Goal: Task Accomplishment & Management: Use online tool/utility

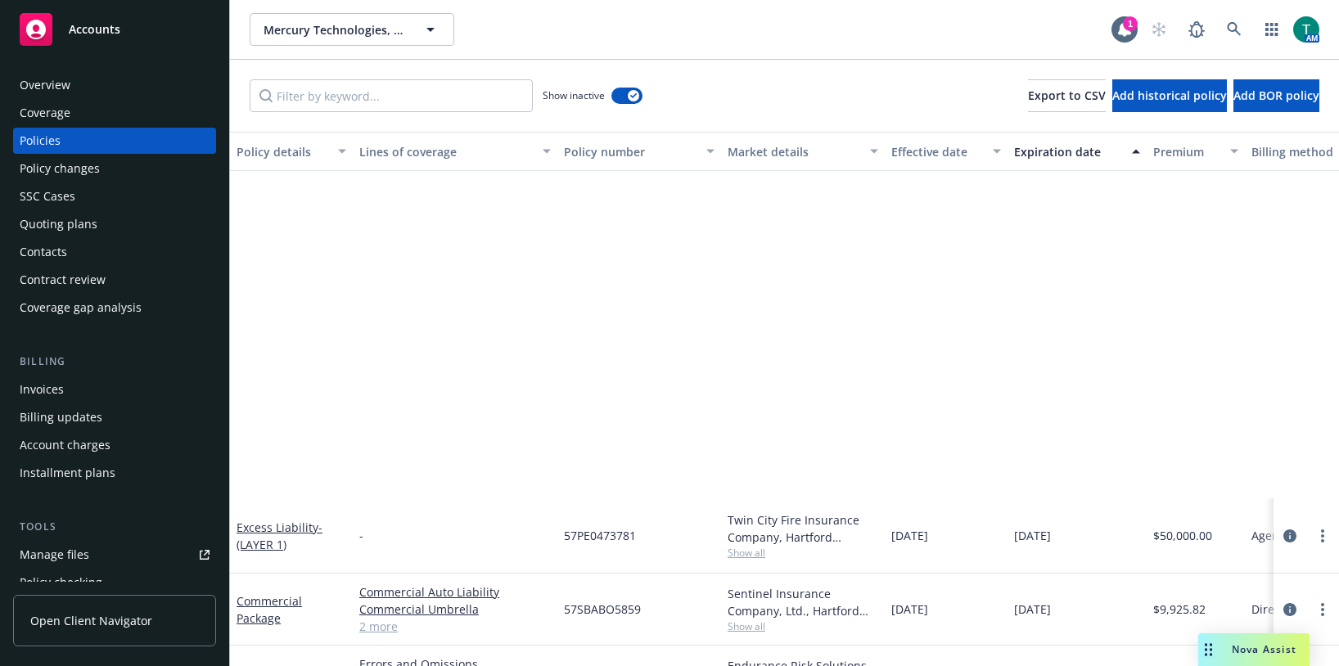
scroll to position [452, 0]
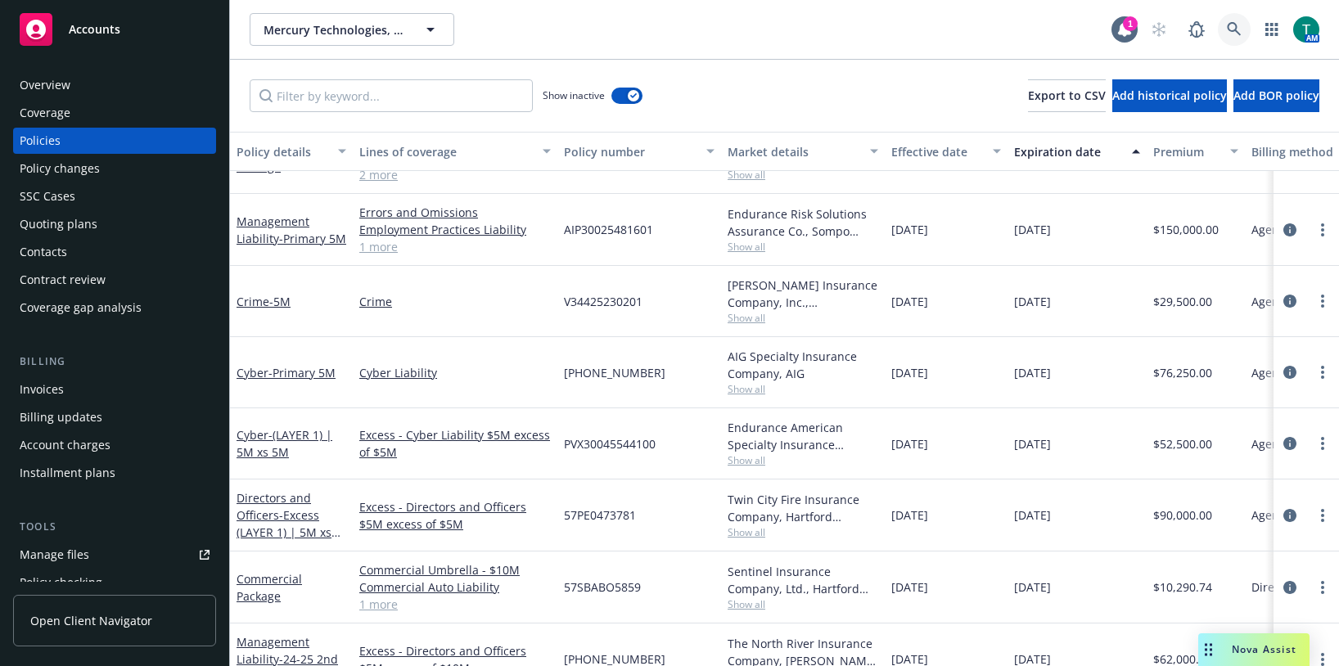
click at [1236, 29] on icon at bounding box center [1234, 29] width 14 height 14
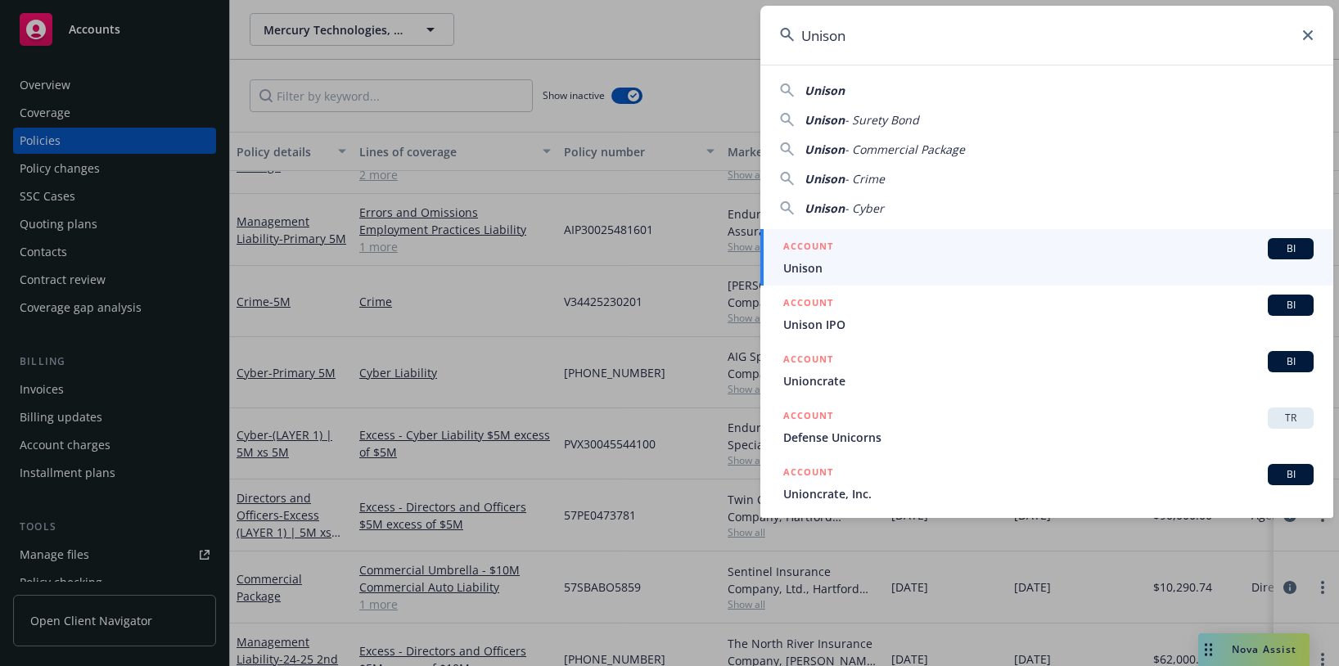
type input "Unison"
click at [1271, 239] on div "BI" at bounding box center [1291, 248] width 46 height 21
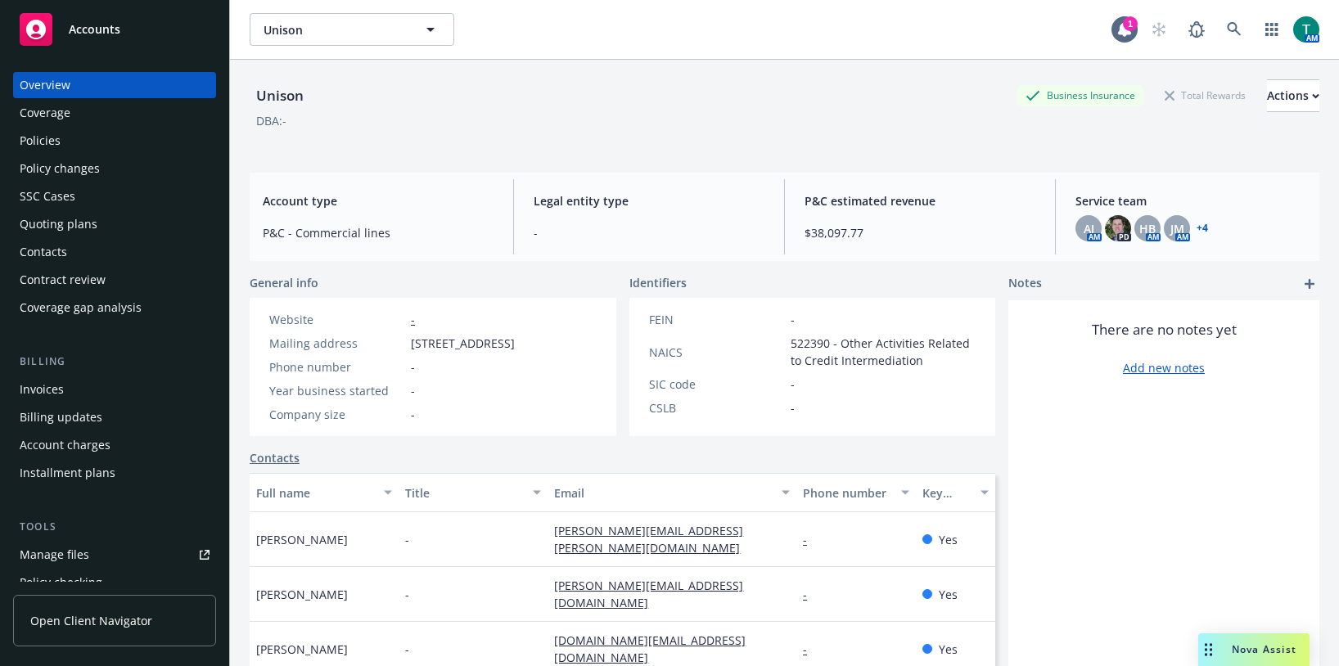
click at [52, 559] on div "Manage files" at bounding box center [55, 555] width 70 height 26
click at [1227, 29] on icon at bounding box center [1234, 29] width 14 height 14
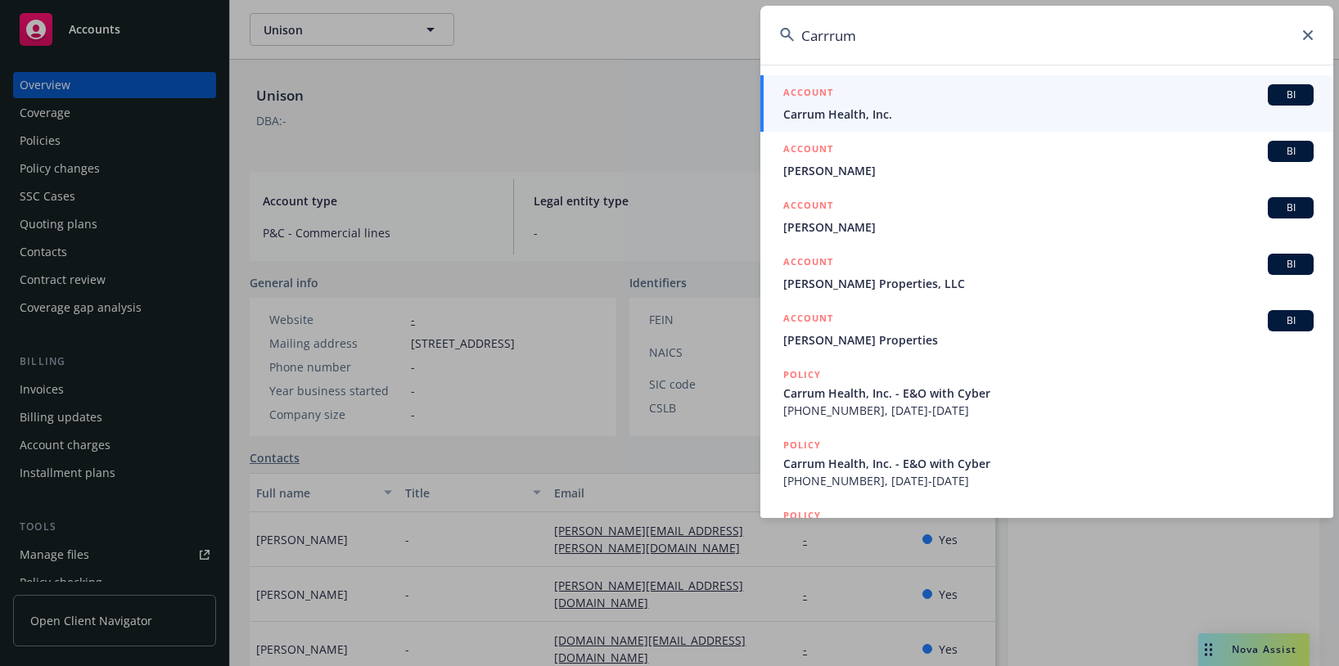
type input "Carrrum"
click at [1278, 89] on span "BI" at bounding box center [1291, 95] width 33 height 15
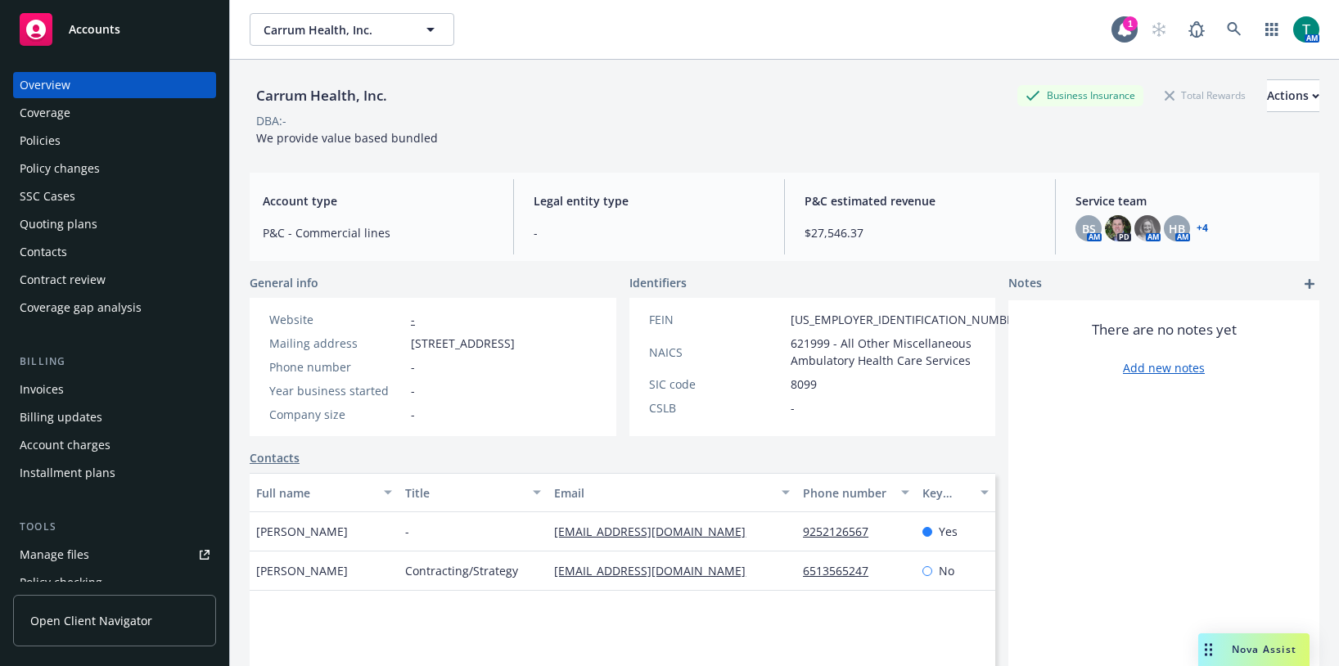
click at [67, 384] on div "Invoices" at bounding box center [115, 390] width 190 height 26
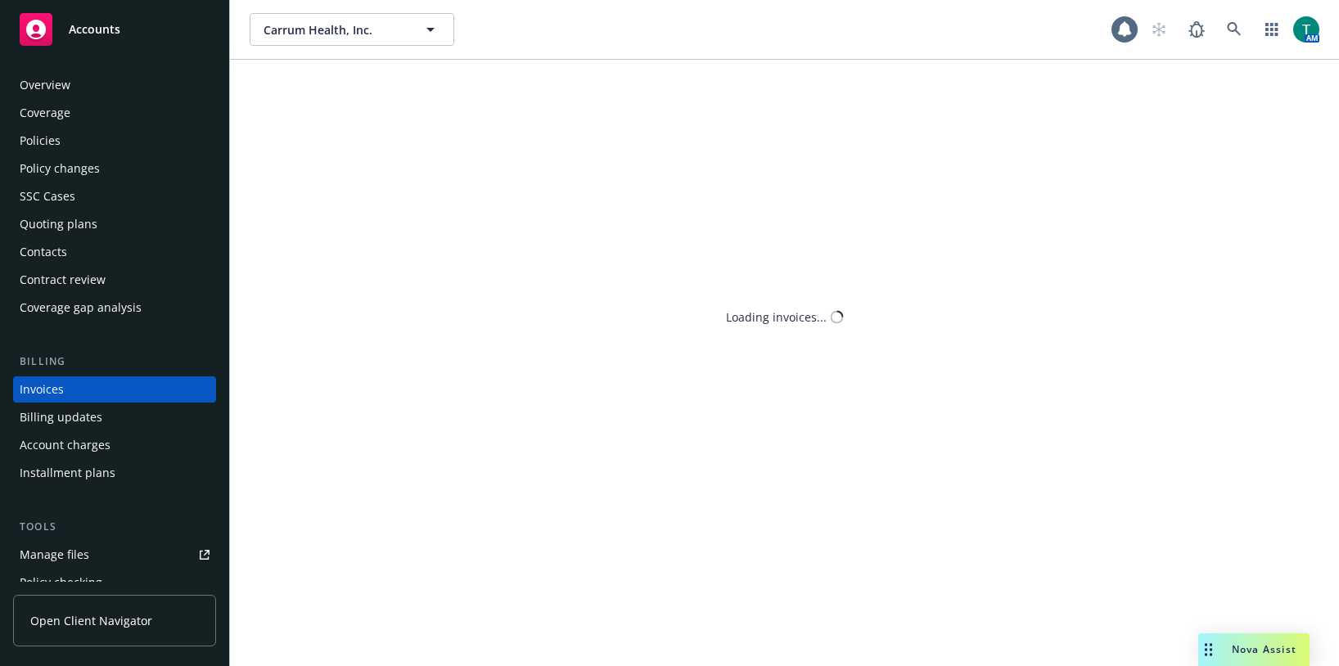
scroll to position [30, 0]
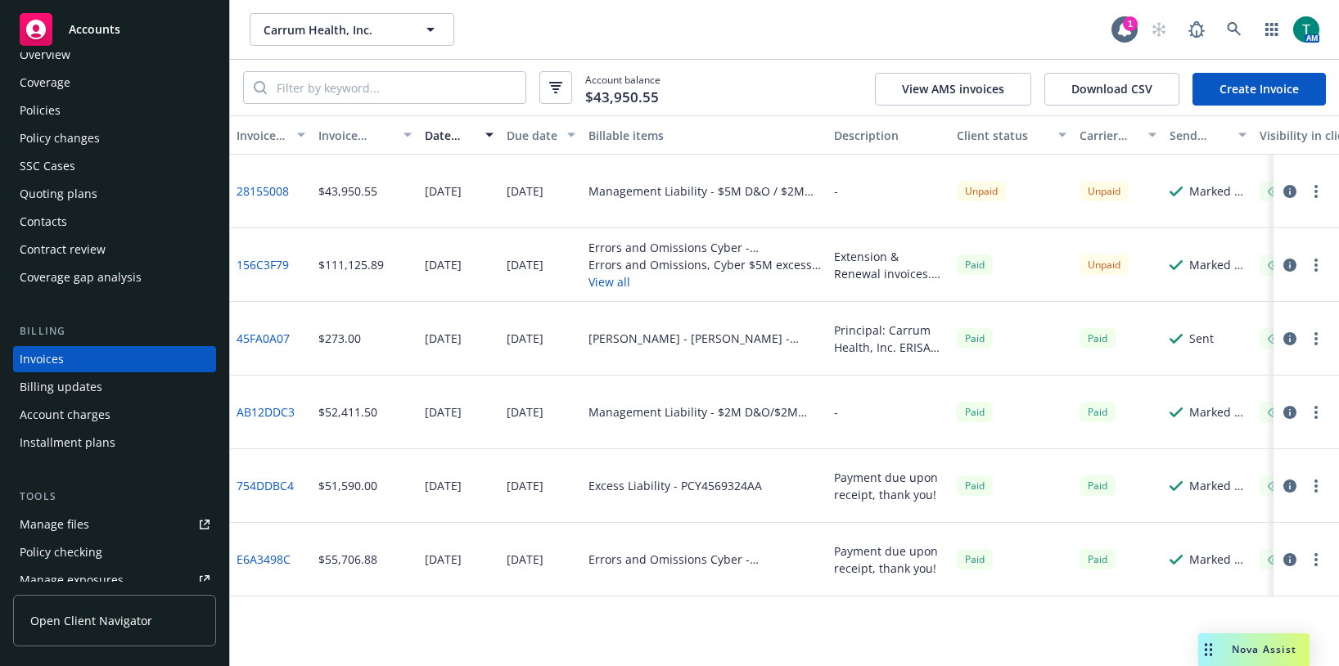
click at [603, 284] on button "View all" at bounding box center [705, 281] width 233 height 17
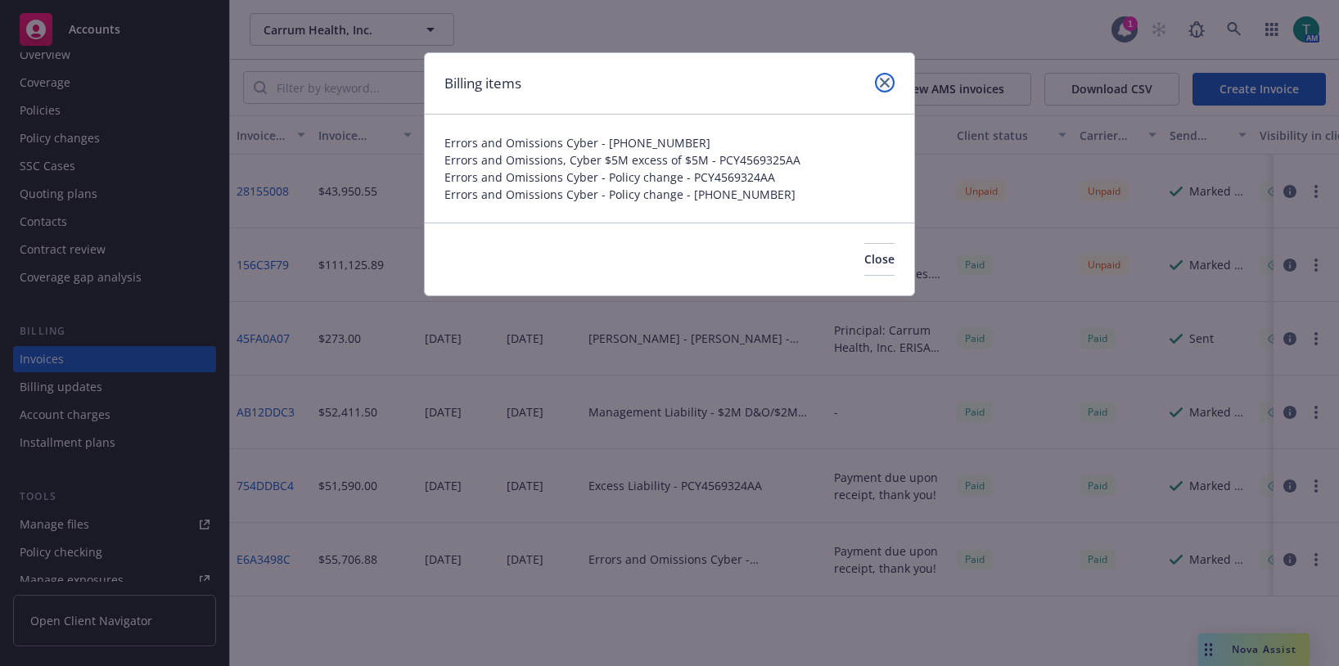
click at [887, 82] on icon "close" at bounding box center [885, 83] width 10 height 10
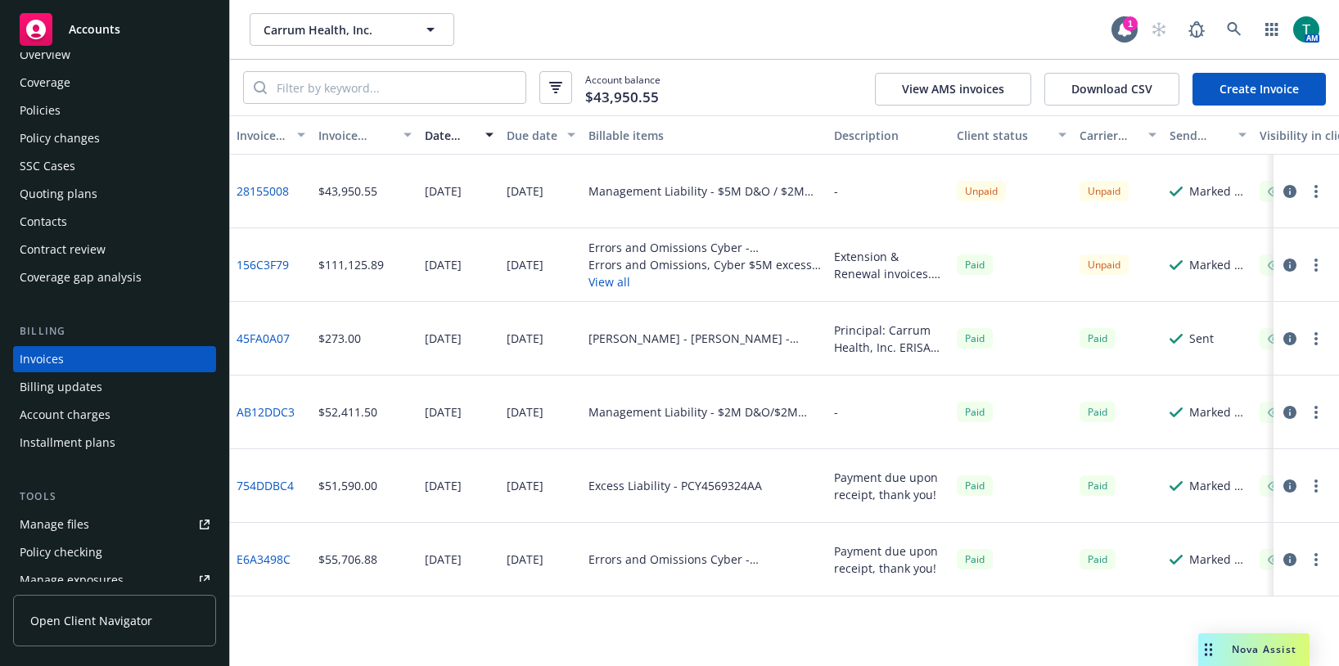
click at [104, 106] on div "Policies" at bounding box center [115, 110] width 190 height 26
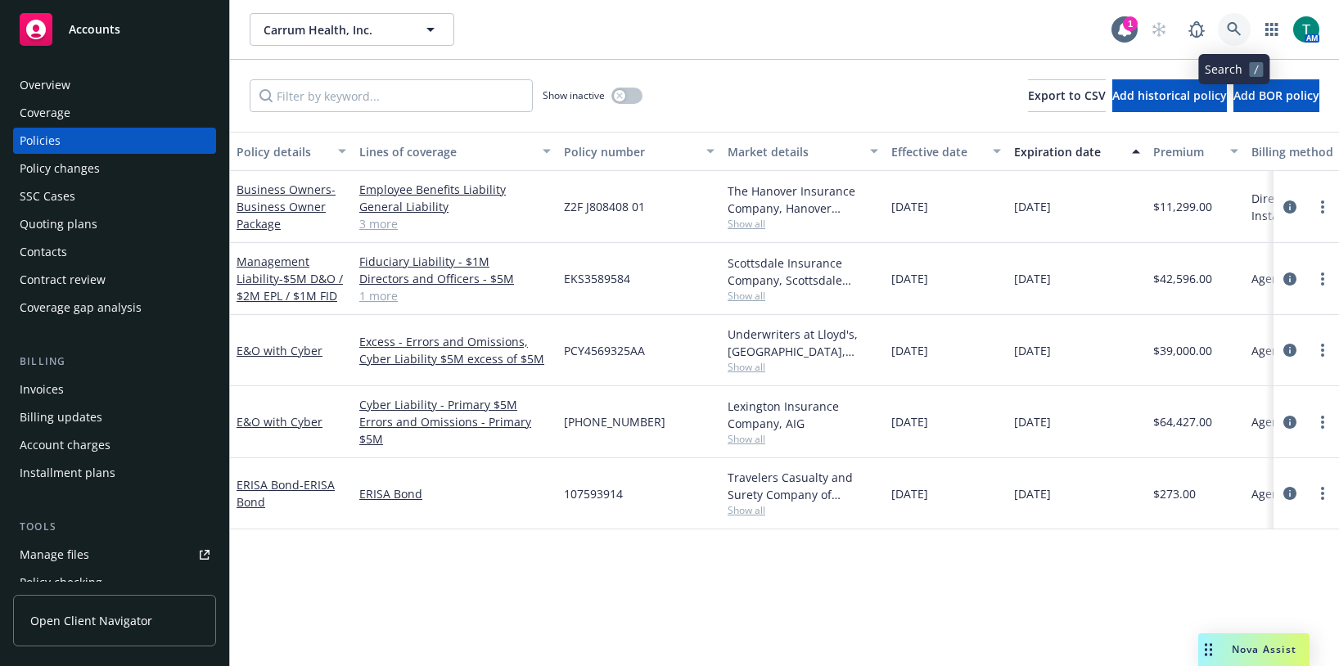
click at [1239, 30] on icon at bounding box center [1234, 29] width 15 height 15
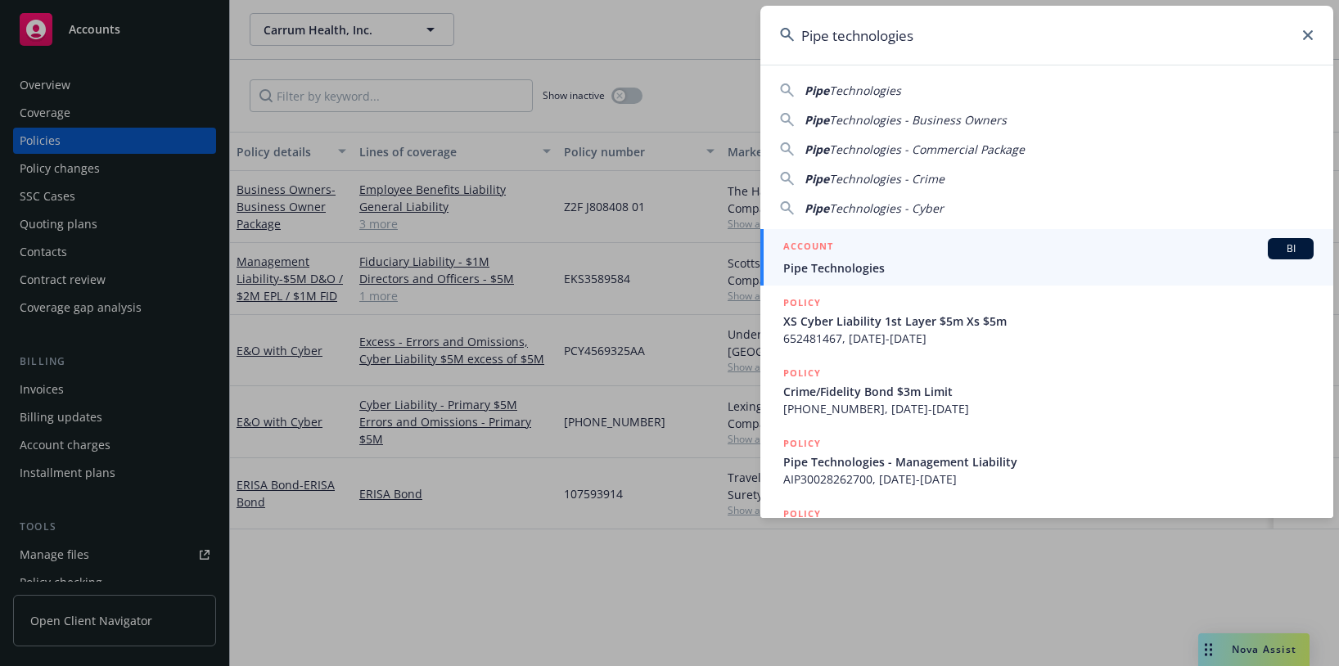
type input "Pipe technologies"
click at [1279, 249] on span "BI" at bounding box center [1291, 249] width 33 height 15
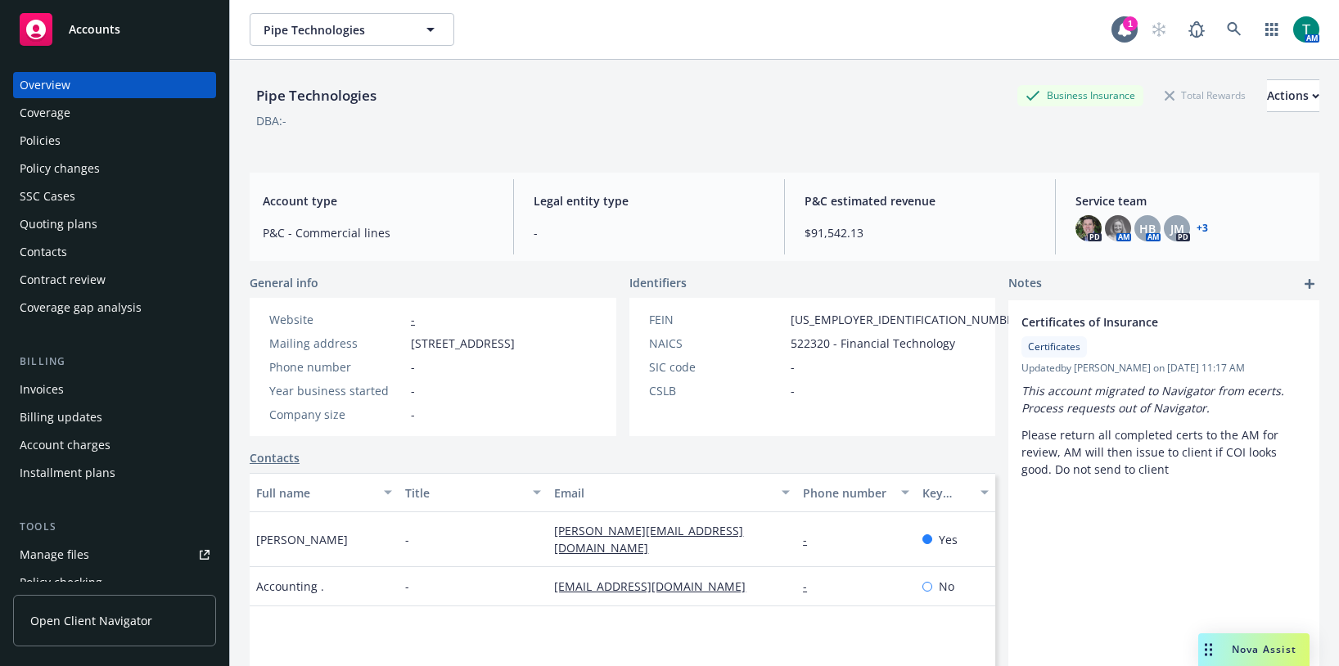
click at [63, 558] on div "Manage files" at bounding box center [55, 555] width 70 height 26
click at [1232, 34] on link at bounding box center [1234, 29] width 33 height 33
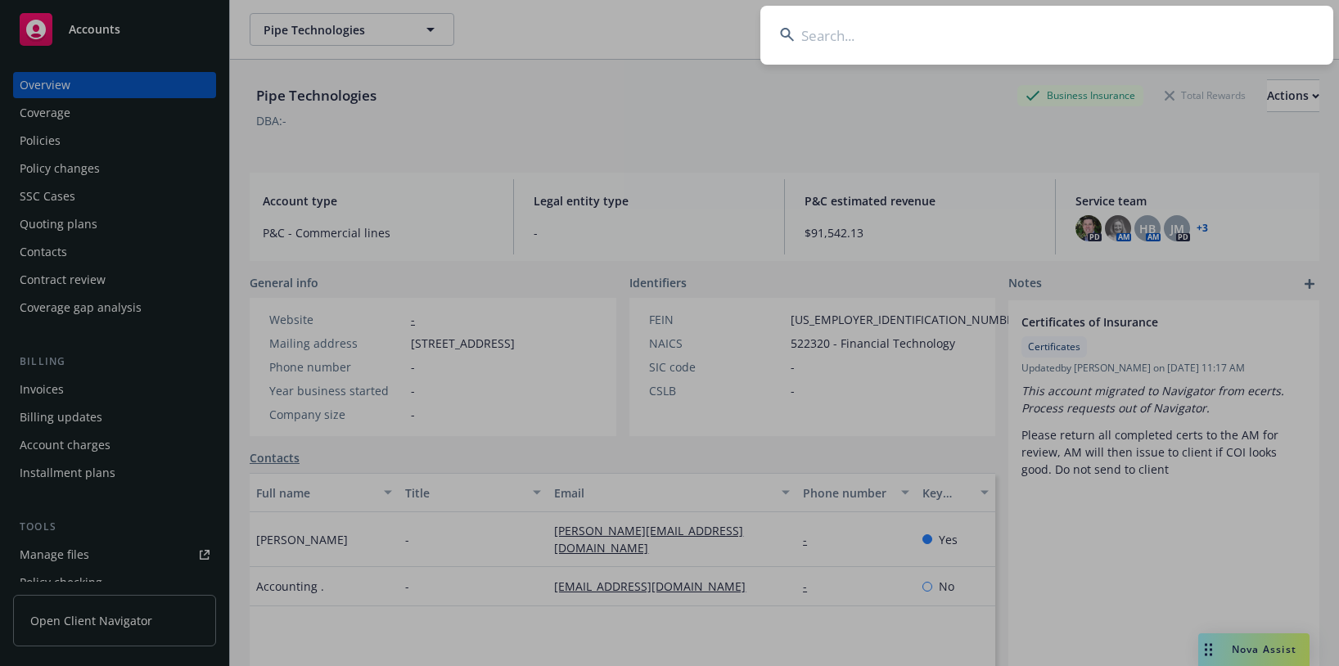
click at [814, 29] on input at bounding box center [1047, 35] width 573 height 59
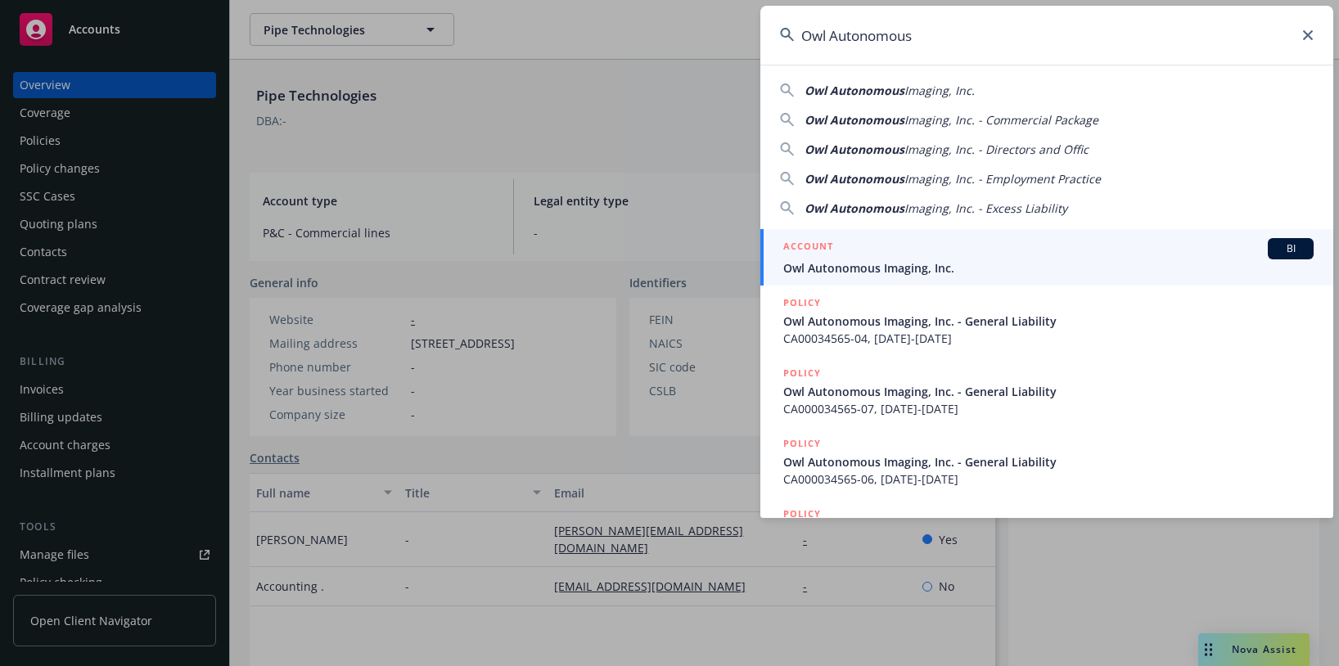
type input "Owl Autonomous"
click at [1275, 251] on span "BI" at bounding box center [1291, 249] width 33 height 15
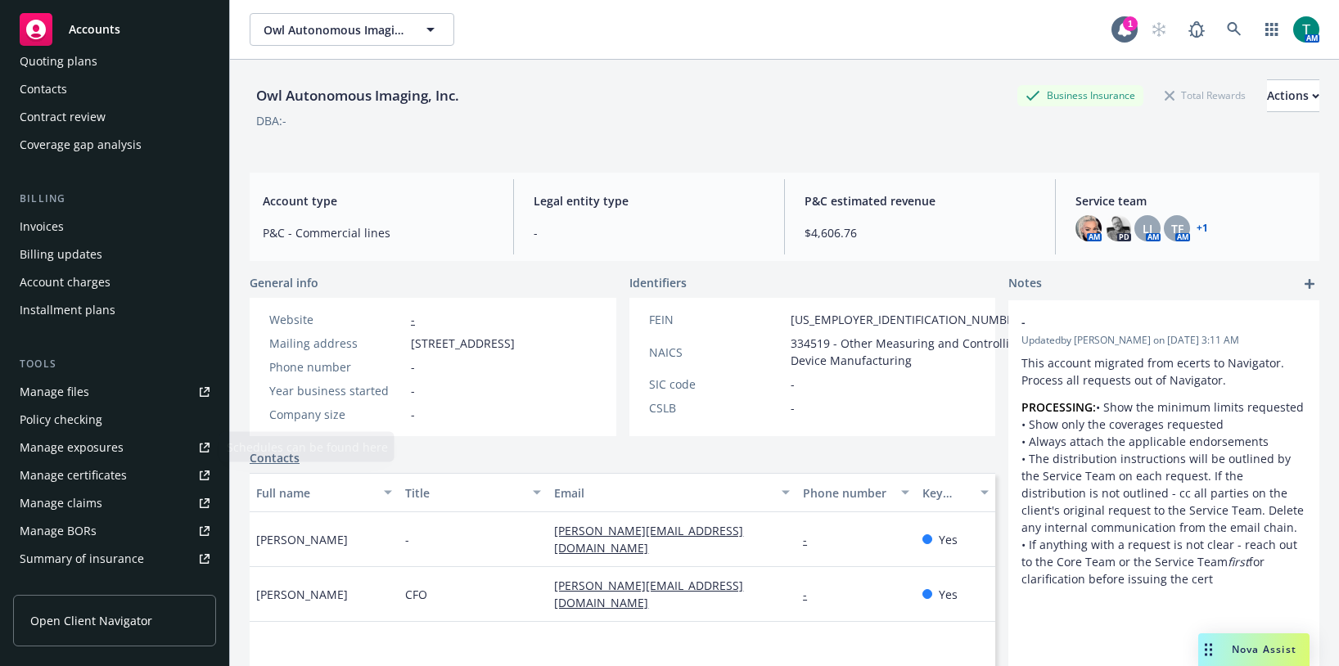
scroll to position [164, 0]
click at [82, 394] on div "Manage files" at bounding box center [55, 391] width 70 height 26
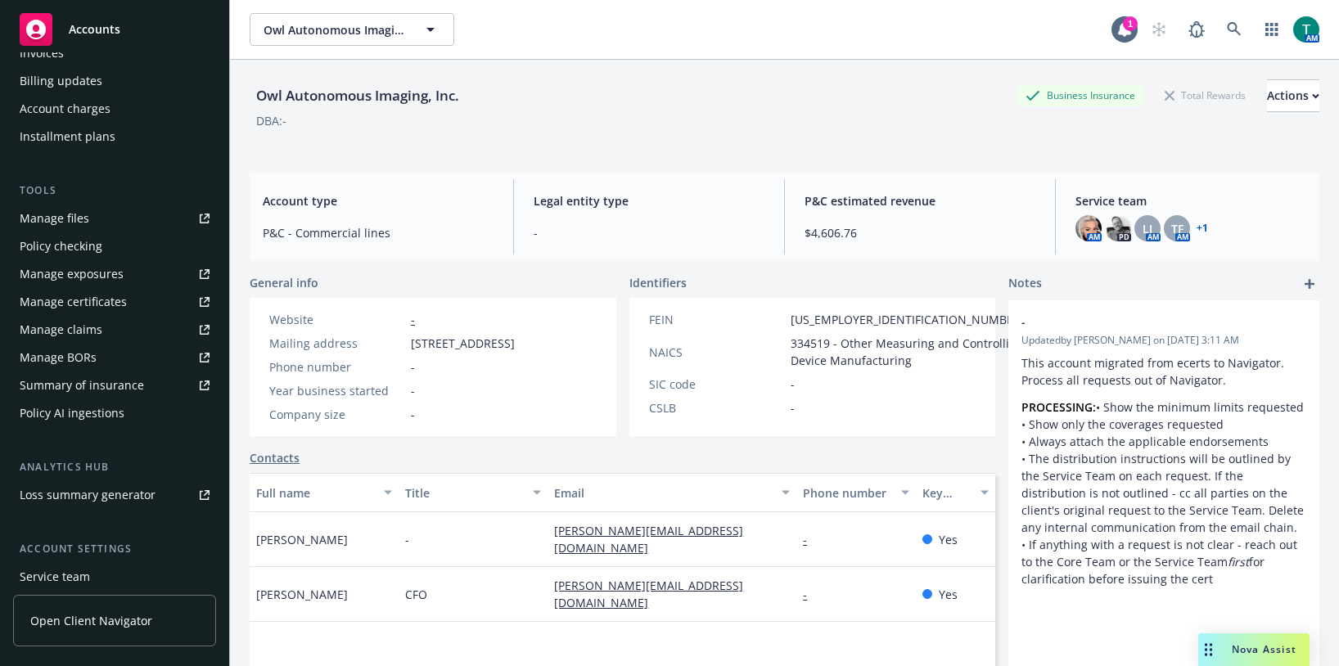
scroll to position [456, 0]
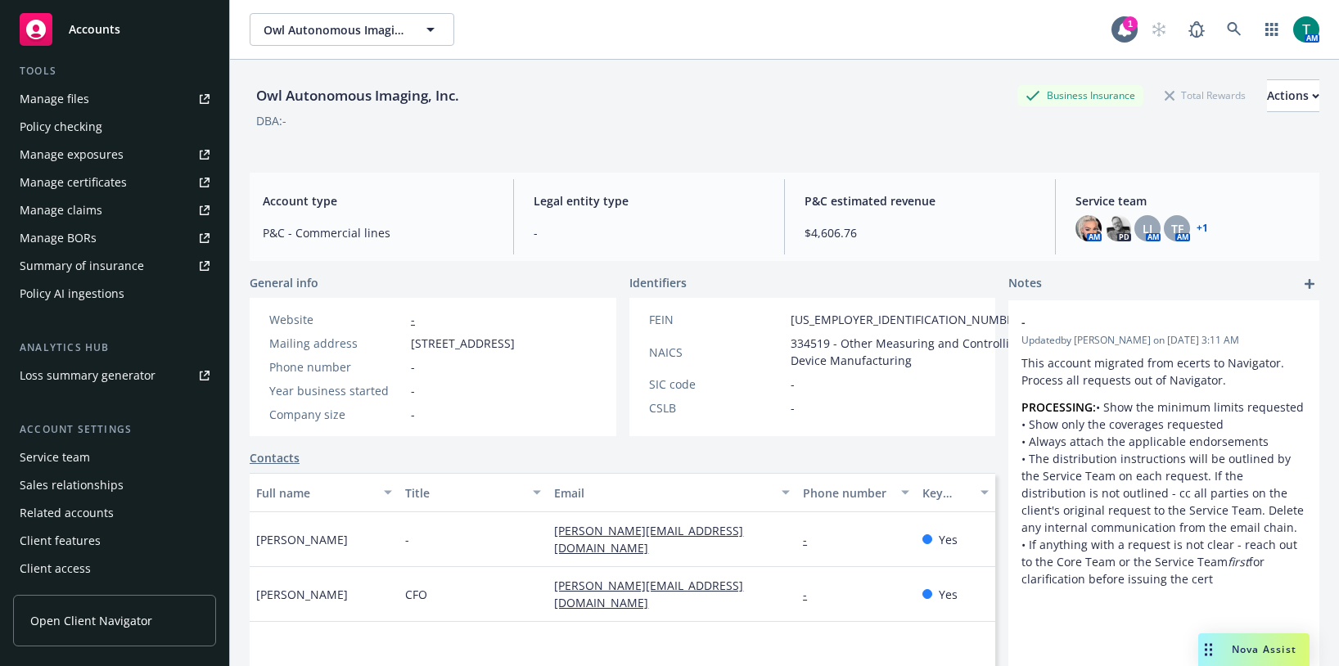
click at [70, 456] on div "Service team" at bounding box center [55, 458] width 70 height 26
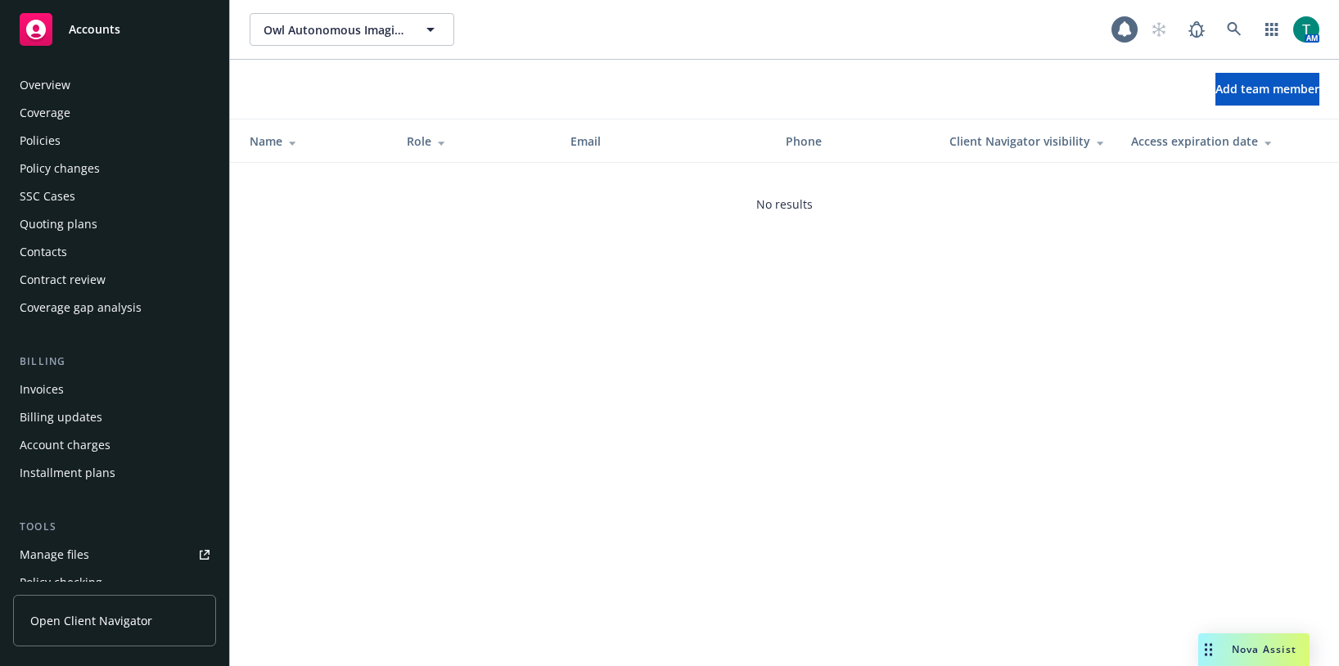
scroll to position [456, 0]
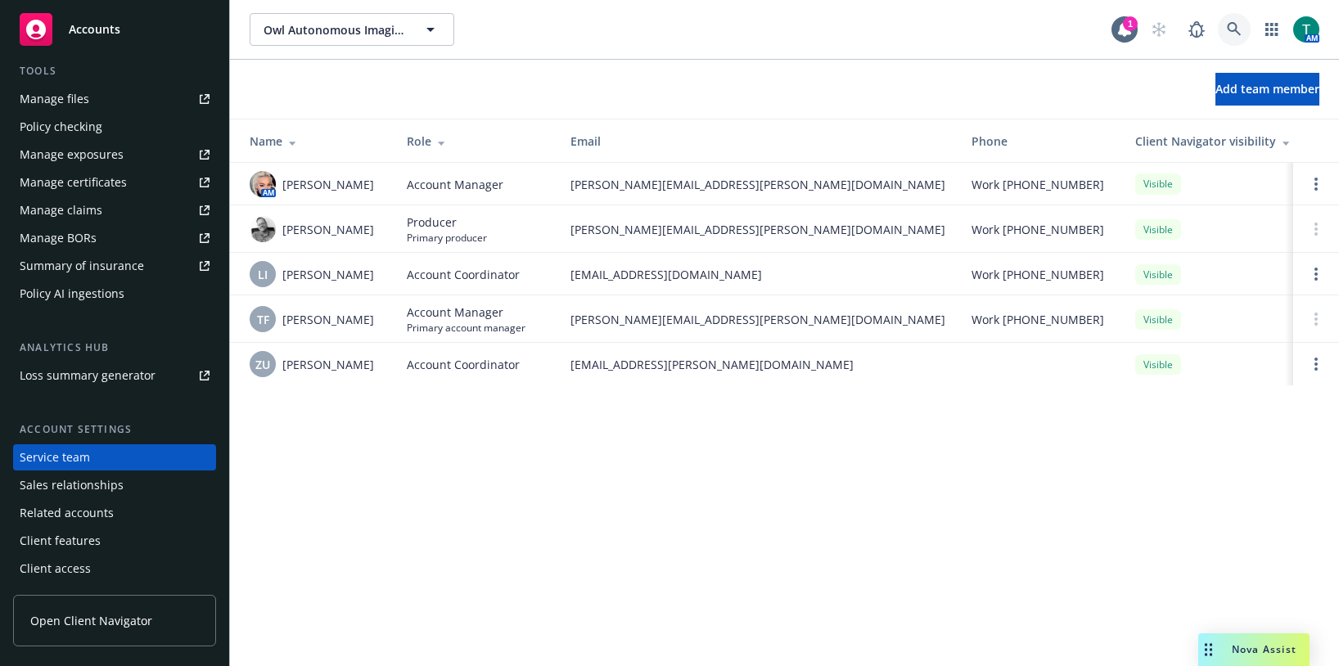
click at [1238, 23] on icon at bounding box center [1234, 29] width 15 height 15
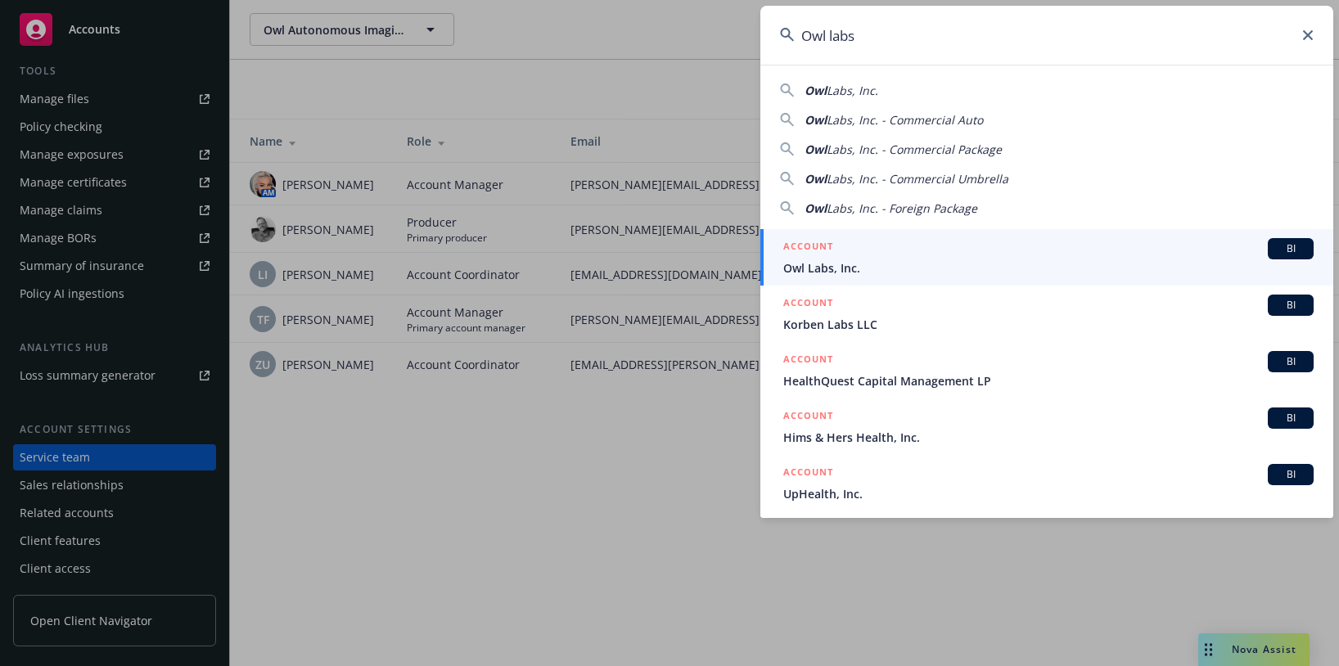
type input "Owl labs"
click at [1283, 245] on span "BI" at bounding box center [1291, 249] width 33 height 15
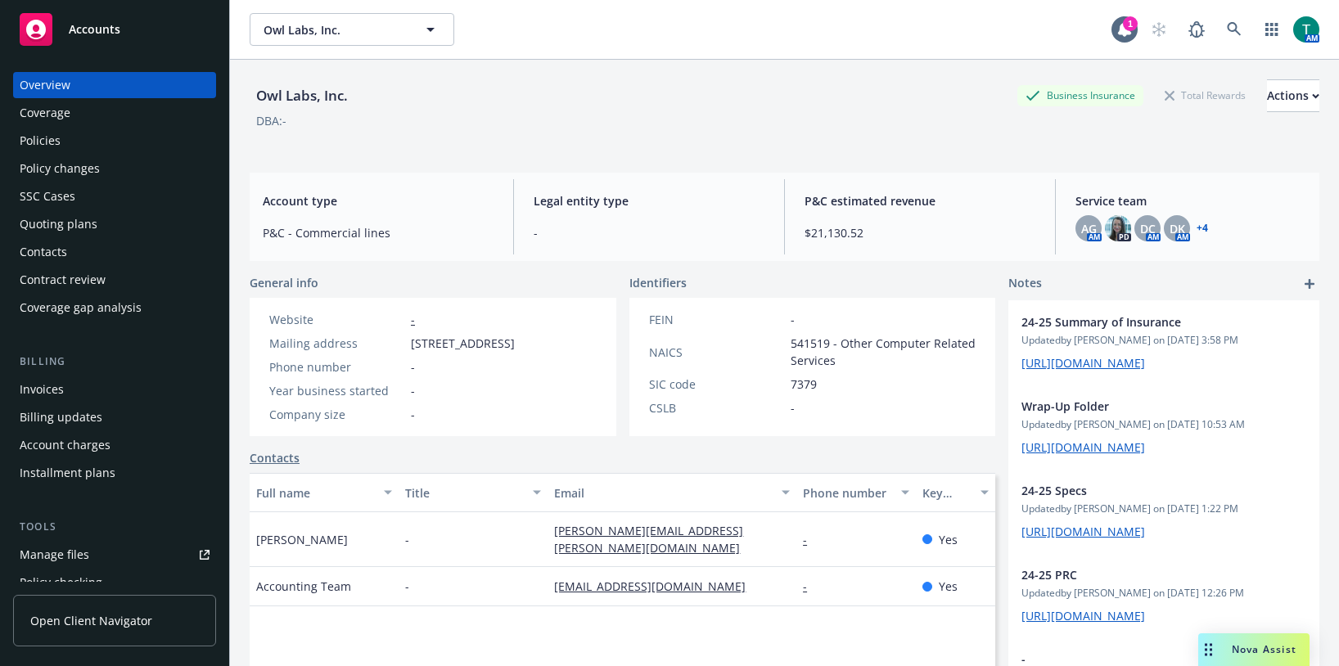
click at [84, 557] on div "Manage files" at bounding box center [55, 555] width 70 height 26
click at [92, 244] on div "Contacts" at bounding box center [115, 252] width 190 height 26
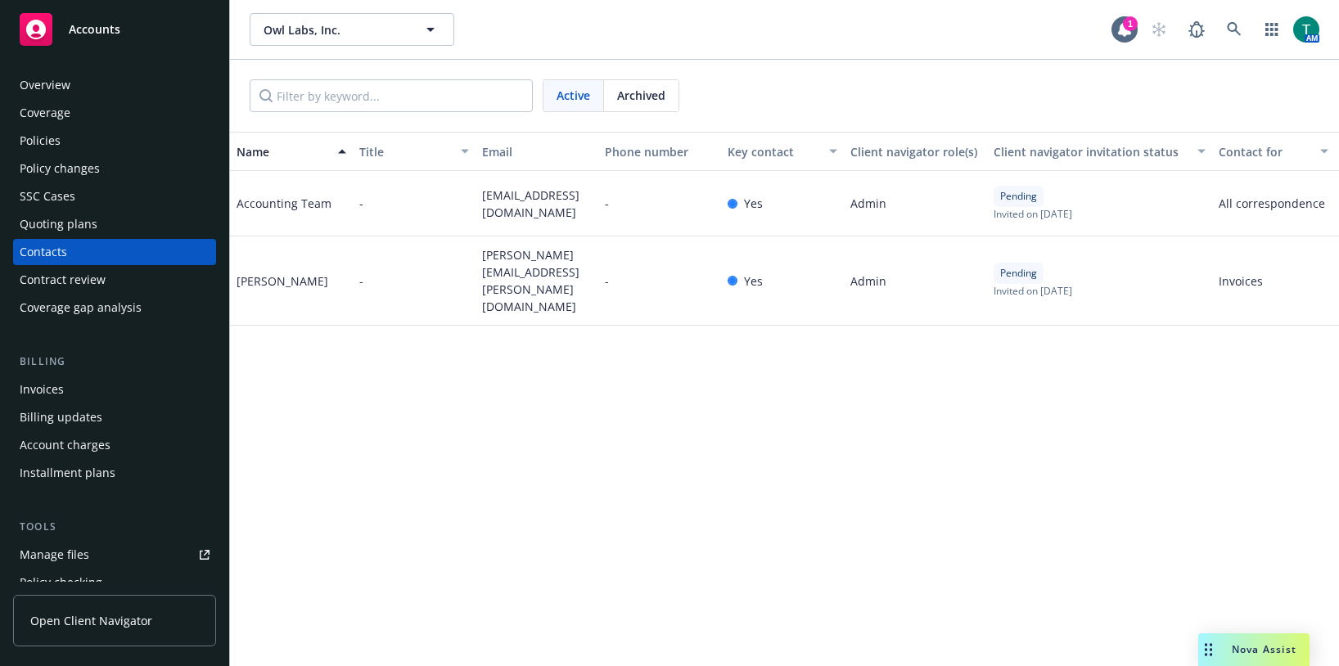
click at [47, 139] on div "Policies" at bounding box center [40, 141] width 41 height 26
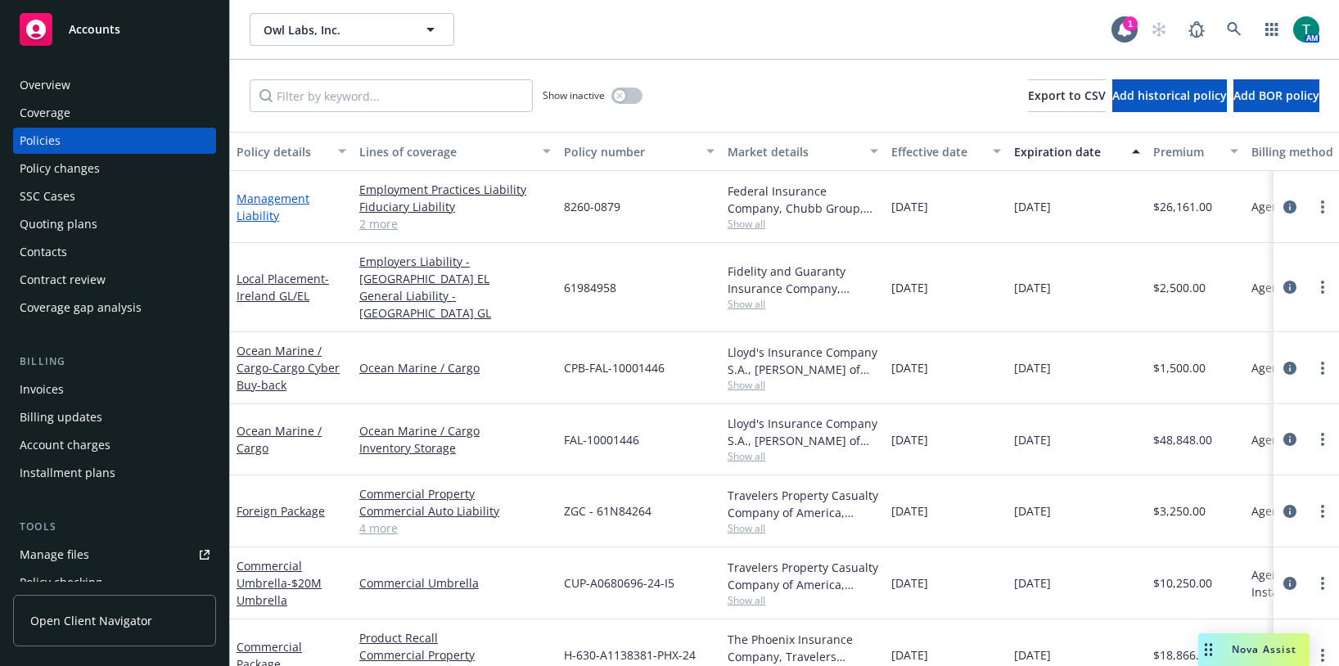
click at [255, 196] on link "Management Liability" at bounding box center [273, 207] width 73 height 33
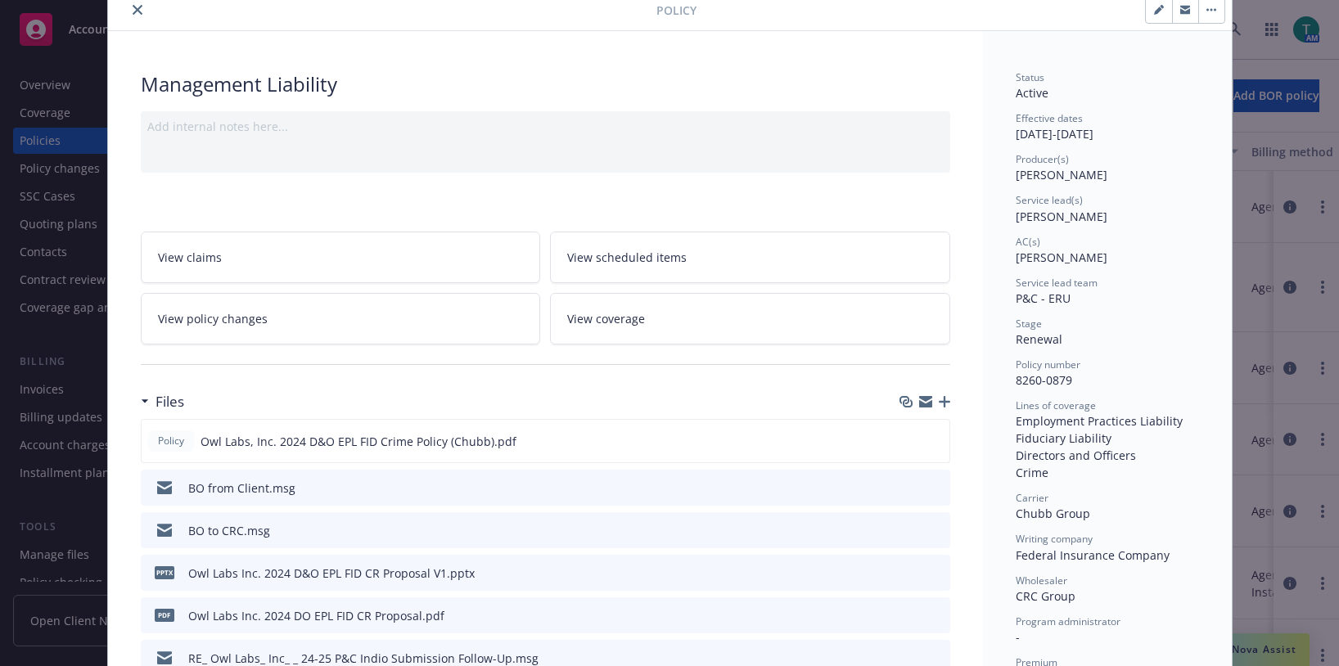
scroll to position [82, 0]
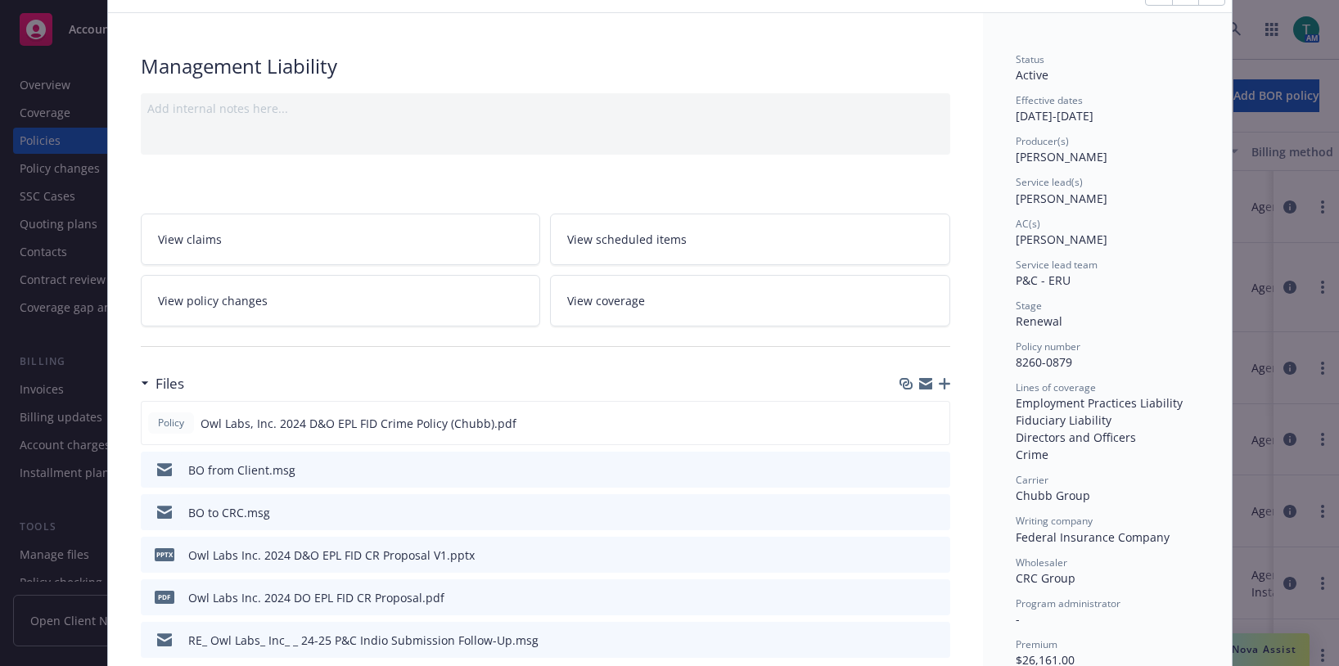
click at [928, 472] on icon "preview file" at bounding box center [935, 468] width 15 height 11
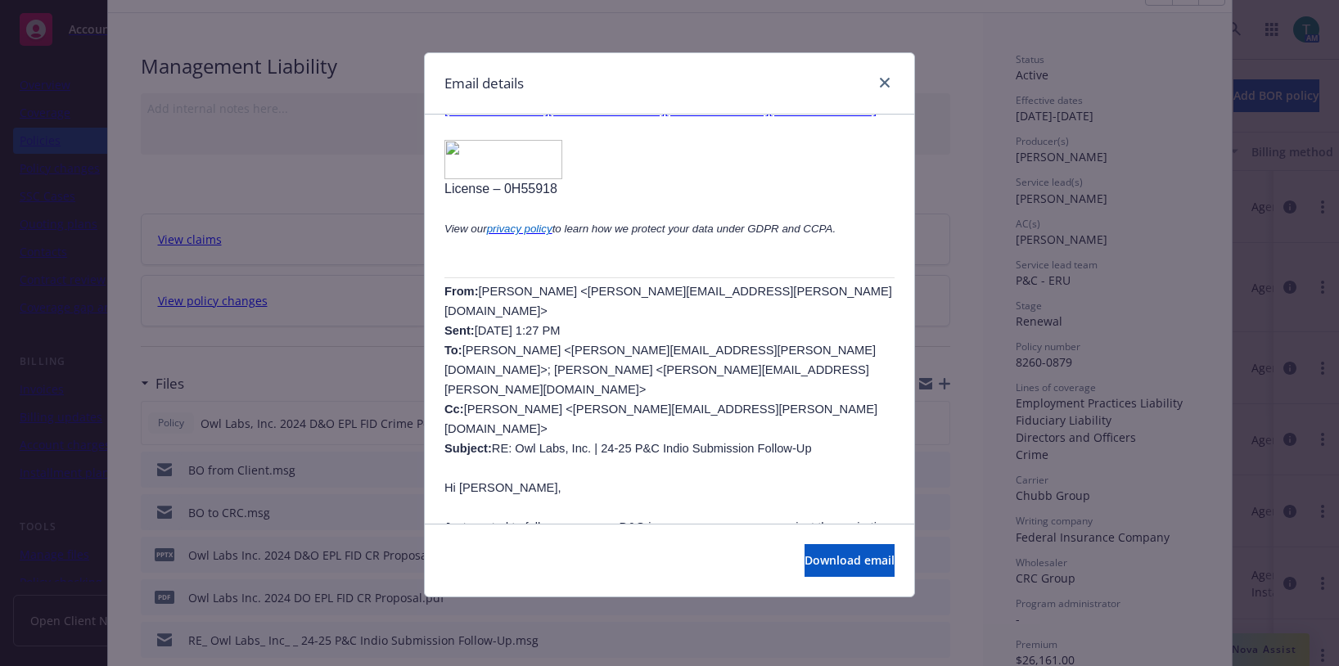
scroll to position [573, 0]
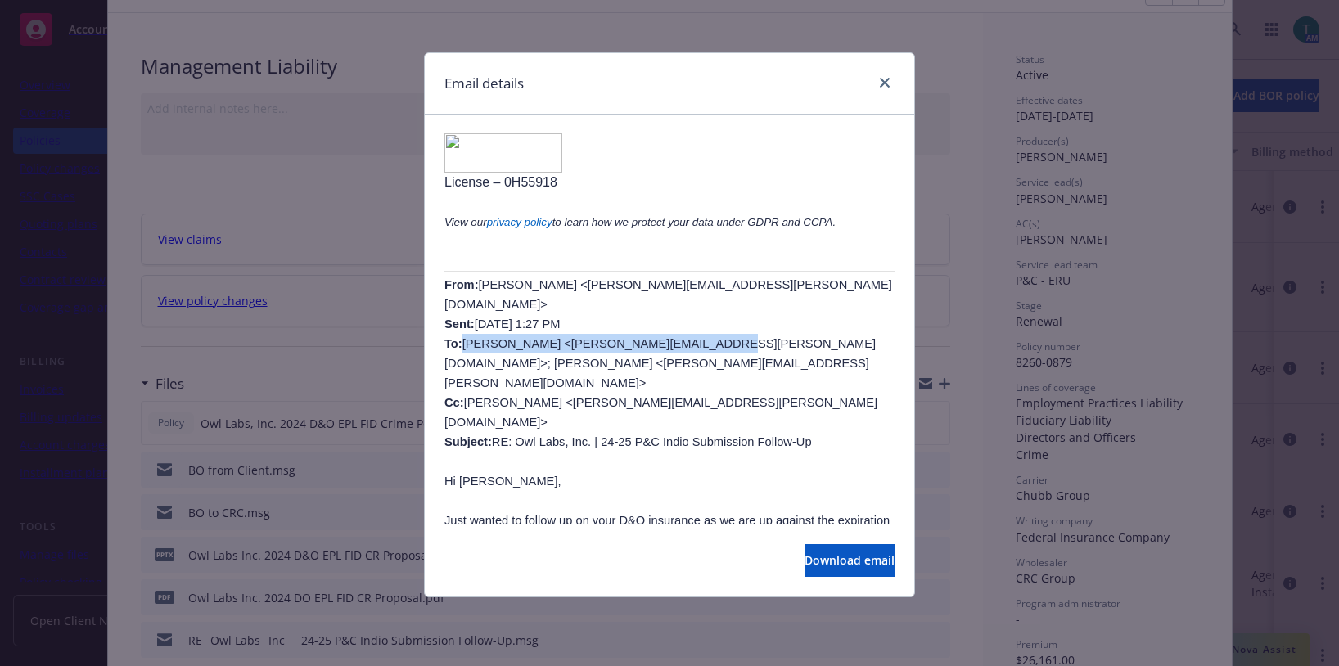
drag, startPoint x: 672, startPoint y: 291, endPoint x: 460, endPoint y: 287, distance: 212.1
click at [460, 287] on span "Jake Jezierski <jake.jezierski@newfront.com> Sent: Wednesday, October 9, 2024 1…" at bounding box center [669, 363] width 448 height 170
drag, startPoint x: 561, startPoint y: 287, endPoint x: 481, endPoint y: 330, distance: 91.2
click at [481, 436] on b "Subject:" at bounding box center [468, 442] width 47 height 13
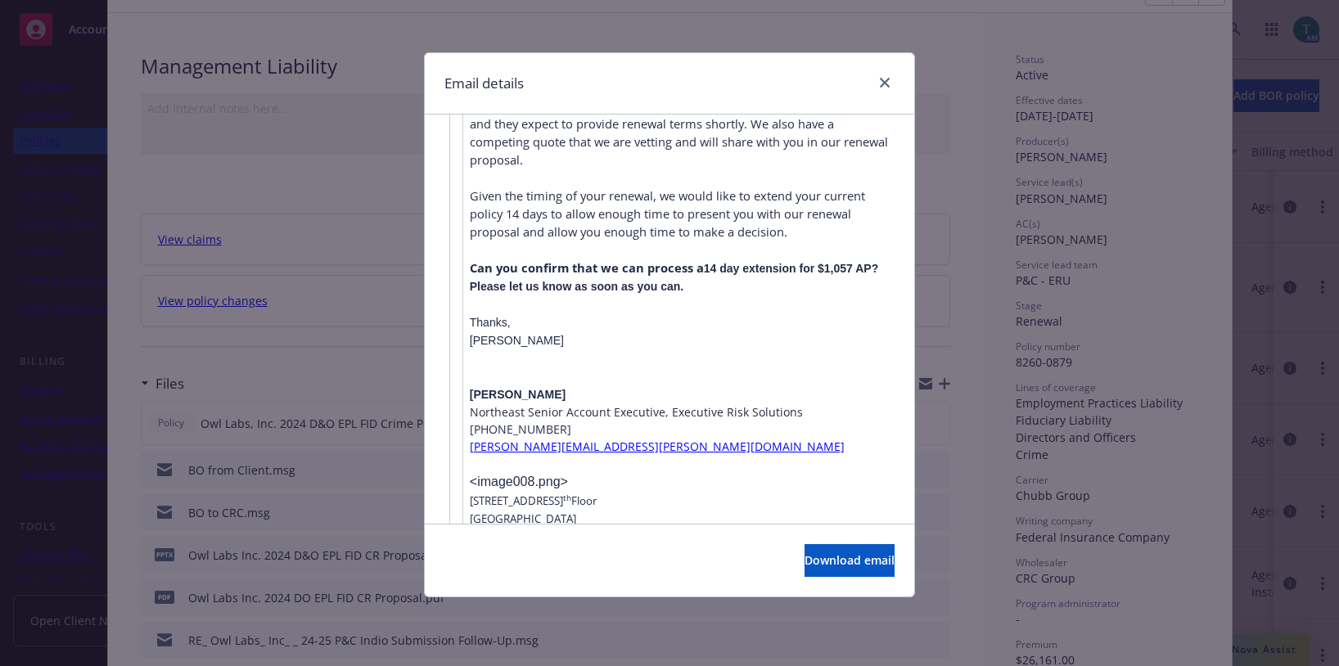
scroll to position [4093, 0]
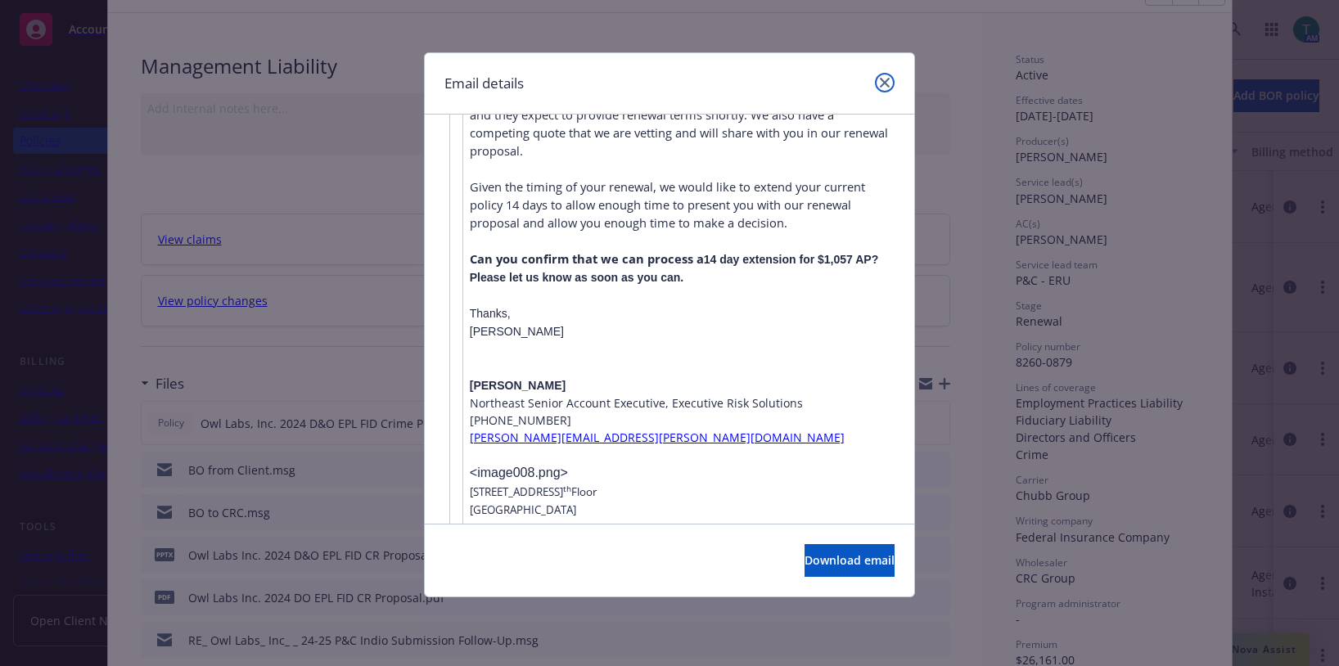
click at [887, 75] on link "close" at bounding box center [885, 83] width 20 height 20
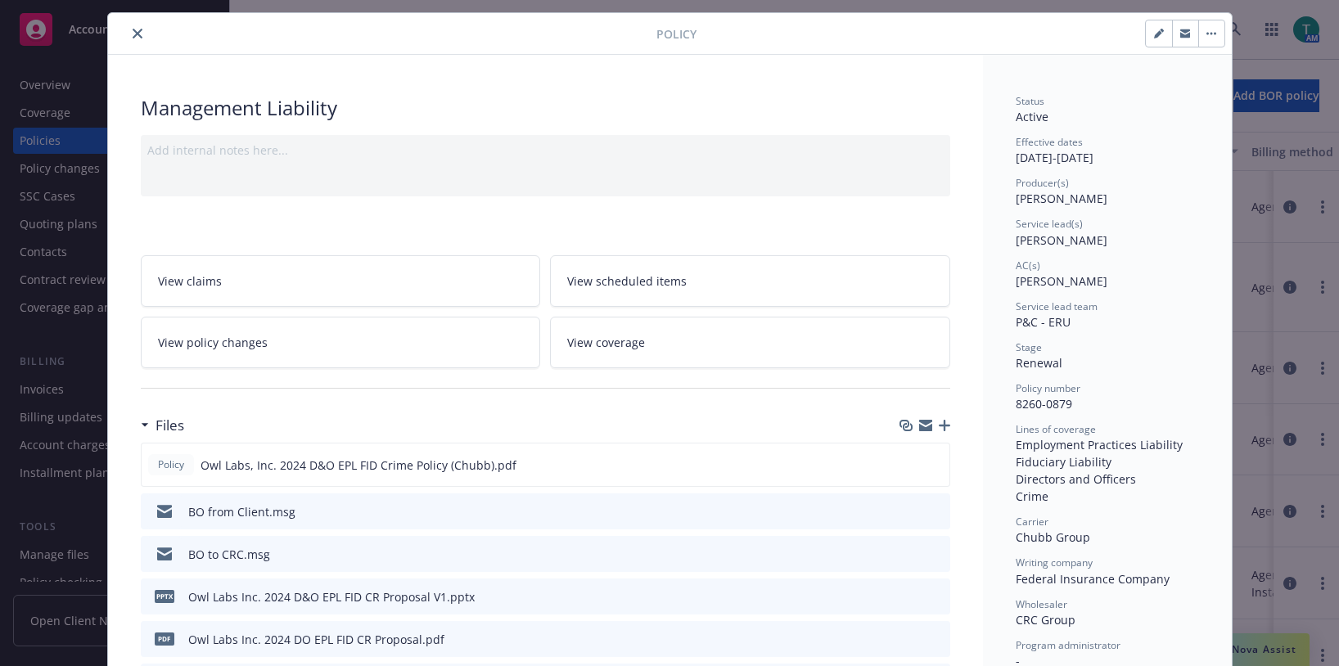
scroll to position [0, 0]
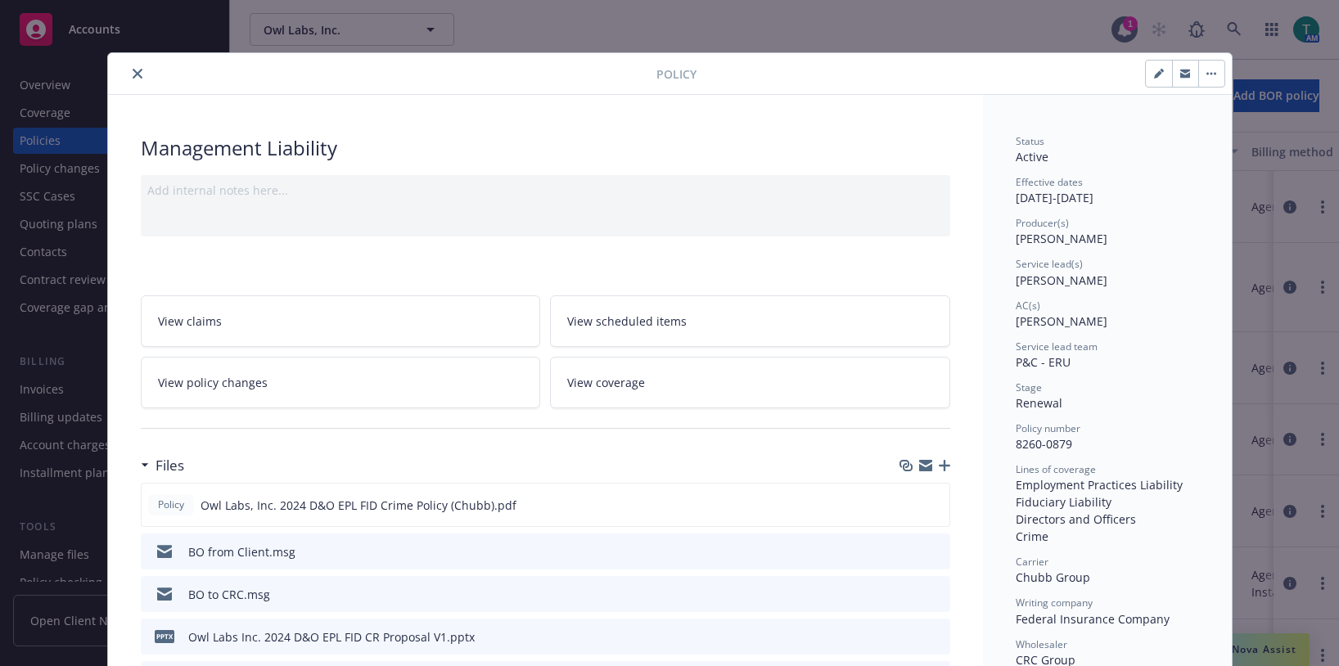
click at [137, 70] on button "close" at bounding box center [138, 74] width 20 height 20
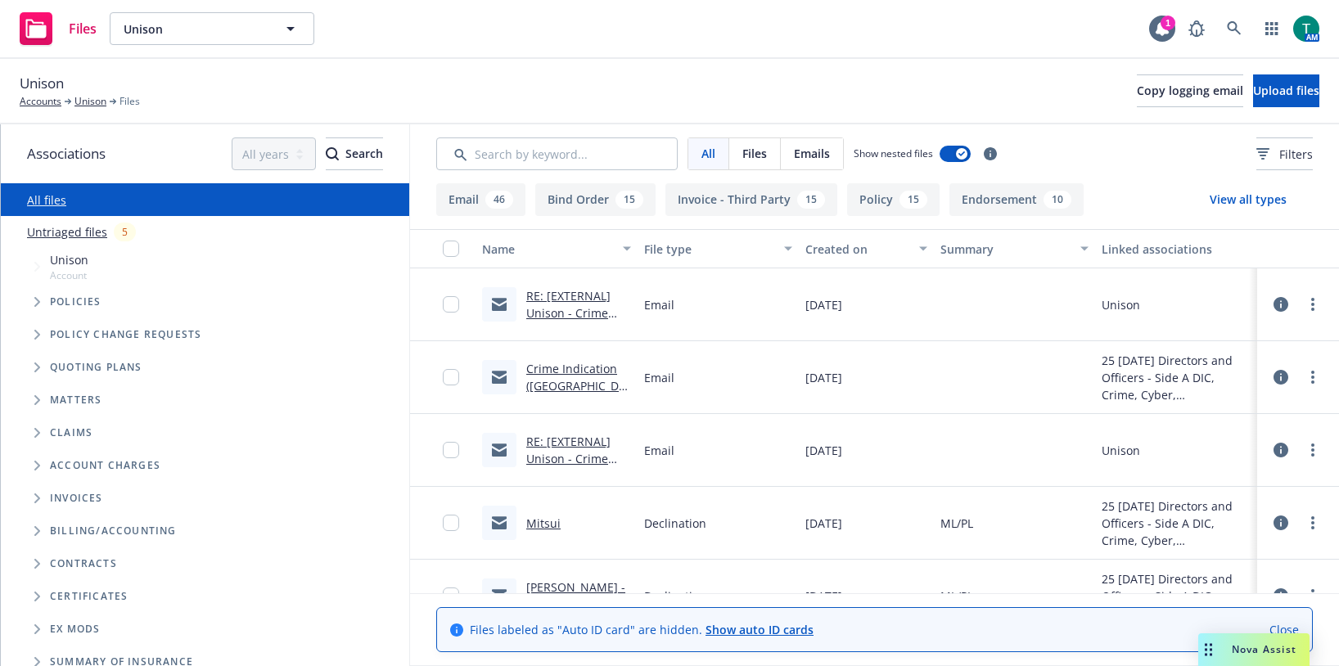
drag, startPoint x: 33, startPoint y: 372, endPoint x: 108, endPoint y: 361, distance: 76.1
click at [34, 370] on span "Tree Example" at bounding box center [37, 367] width 26 height 26
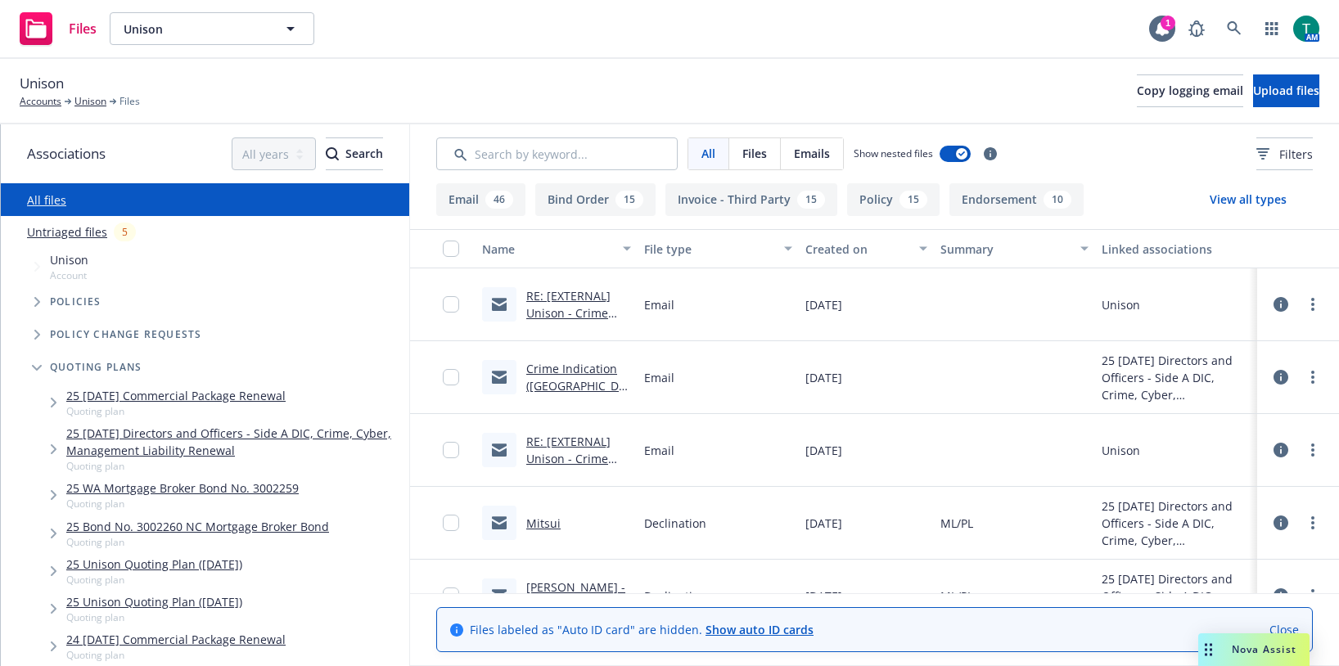
click at [195, 440] on link "25 09/30/25 Directors and Officers - Side A DIC, Crime, Cyber, Management Liabi…" at bounding box center [234, 442] width 336 height 34
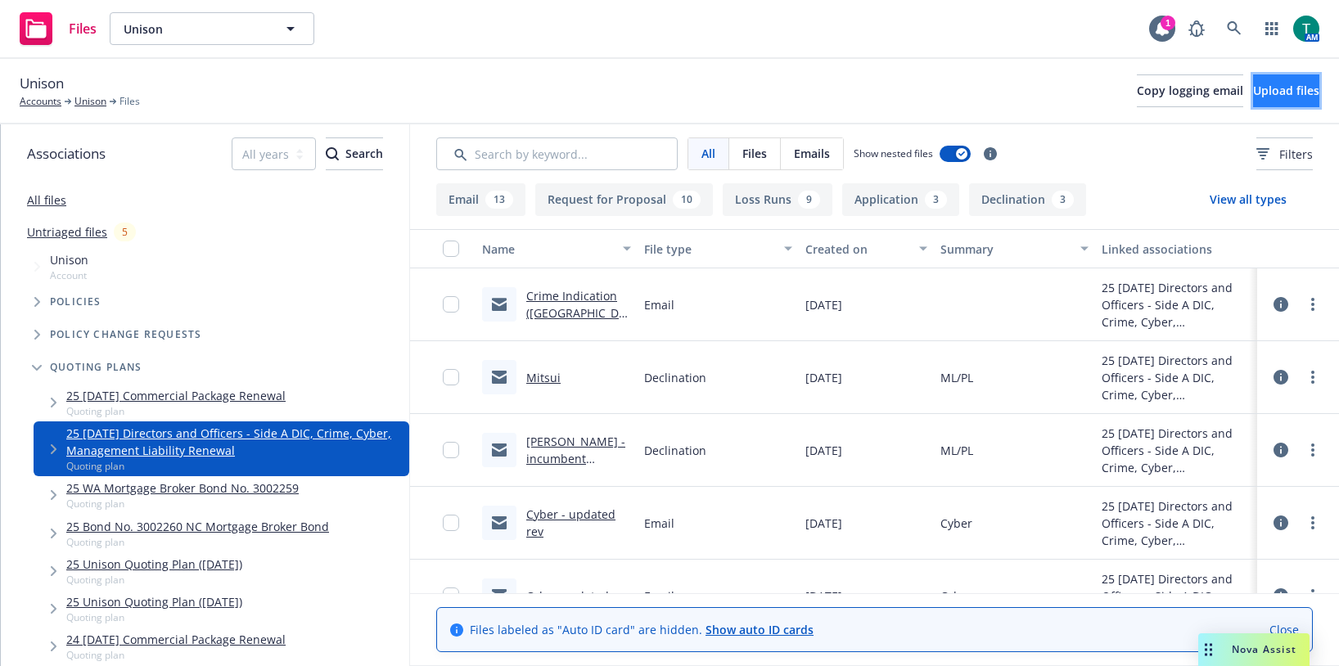
click at [1285, 87] on span "Upload files" at bounding box center [1286, 91] width 66 height 16
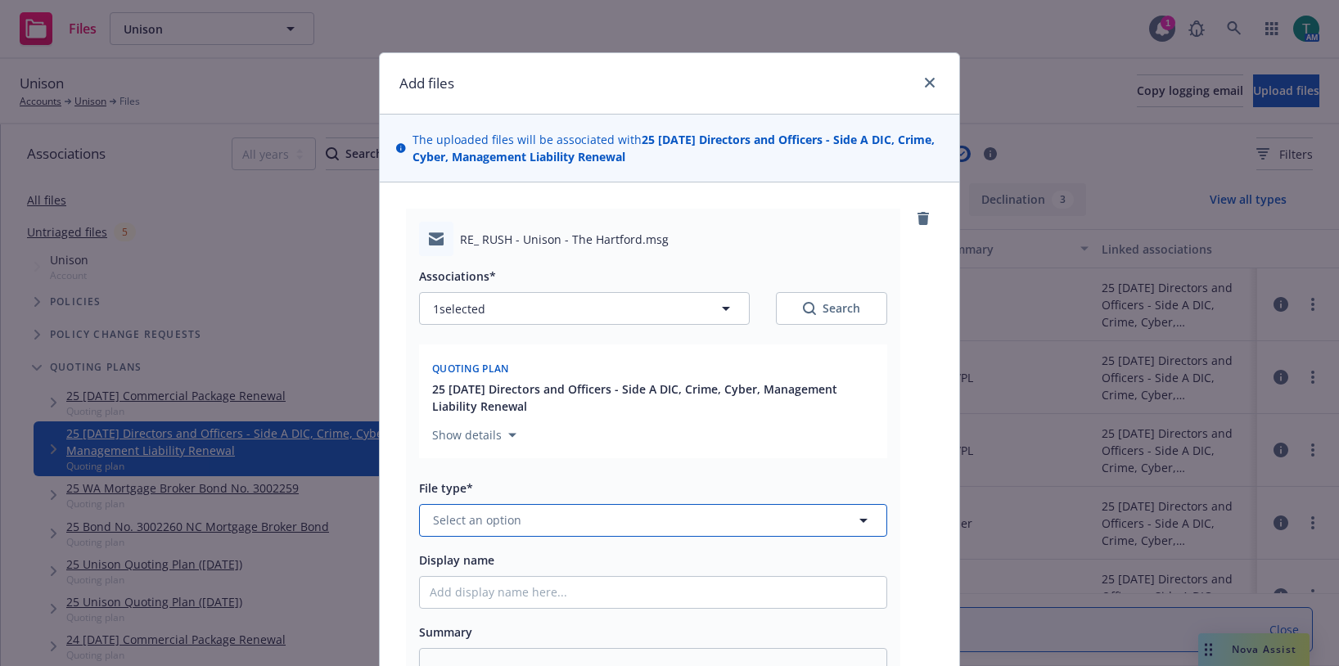
click at [433, 529] on span "Select an option" at bounding box center [477, 520] width 88 height 17
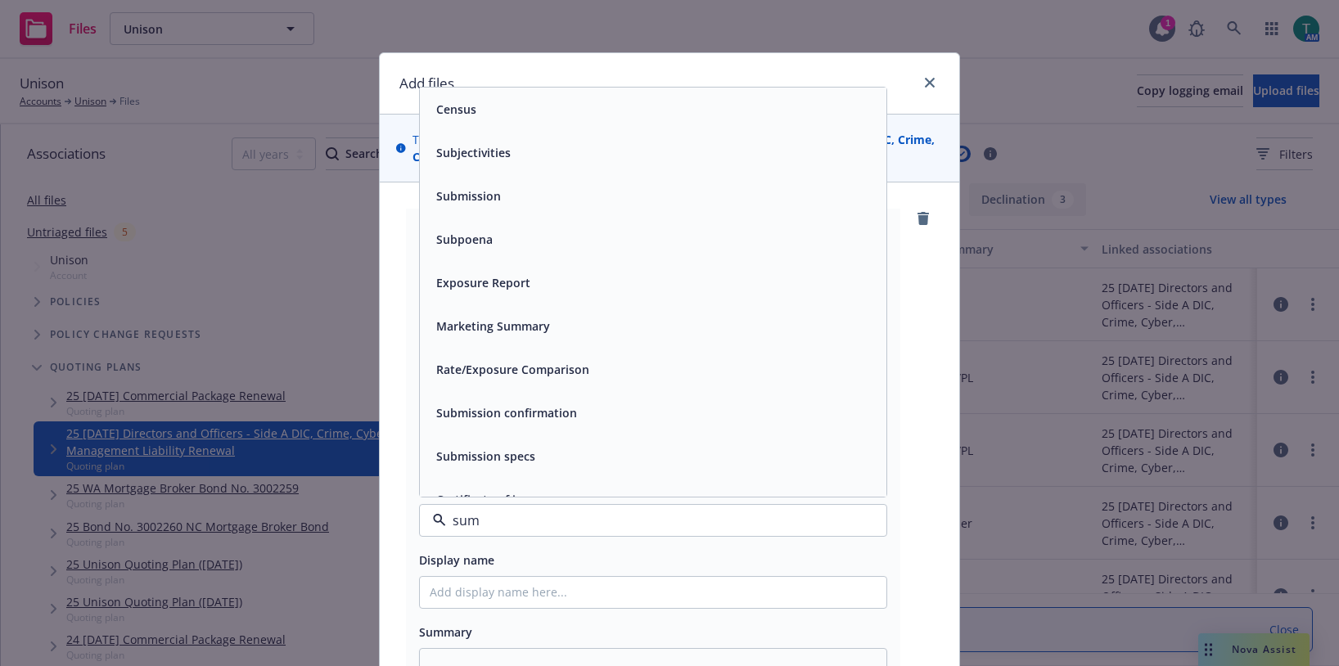
type input "sumi"
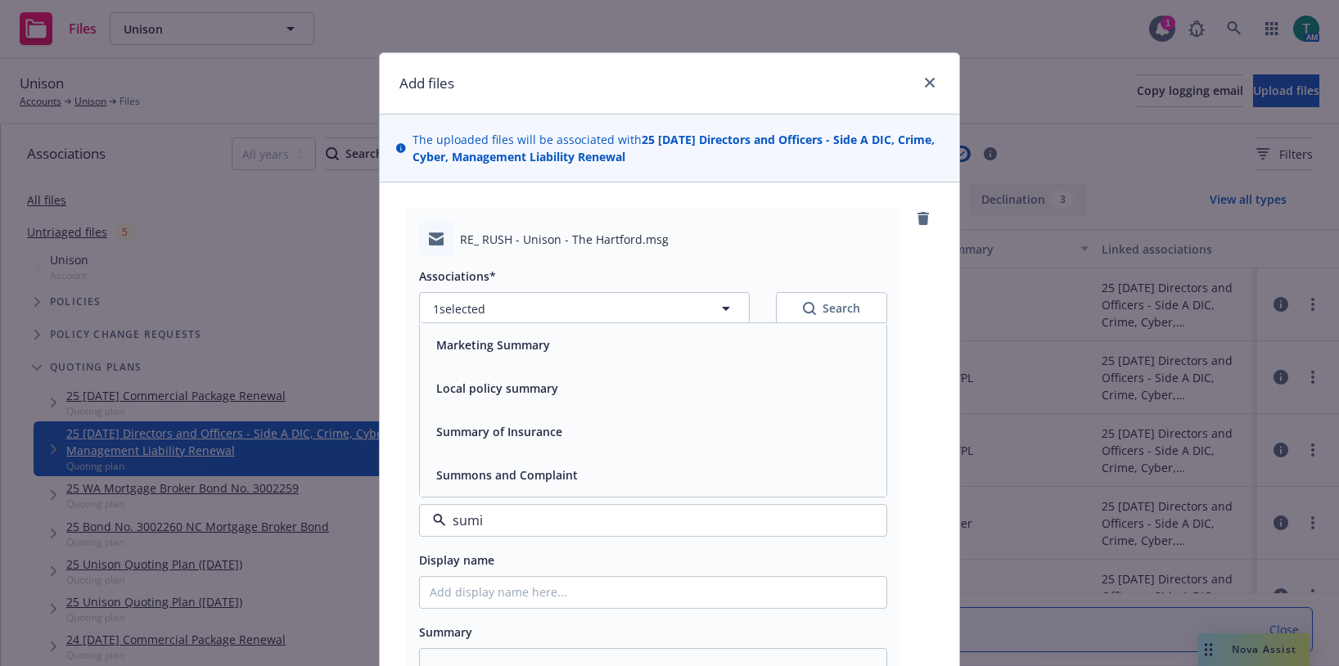
type textarea "x"
type input "submission"
click at [484, 391] on span "Submission" at bounding box center [468, 388] width 65 height 17
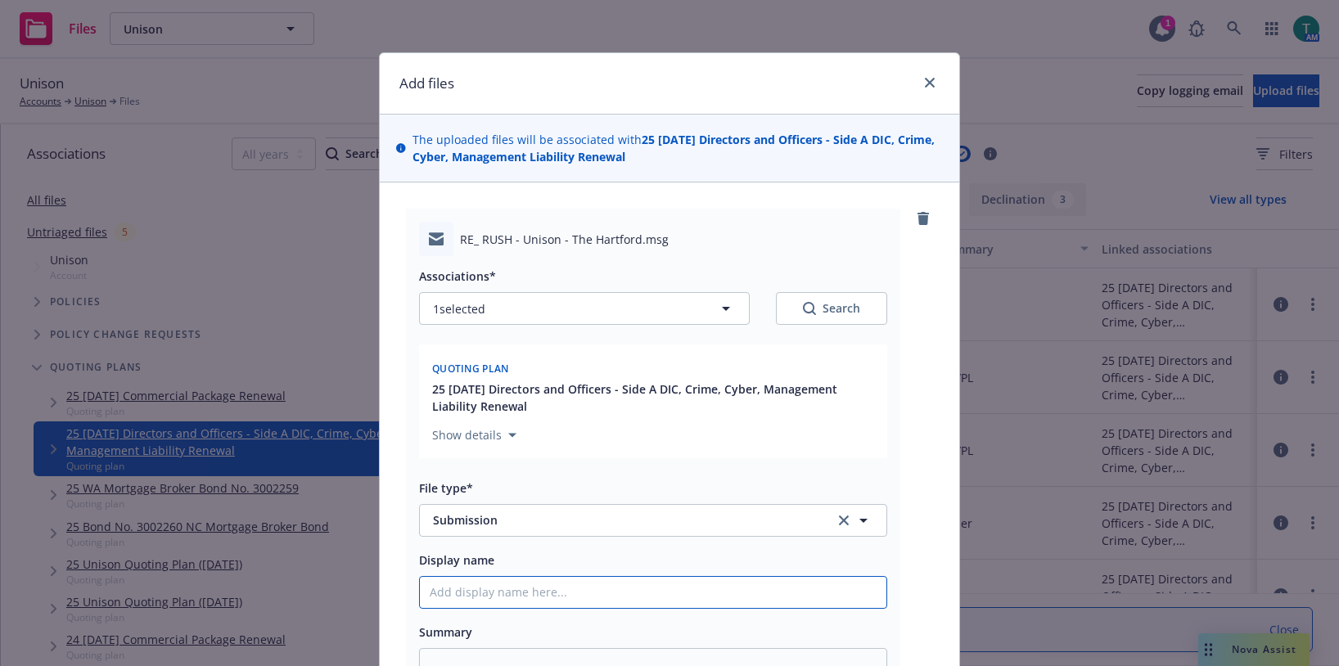
click at [481, 581] on input "Display name" at bounding box center [653, 592] width 467 height 31
type textarea "x"
type input "Ne"
type textarea "x"
type input "New"
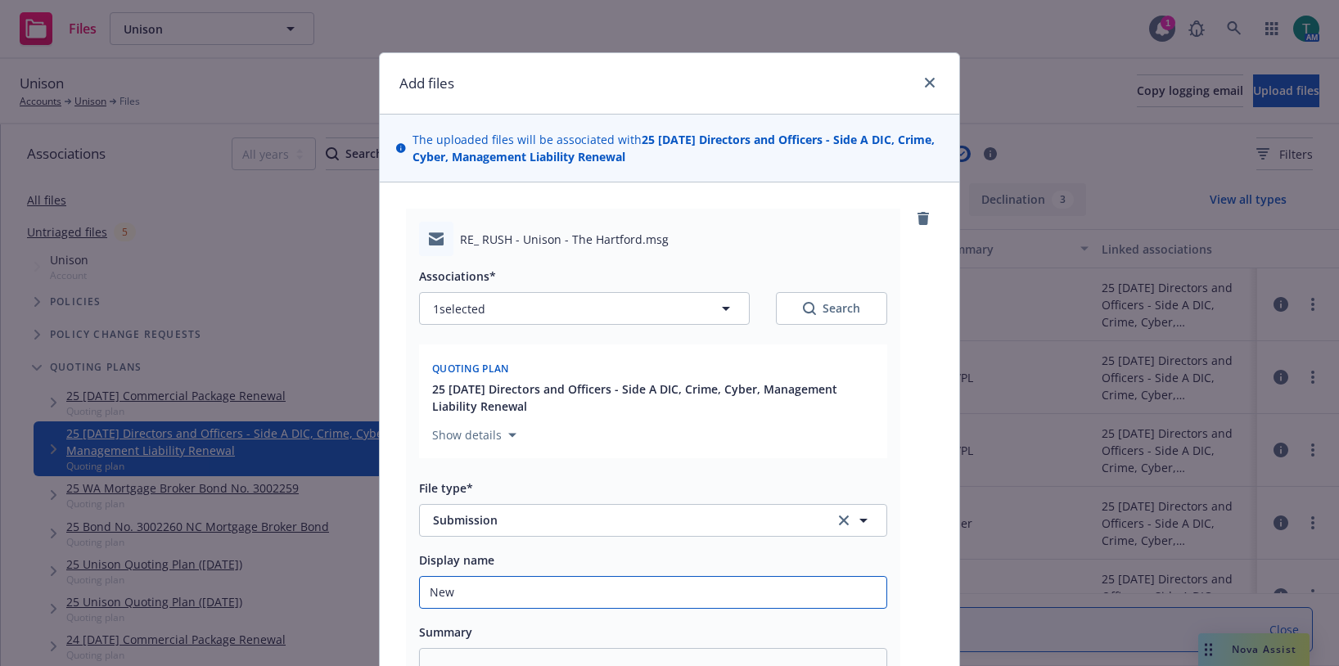
type textarea "x"
type input "New"
type textarea "x"
type input "New l"
type textarea "x"
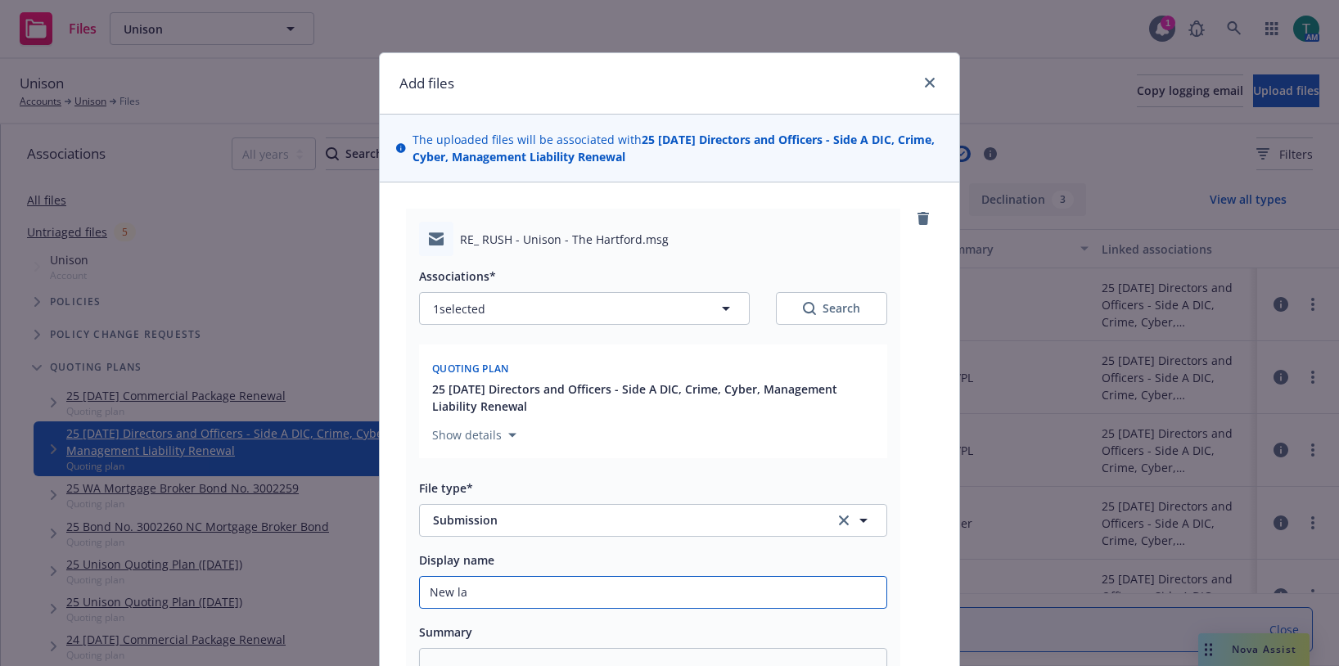
type input "New lay"
type textarea "x"
type input "New laye"
type textarea "x"
type input "New layer"
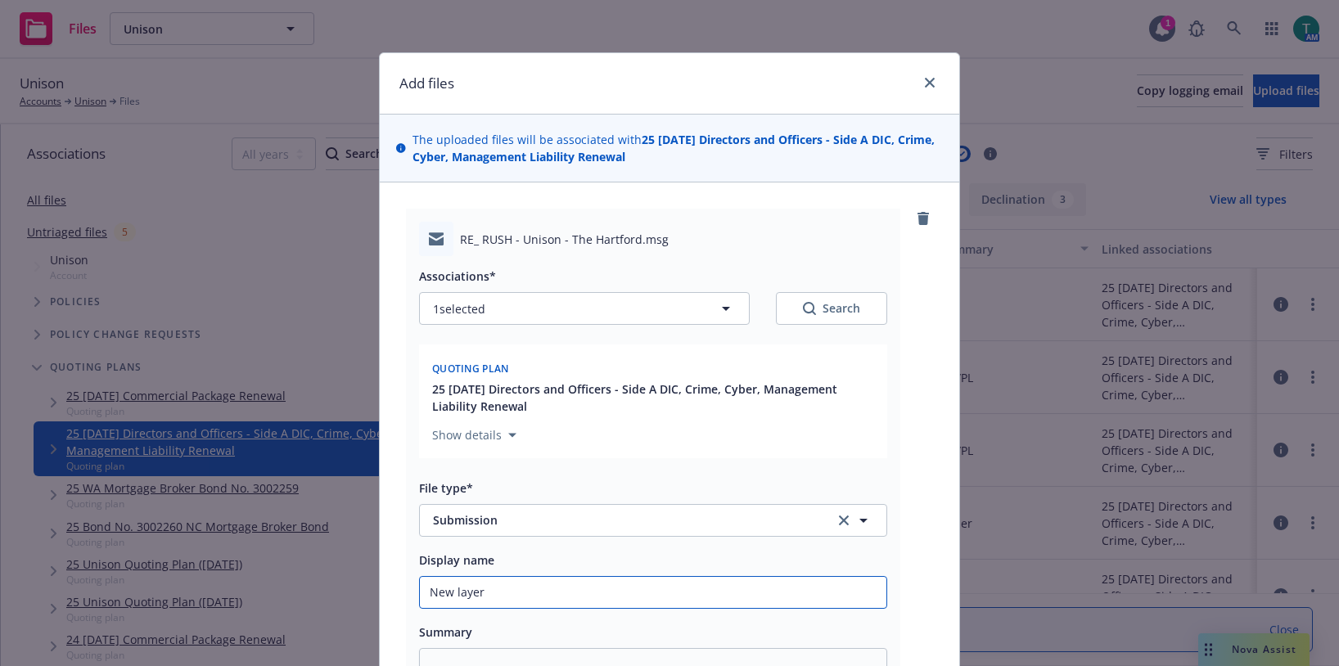
type textarea "x"
type input "New layer"
type textarea "x"
type input "New layer 2"
type textarea "x"
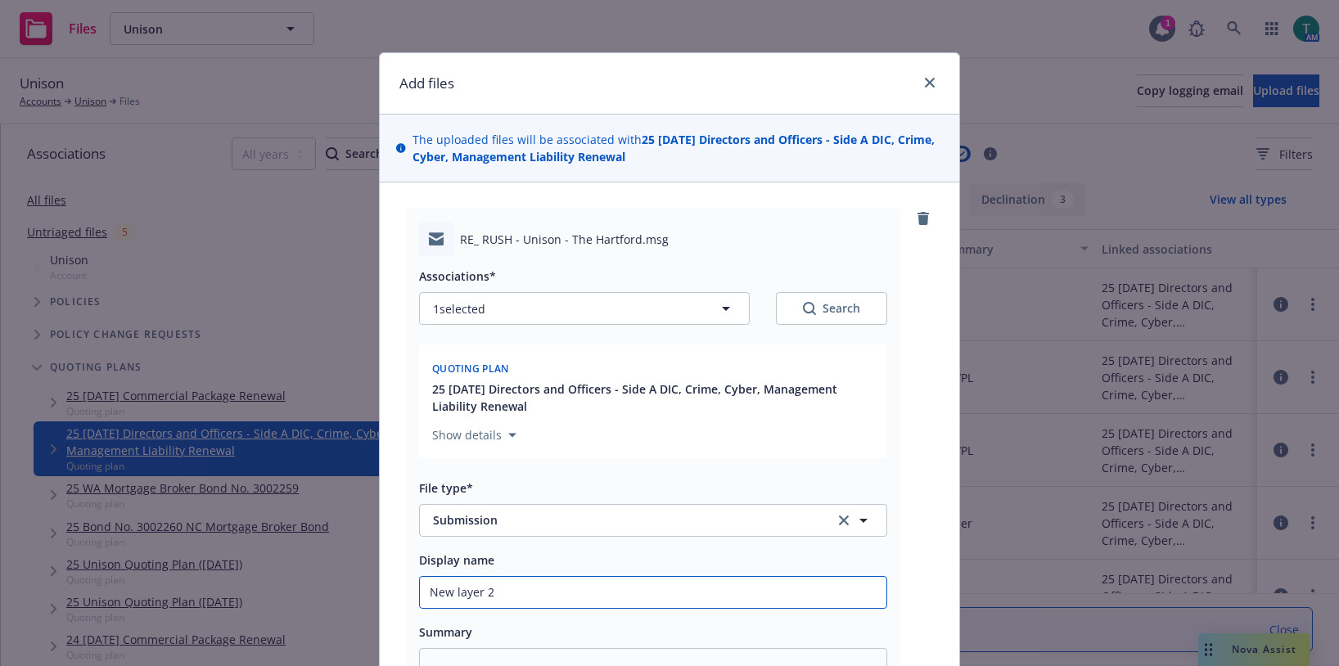
type input "New layer 2."
type textarea "x"
type input "New layer 2.5"
type textarea "x"
type input "New layer 2.5"
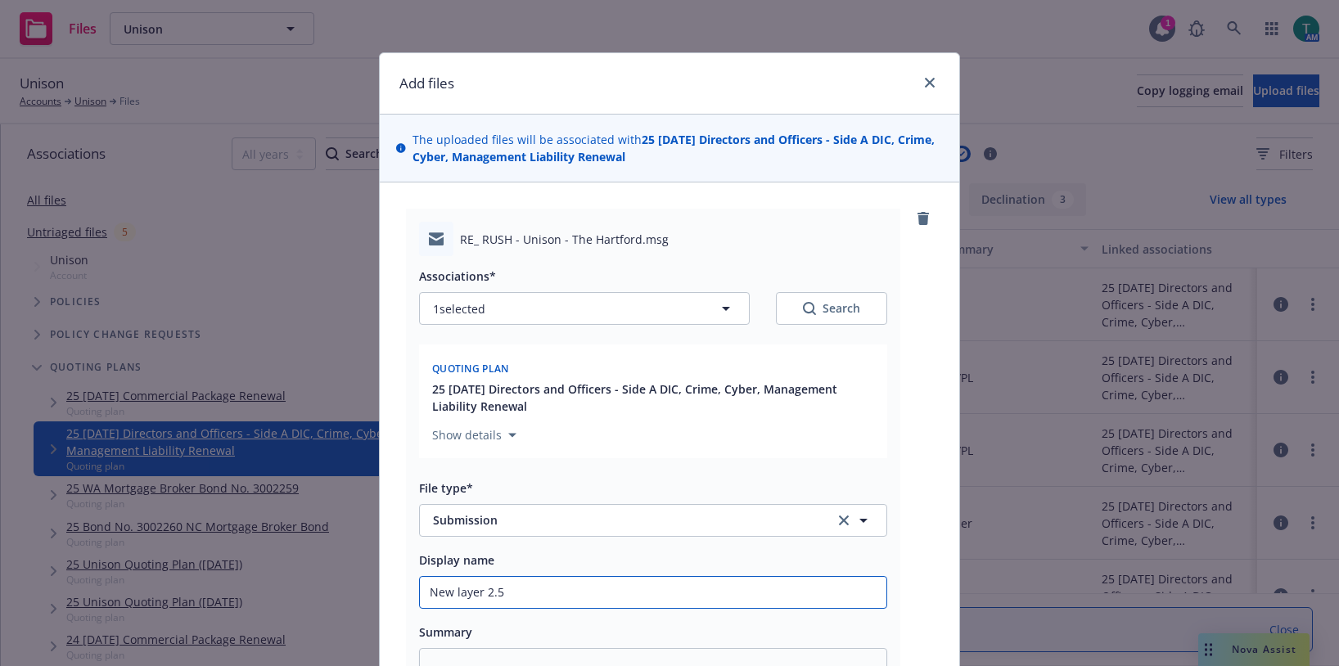
type textarea "x"
type input "New layer 2.5 x"
type textarea "x"
type input "New layer 2.5 x"
type textarea "x"
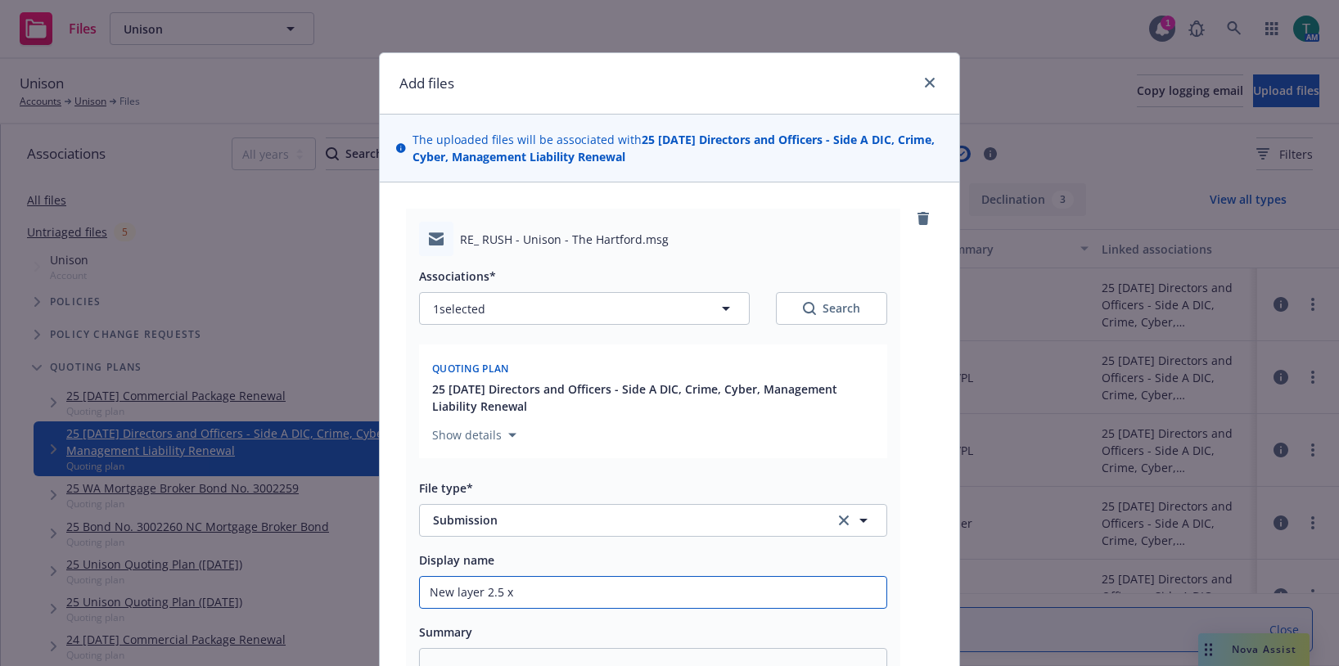
type input "New layer 2.5 x 5"
type textarea "x"
type input "New layer 2.5 x 5"
type textarea "x"
type input "New layer 2.5 x 5 D"
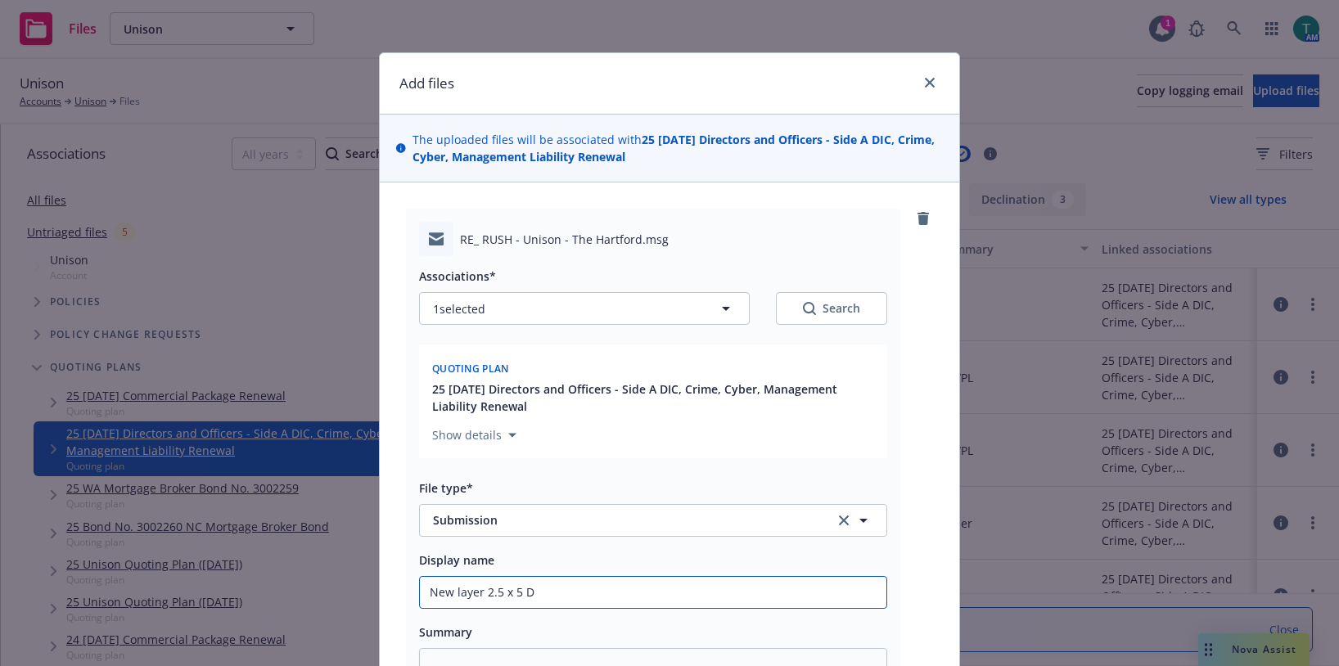
type textarea "x"
type input "New layer 2.5 x 5 D&"
type textarea "x"
type input "New layer 2.5 x 5 D&O"
type textarea "x"
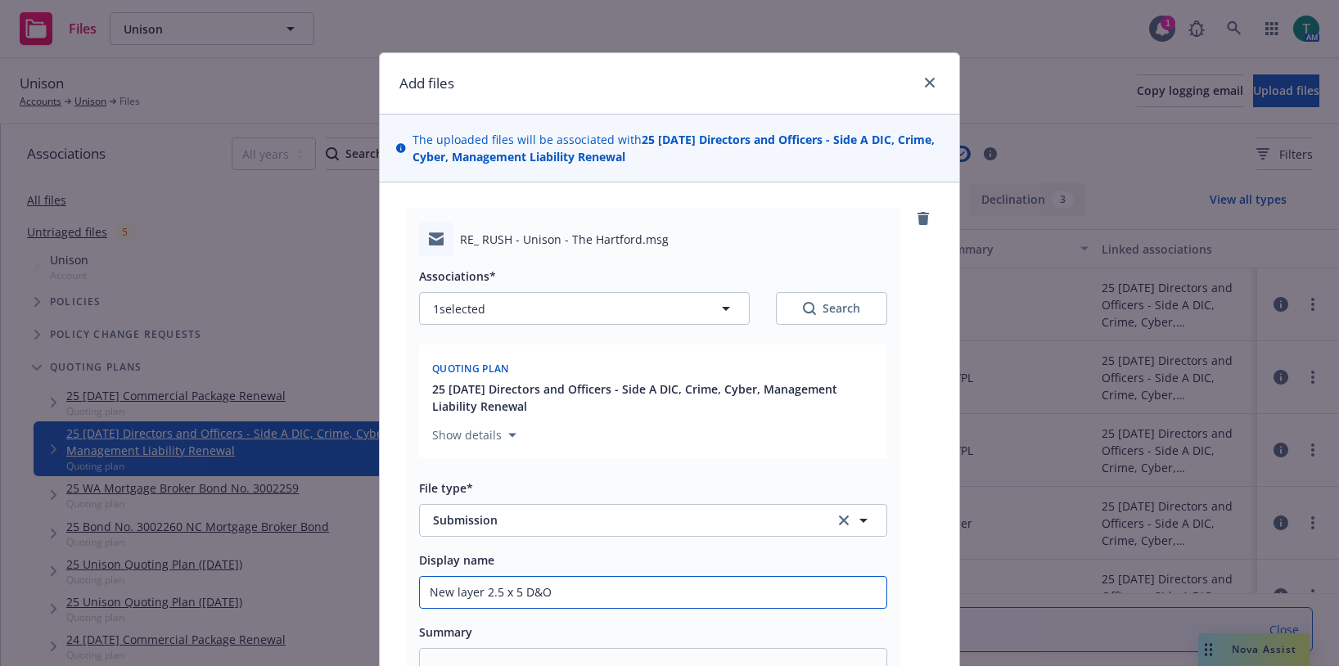
type input "New layer 2.5 x 5 D&O/"
type textarea "x"
type input "New layer 2.5 x 5 D&O/E"
type textarea "x"
type input "New layer 2.5 x 5 D&O/E&"
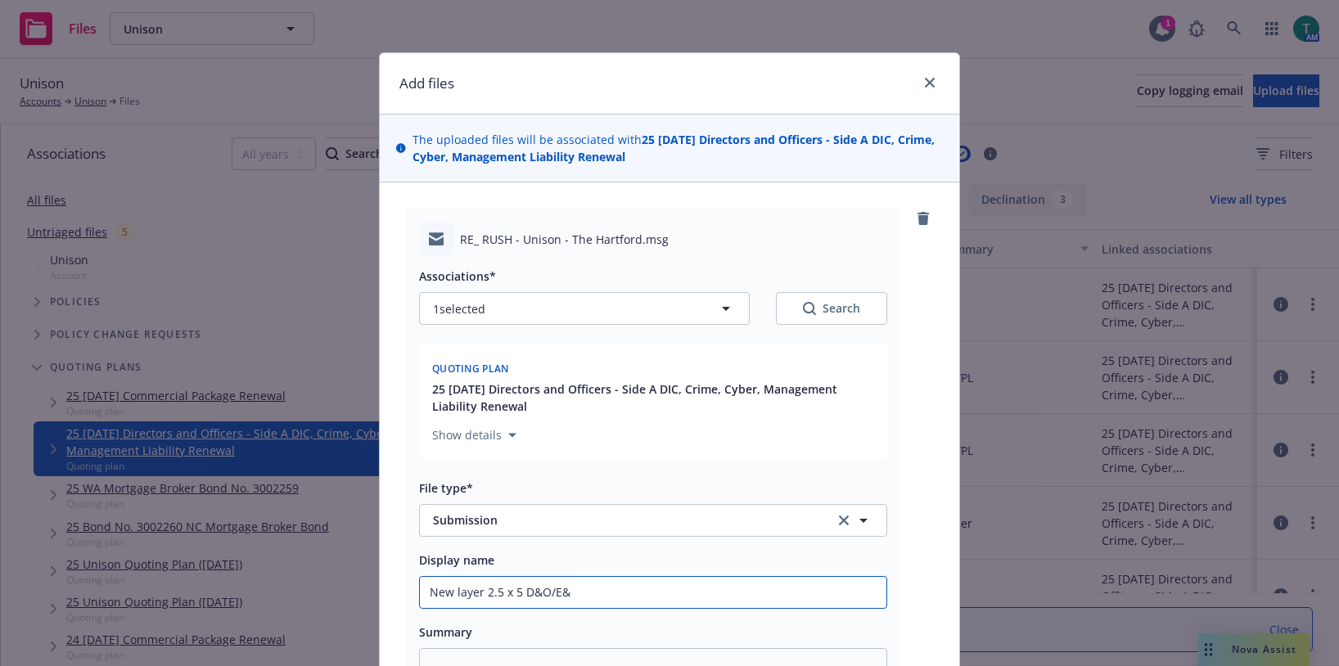
type textarea "x"
type input "New layer 2.5 x 5 D&O/E&O"
type textarea "x"
type input "New layer 2.5 x 5 D&O/E&O/"
type textarea "x"
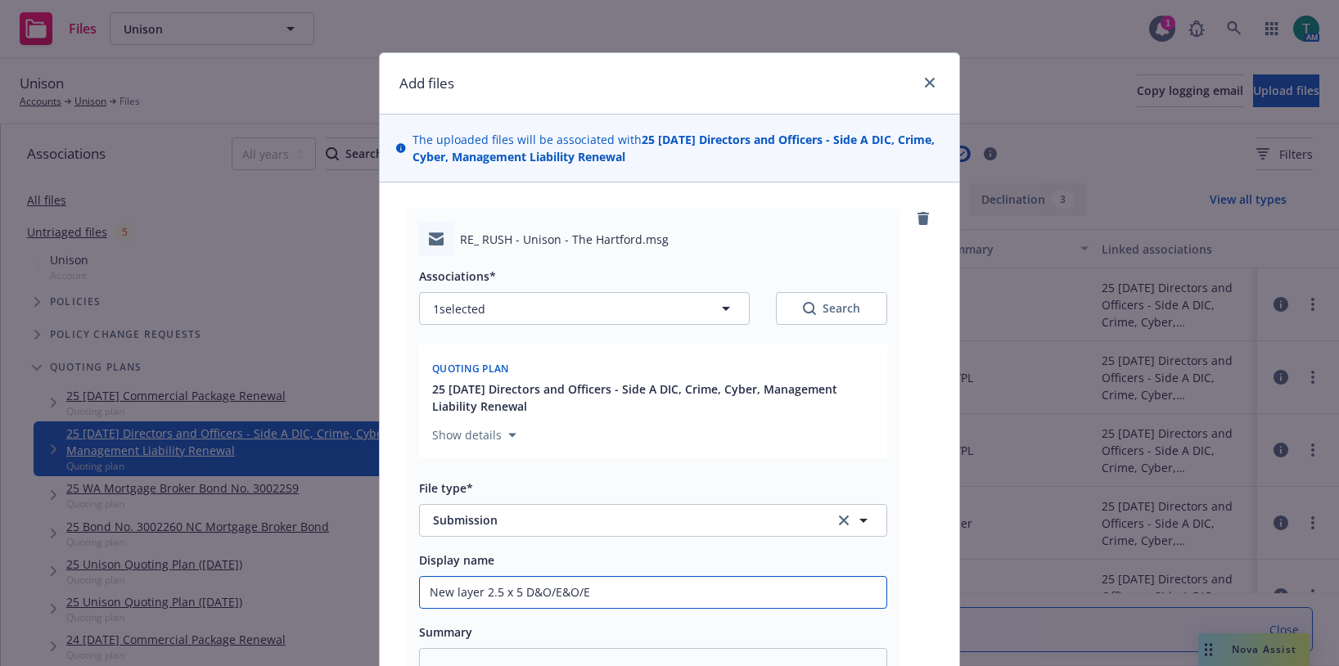
type input "New layer 2.5 x 5 D&O/E&O/EP"
type textarea "x"
type input "New layer 2.5 x 5 D&O/E&O/EPL"
type textarea "x"
type input "New layer 2.5 x 5 D&O/E&O/EPL/"
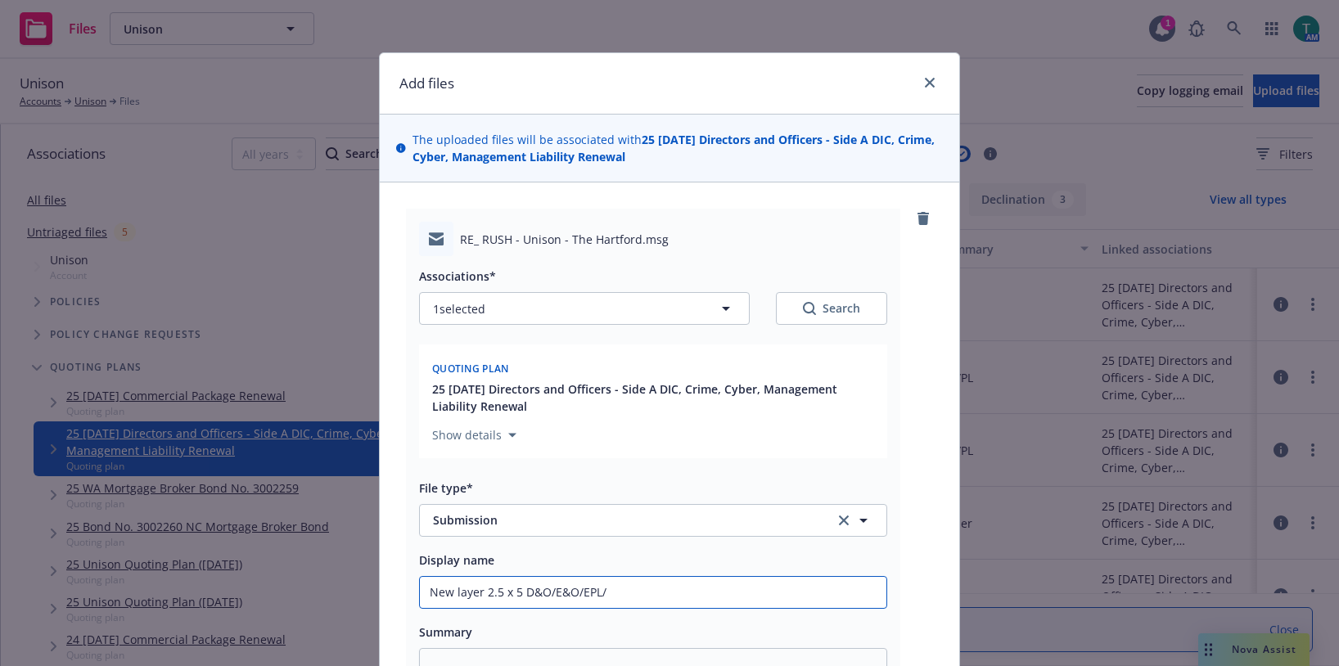
type textarea "x"
type input "New layer 2.5 x 5 D&O/E&O/EPL/FI"
type textarea "x"
type input "New layer 2.5 x 5 D&O/E&O/EPL/FID"
type textarea "x"
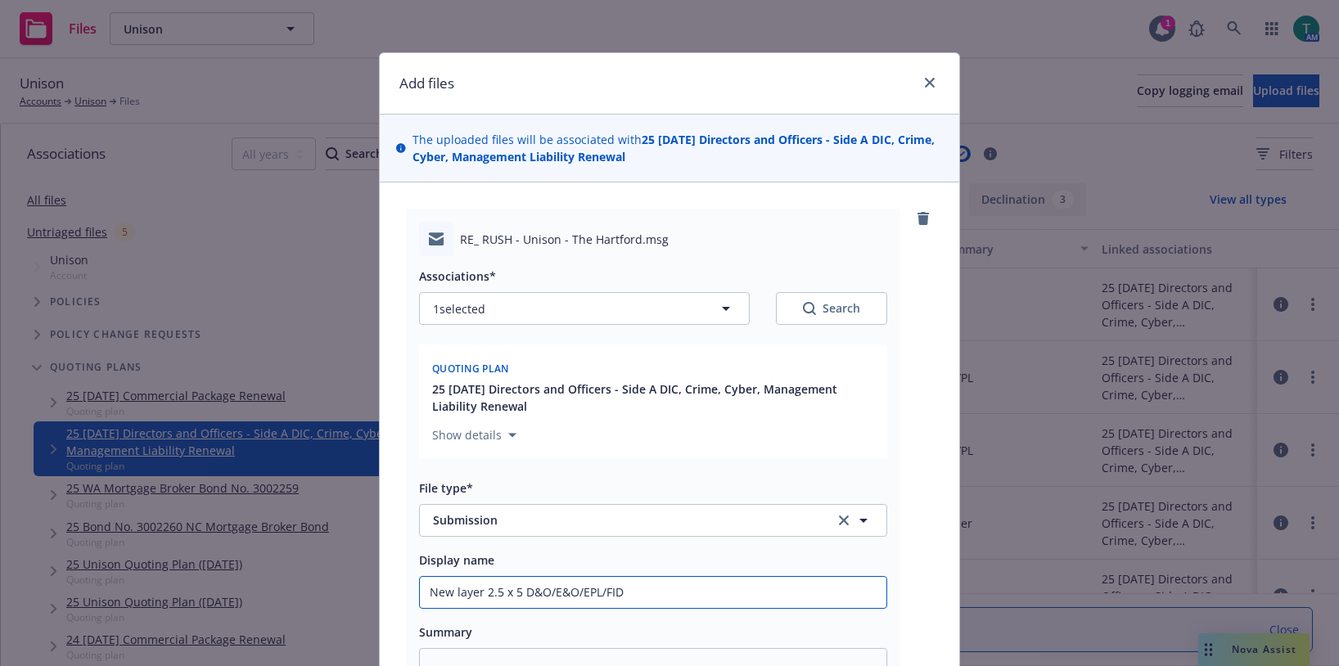
type input "New layer 2.5 x 5 D&O/E&O/EPL/FID"
type textarea "x"
type input "New layer 2.5 x 5 D&O/E&O/EPL/FID f"
type textarea "x"
type input "New layer 2.5 x 5 D&O/E&O/EPL/FID fo"
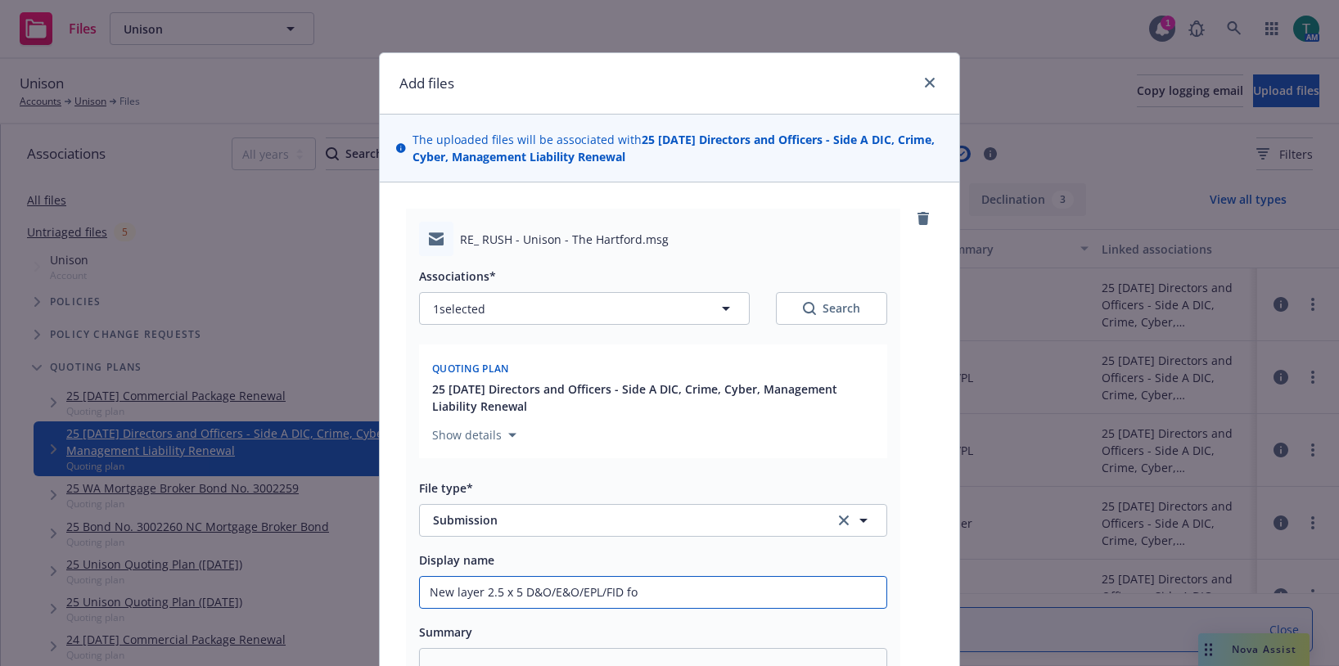
type textarea "x"
type input "New layer 2.5 x 5 D&O/E&O/EPL/FID for"
type textarea "x"
type input "New layer 2.5 x 5 D&O/E&O/EPL/FID for"
type textarea "x"
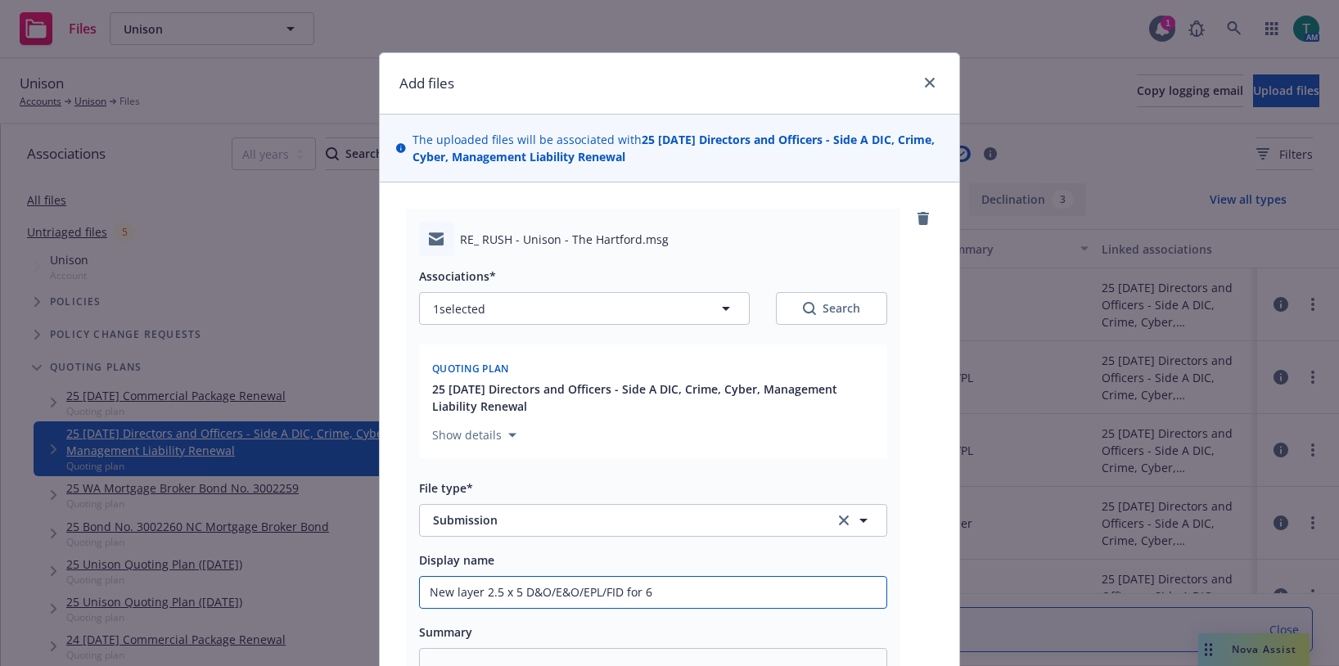
type input "New layer 2.5 x 5 D&O/E&O/EPL/FID for 60"
type textarea "x"
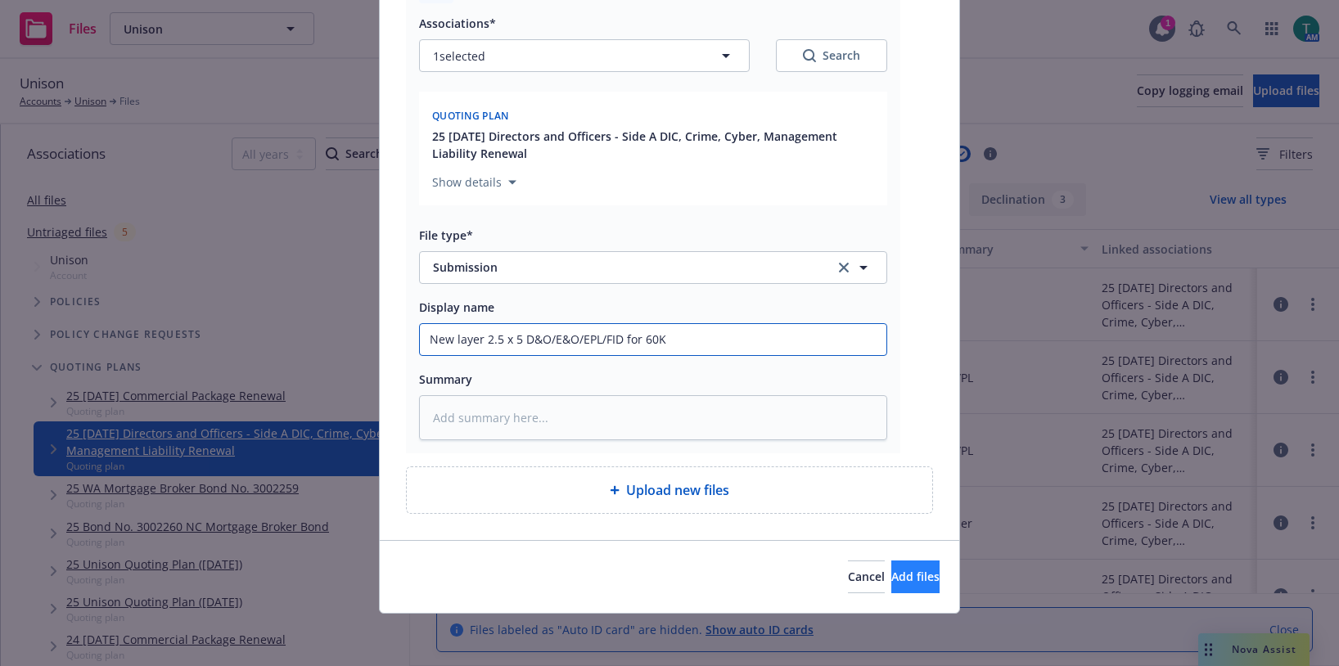
type input "New layer 2.5 x 5 D&O/E&O/EPL/FID for 60K"
click at [910, 580] on button "Add files" at bounding box center [916, 577] width 48 height 33
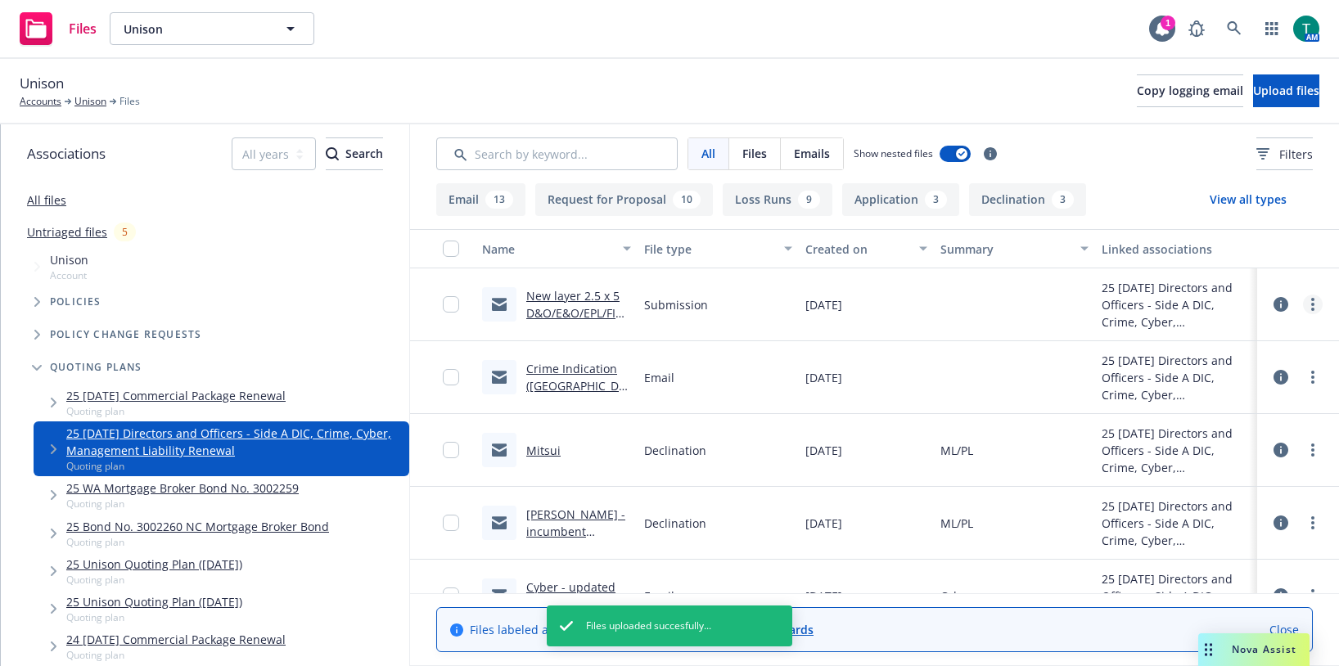
click at [1303, 300] on link "more" at bounding box center [1313, 305] width 20 height 20
click at [1257, 398] on div at bounding box center [1298, 377] width 82 height 73
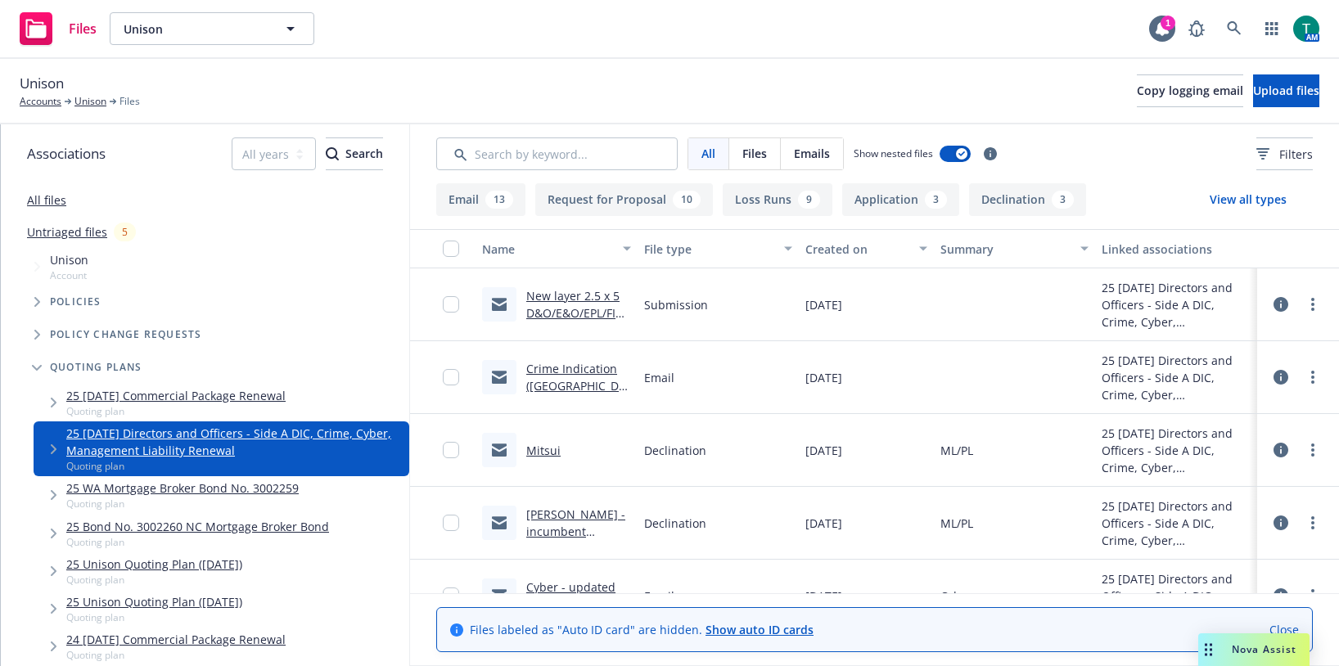
click at [1306, 295] on div at bounding box center [1298, 304] width 49 height 33
click at [1306, 300] on link "more" at bounding box center [1313, 305] width 20 height 20
click at [1211, 407] on link "Edit" at bounding box center [1228, 403] width 163 height 33
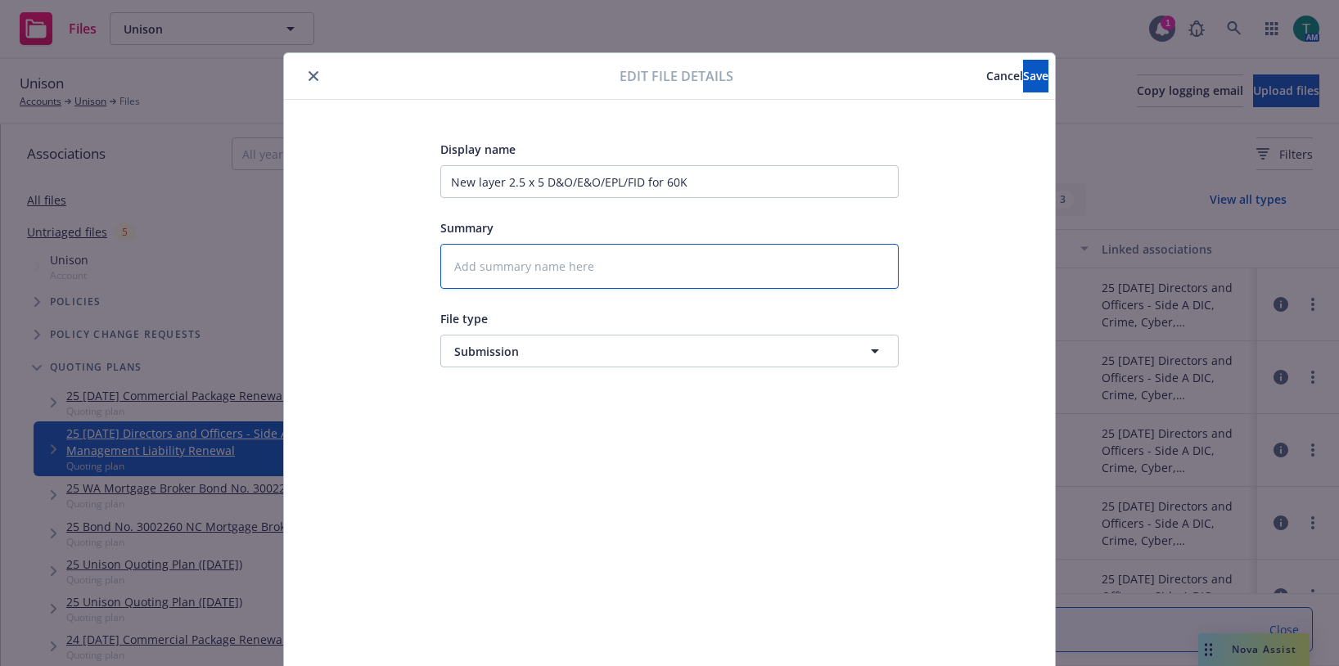
click at [503, 273] on textarea at bounding box center [669, 266] width 458 height 45
type textarea "x"
type textarea "Ne"
type textarea "x"
type textarea "New"
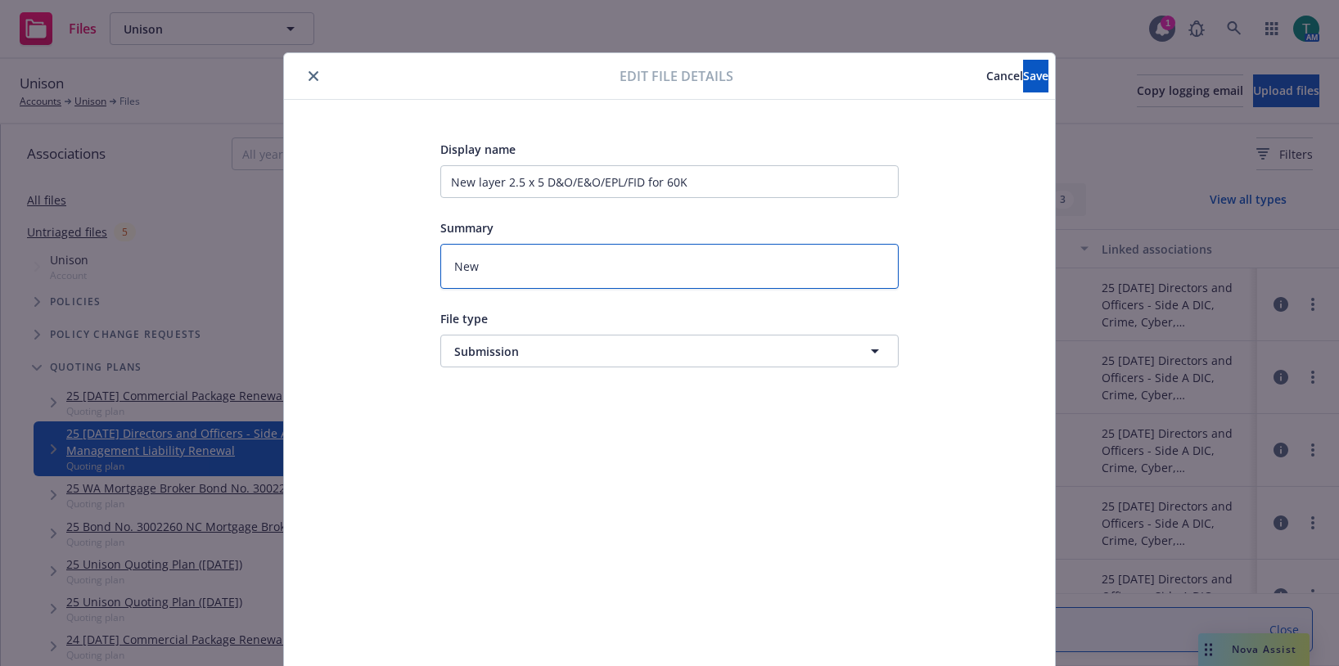
type textarea "x"
type textarea "New"
type textarea "x"
type textarea "New l"
type textarea "x"
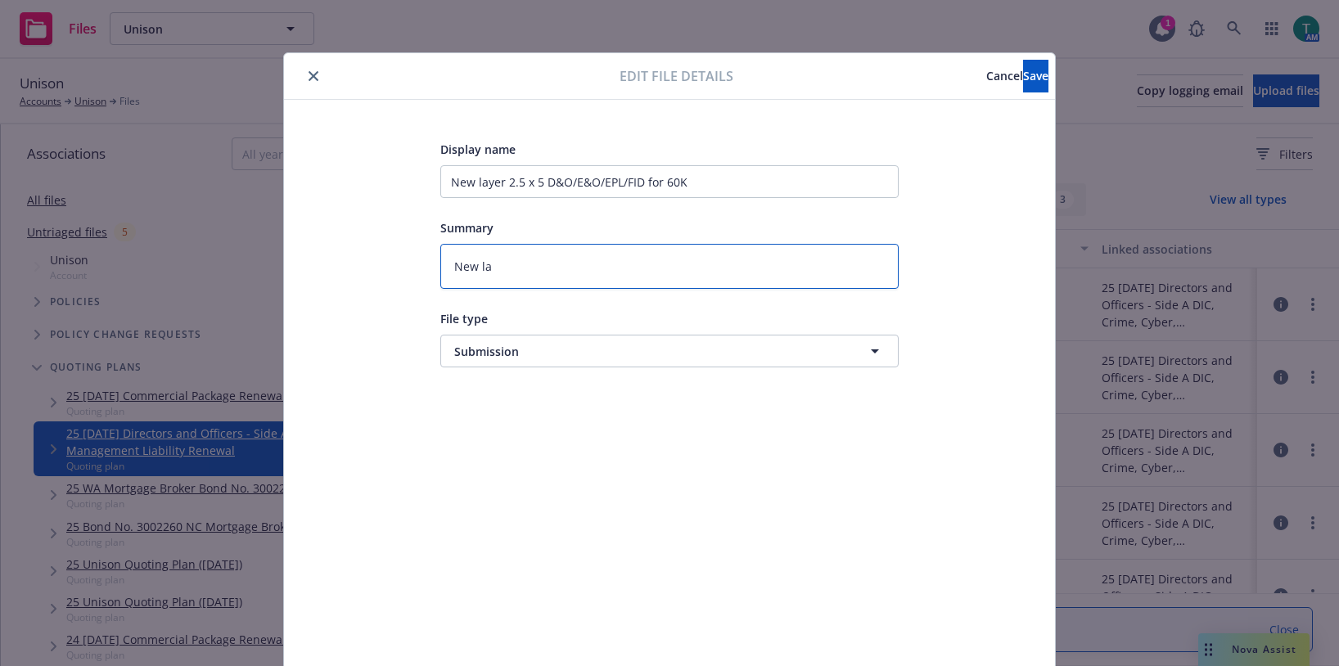
type textarea "New lay"
type textarea "x"
type textarea "New laye"
type textarea "x"
type textarea "New layer"
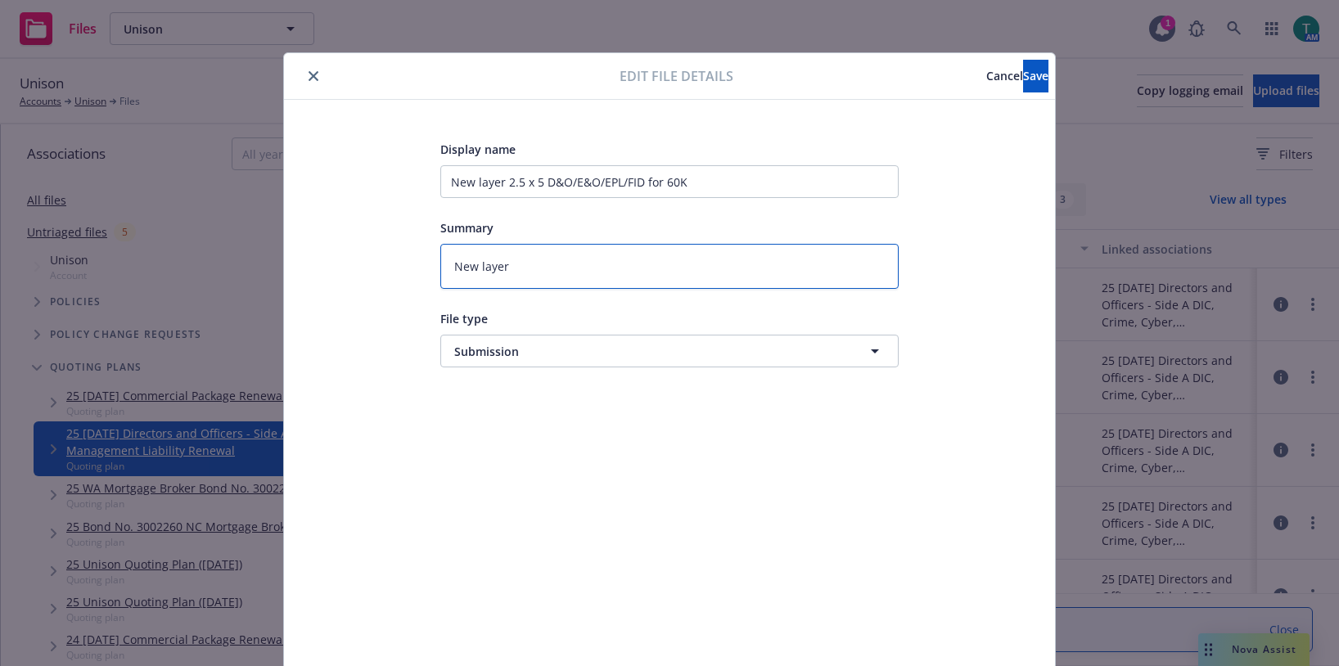
type textarea "x"
type textarea "New layer"
type textarea "x"
type textarea "New layer 2"
type textarea "x"
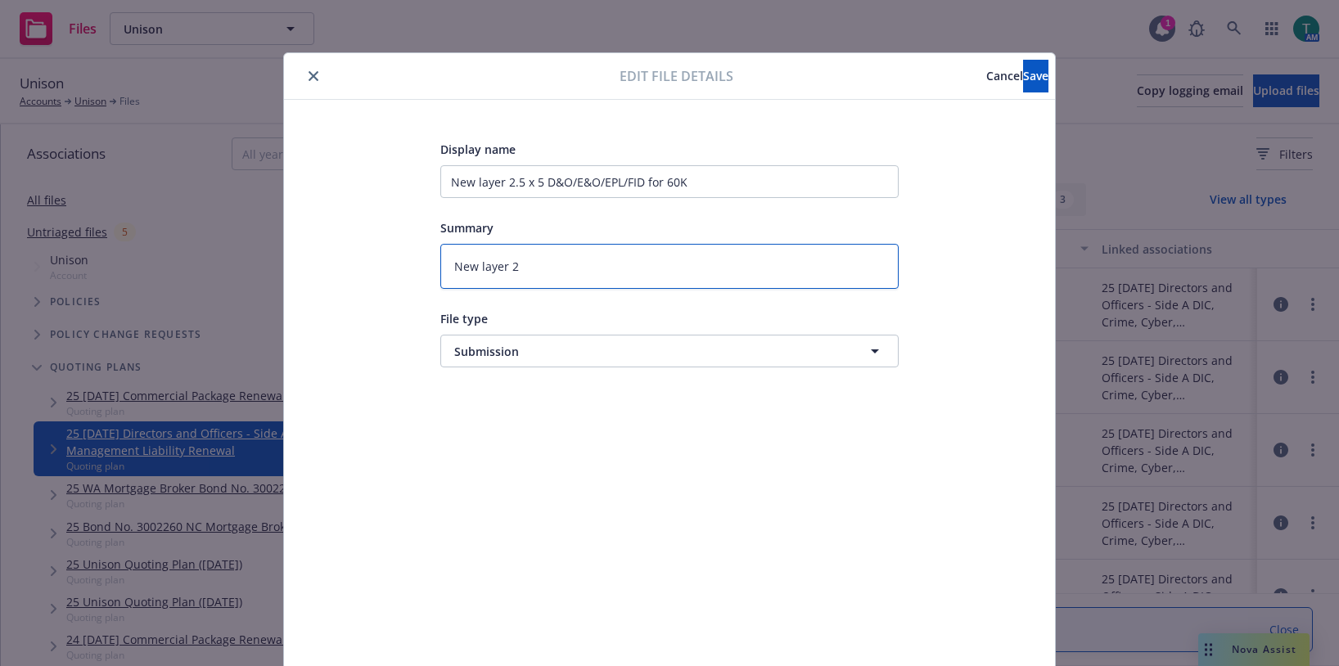
type textarea "New layer 2."
type textarea "x"
type textarea "New layer 2.5"
type textarea "x"
type textarea "New layer 2.5"
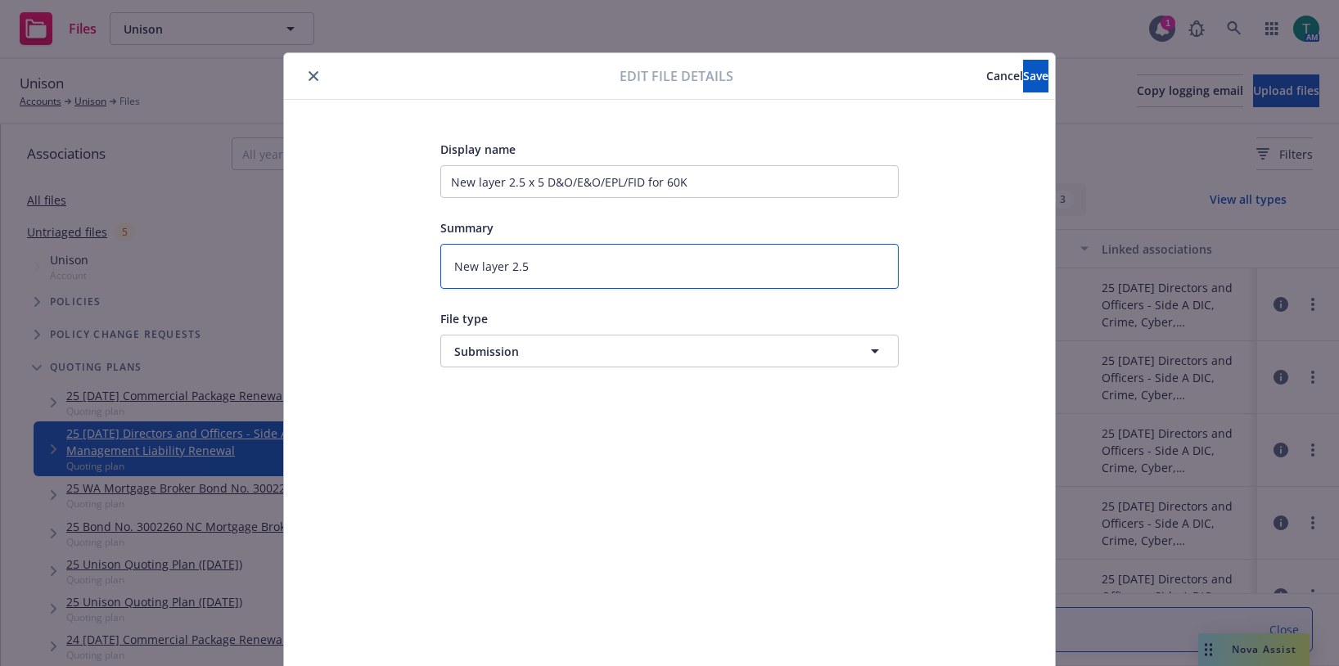
type textarea "x"
type textarea "New layer 2.5 x"
type textarea "x"
type textarea "New layer 2.5 x 5"
type textarea "x"
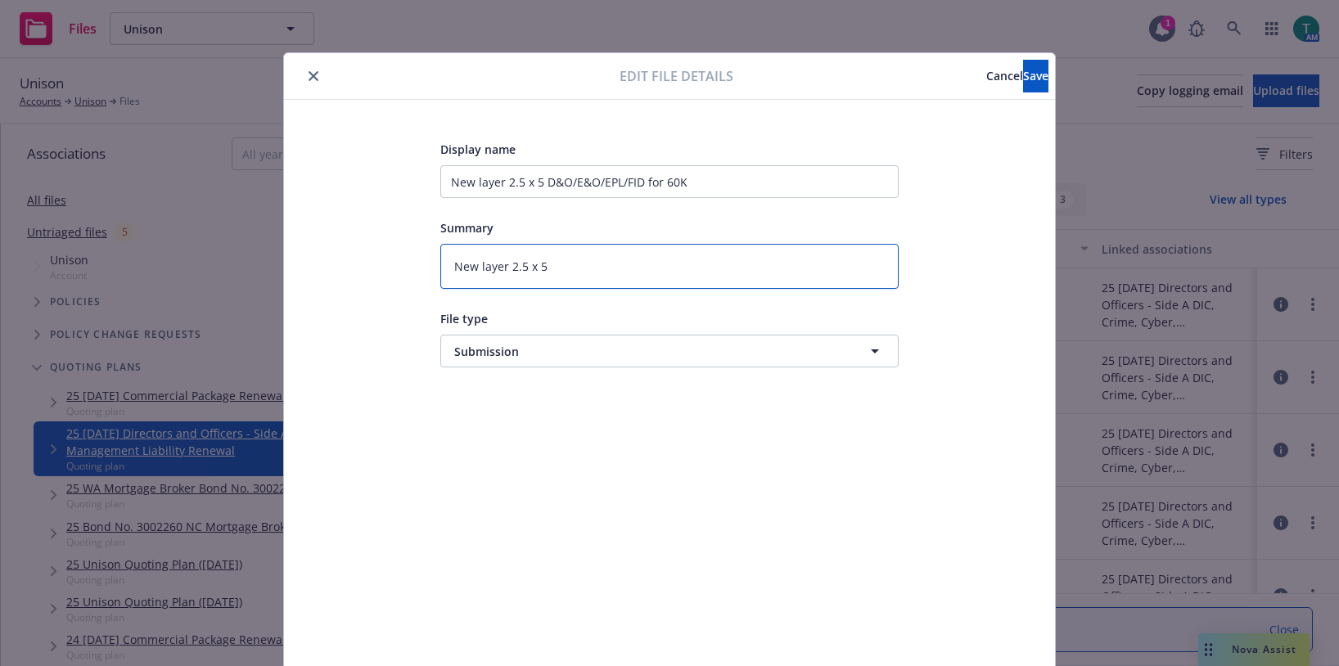
type textarea "New layer 2.5 x 5"
type textarea "x"
type textarea "New layer 2.5 x 5 fo"
type textarea "x"
type textarea "New layer 2.5 x 5 for"
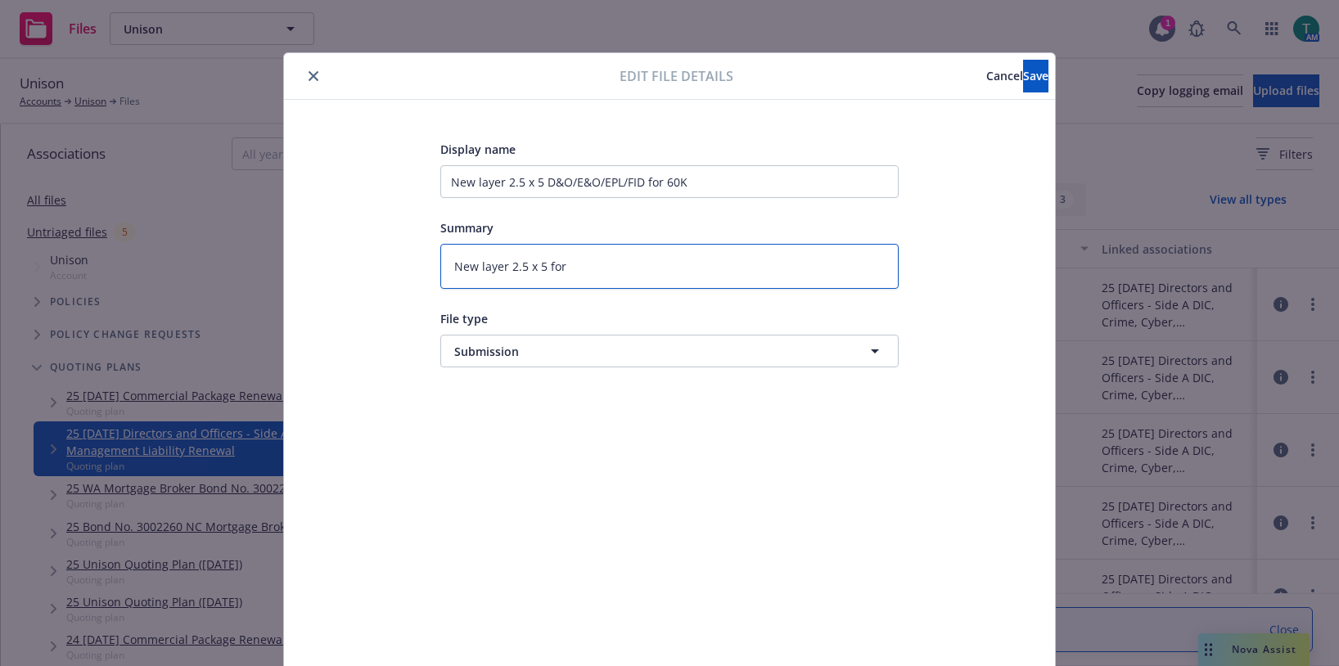
type textarea "x"
type textarea "New layer 2.5 x 5 for"
type textarea "x"
type textarea "New layer 2.5 x 5 for"
type textarea "x"
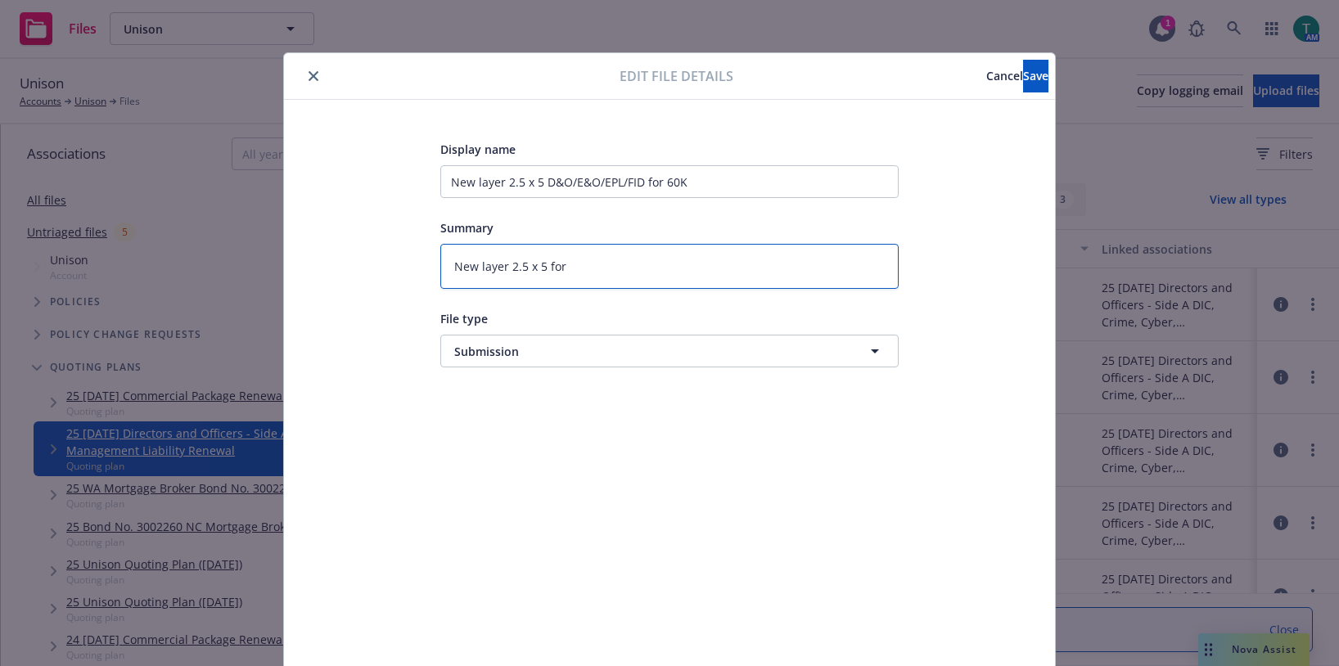
type textarea "New layer 2.5 x 5 fo"
type textarea "x"
type textarea "New layer 2.5 x 5 for"
type textarea "x"
type textarea "New layer 2.5 x 5 for"
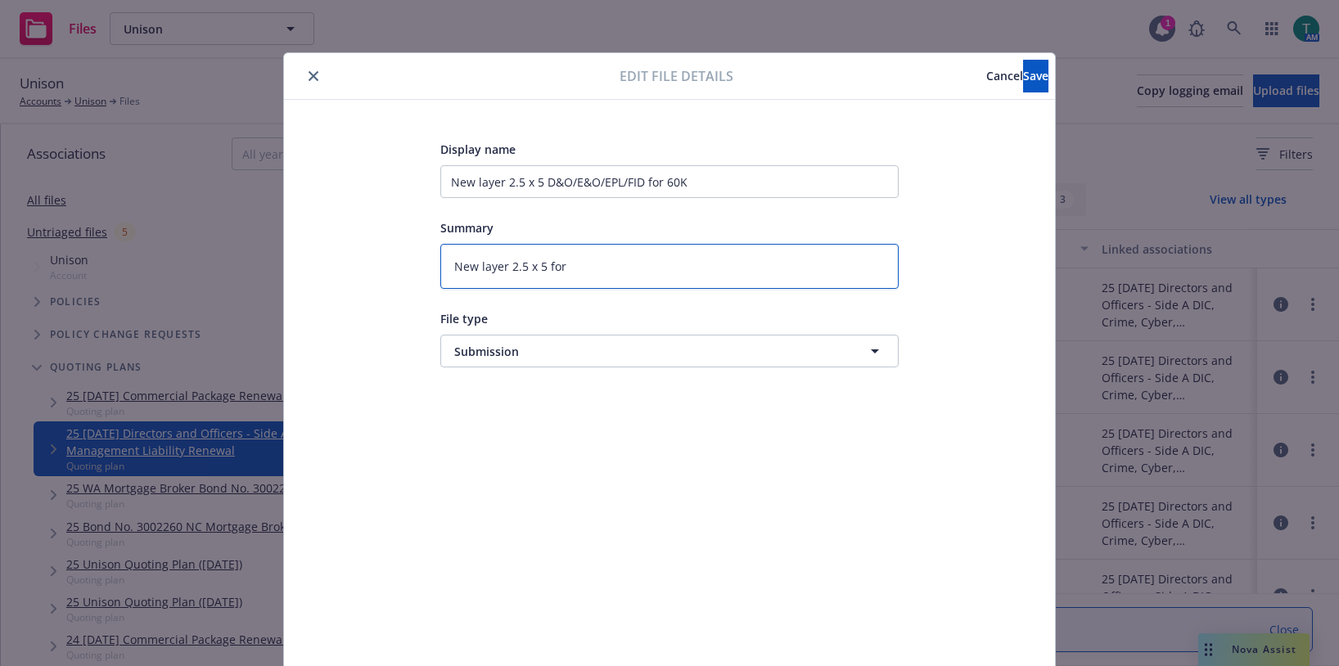
type textarea "x"
type textarea "New layer 2.5 x 5 for 60"
type textarea "x"
type textarea "New layer 2.5 x 5 for 60k"
click at [1023, 70] on span "Save" at bounding box center [1035, 76] width 25 height 16
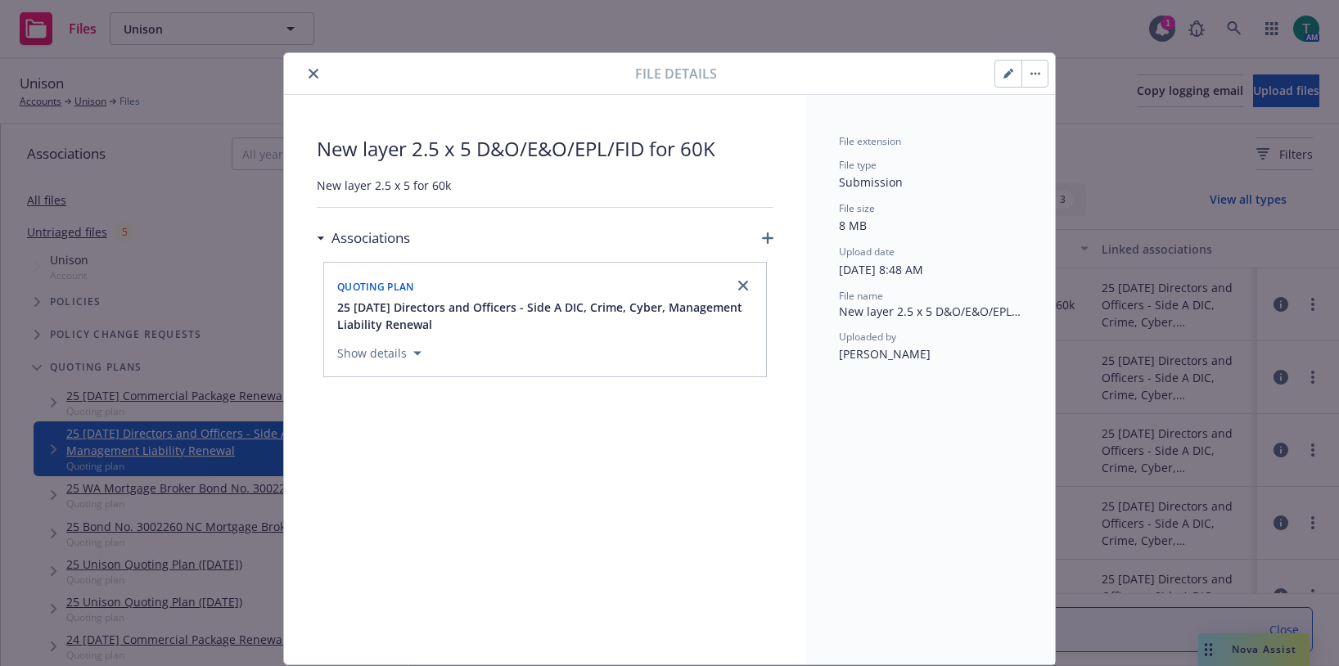
click at [318, 71] on div at bounding box center [463, 74] width 345 height 20
click at [304, 75] on button "close" at bounding box center [314, 74] width 20 height 20
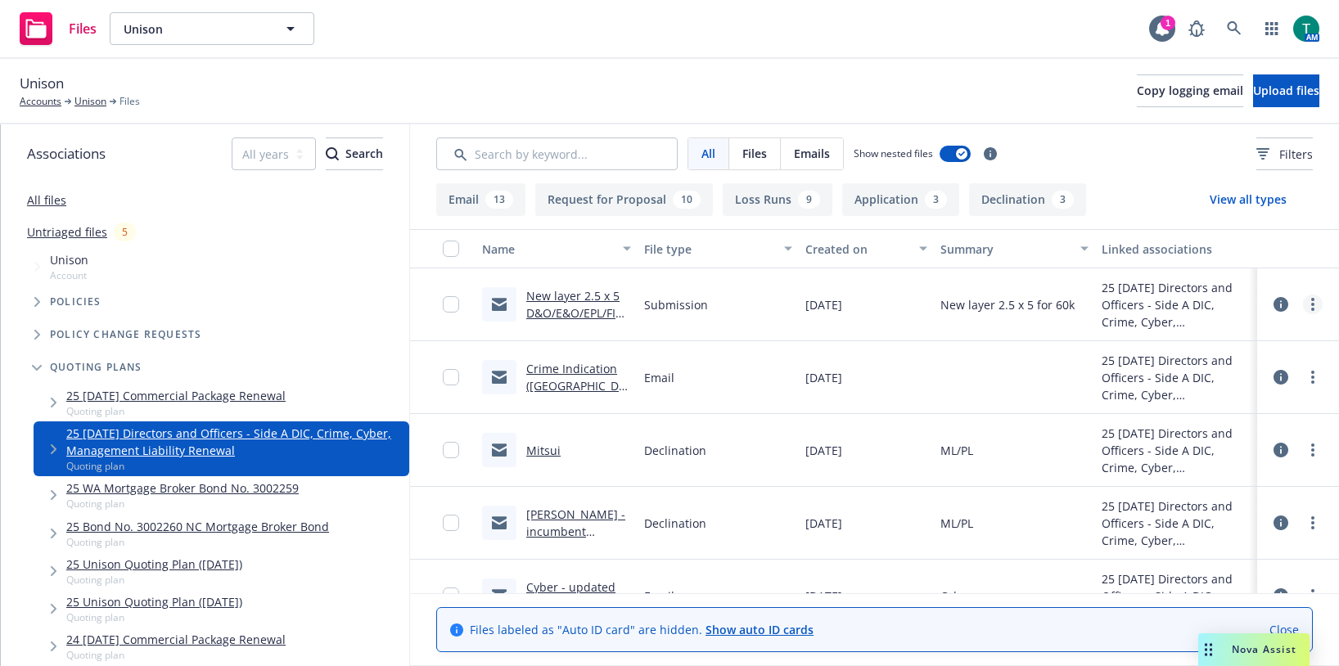
click at [1312, 300] on circle "more" at bounding box center [1313, 299] width 3 height 3
click at [1221, 413] on link "Edit" at bounding box center [1228, 403] width 163 height 33
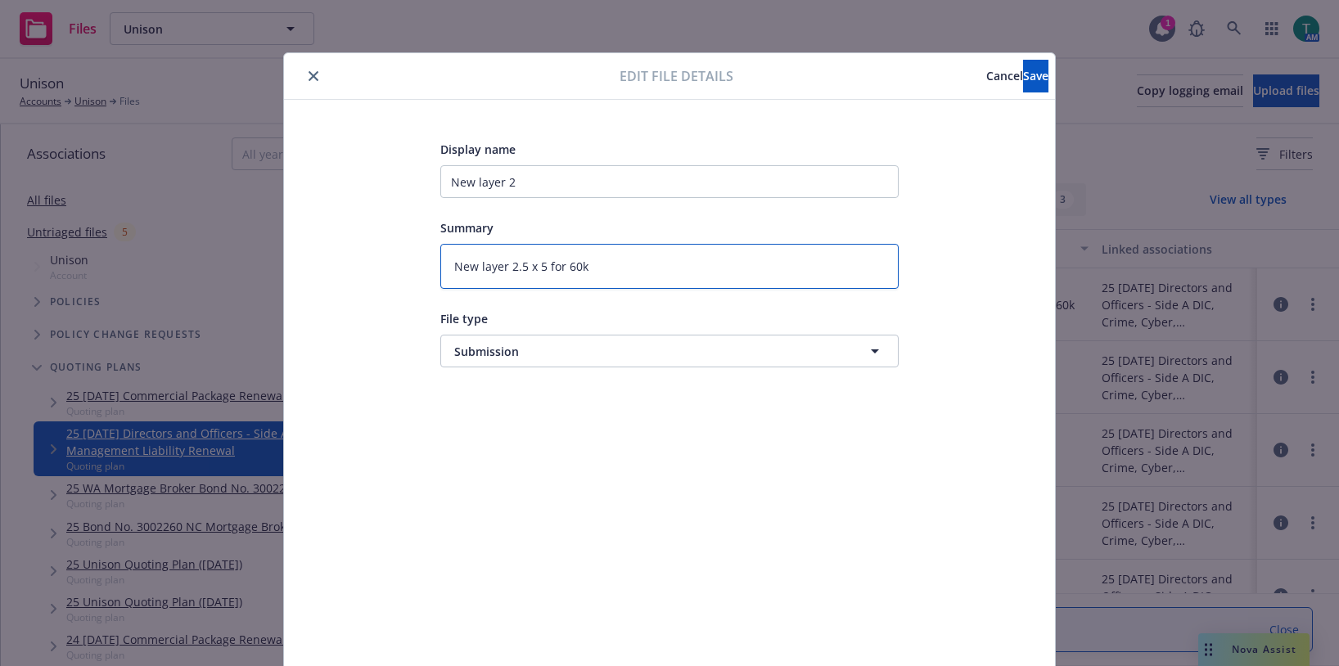
click at [622, 273] on textarea "New layer 2.5 x 5 for 60k" at bounding box center [669, 266] width 458 height 45
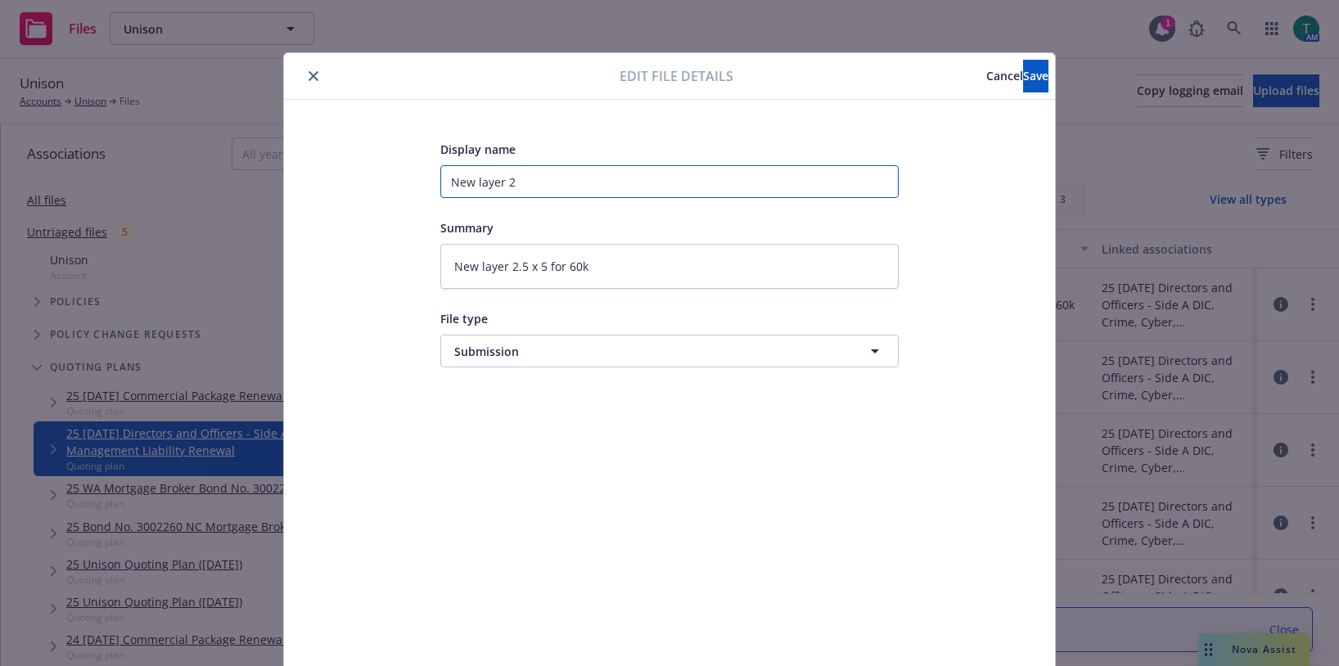
drag, startPoint x: 532, startPoint y: 184, endPoint x: 400, endPoint y: 180, distance: 131.9
click at [400, 180] on div "Display name New layer 2 Summary New layer 2.5 x 5 for 60k File type Submission…" at bounding box center [670, 384] width 706 height 491
type textarea "x"
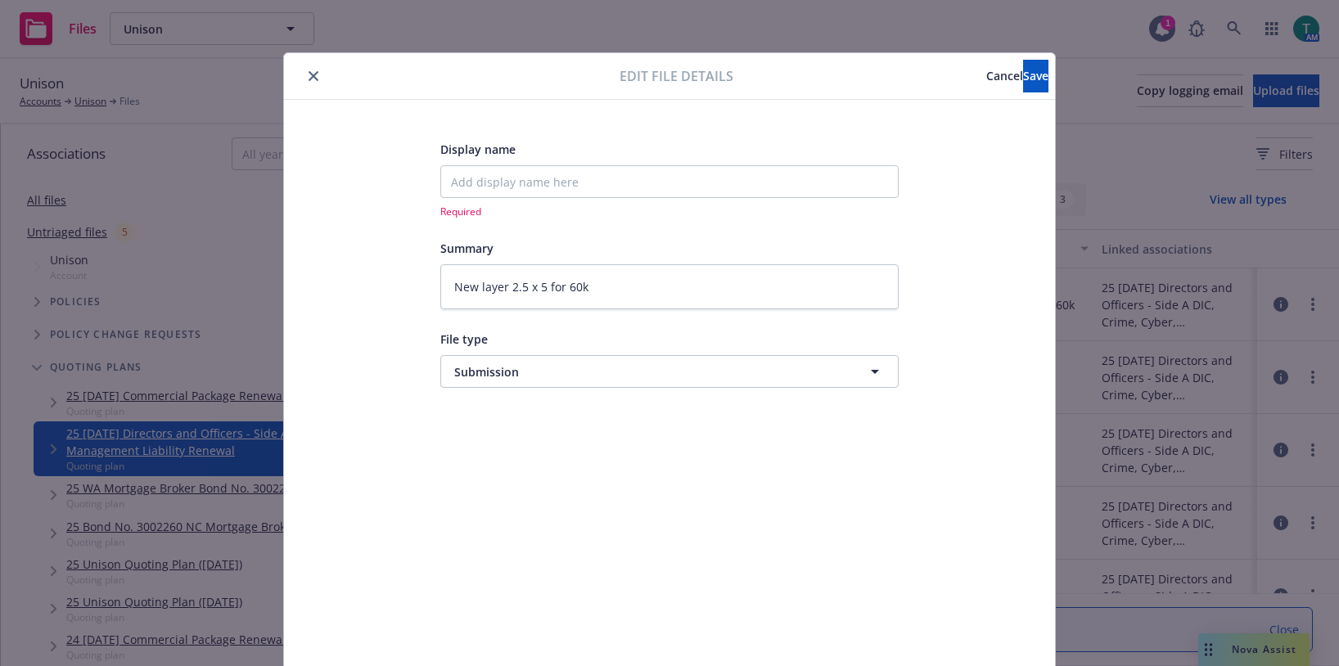
click at [304, 79] on button "close" at bounding box center [314, 76] width 20 height 20
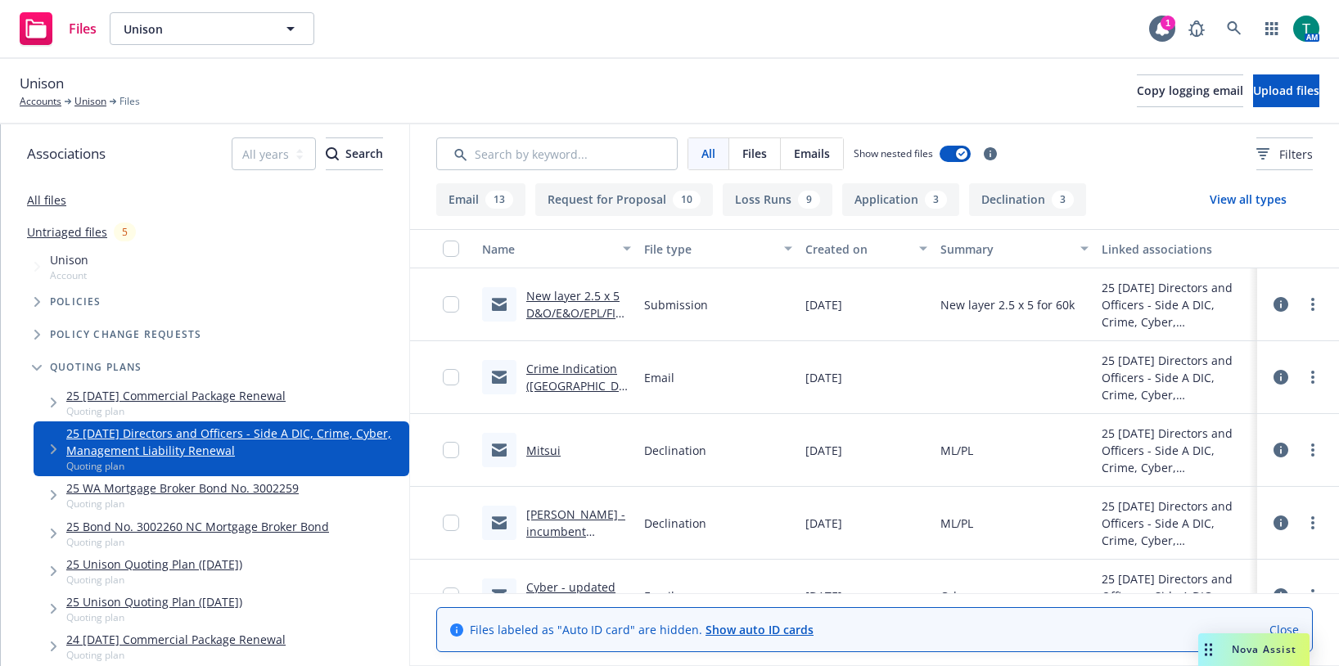
click at [565, 303] on link "New layer 2.5 x 5 D&O/E&O/EPL/FID for 60K" at bounding box center [574, 313] width 97 height 50
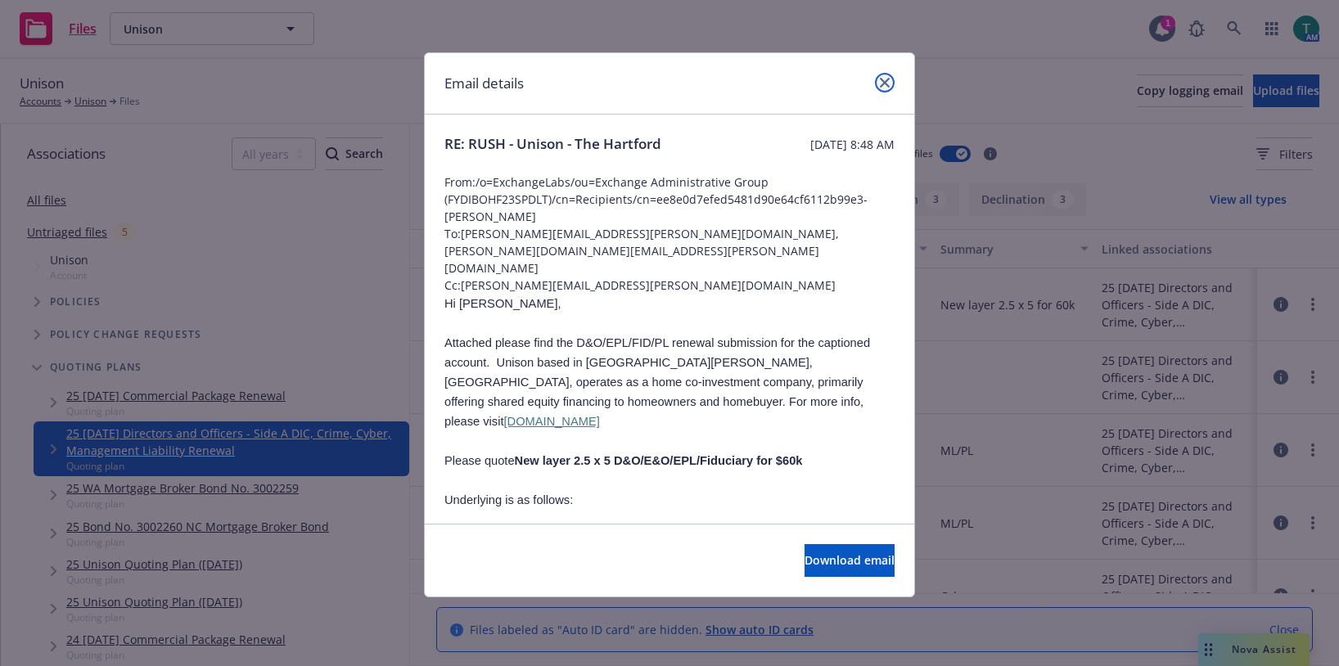
click at [887, 83] on icon "close" at bounding box center [885, 83] width 10 height 10
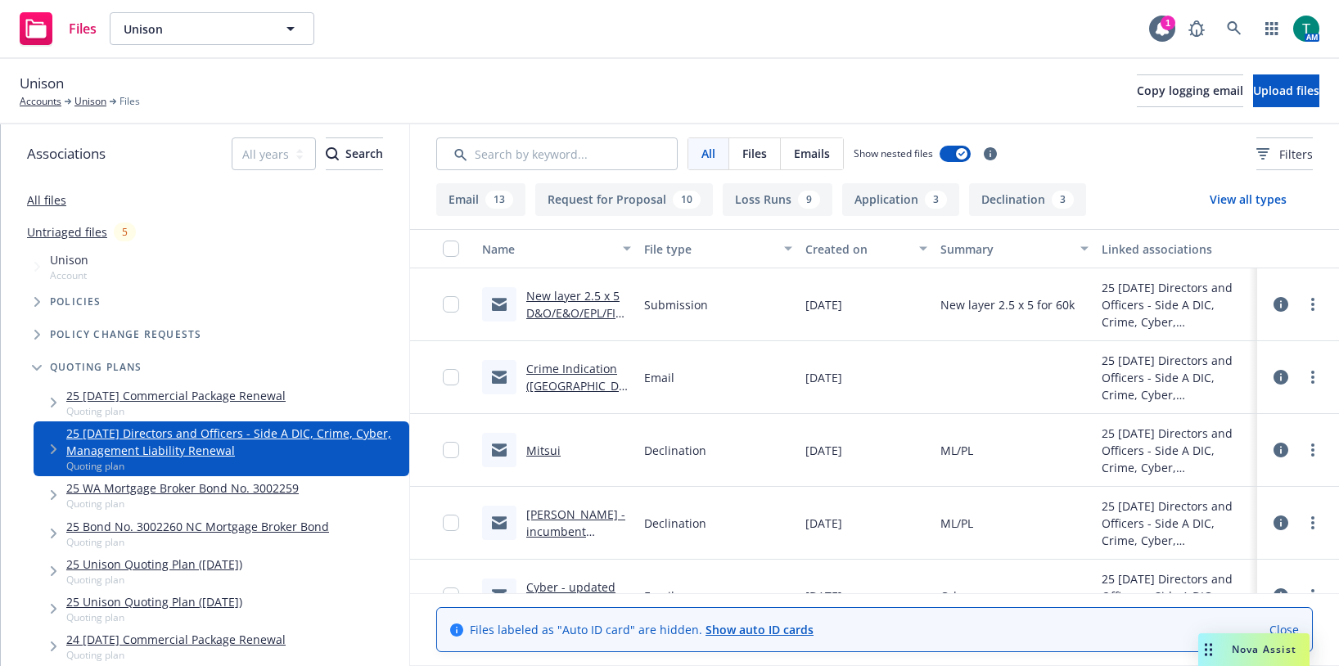
click at [1309, 311] on div at bounding box center [1298, 304] width 49 height 33
click at [1303, 305] on link "more" at bounding box center [1313, 305] width 20 height 20
click at [1194, 402] on link "Edit" at bounding box center [1228, 403] width 163 height 33
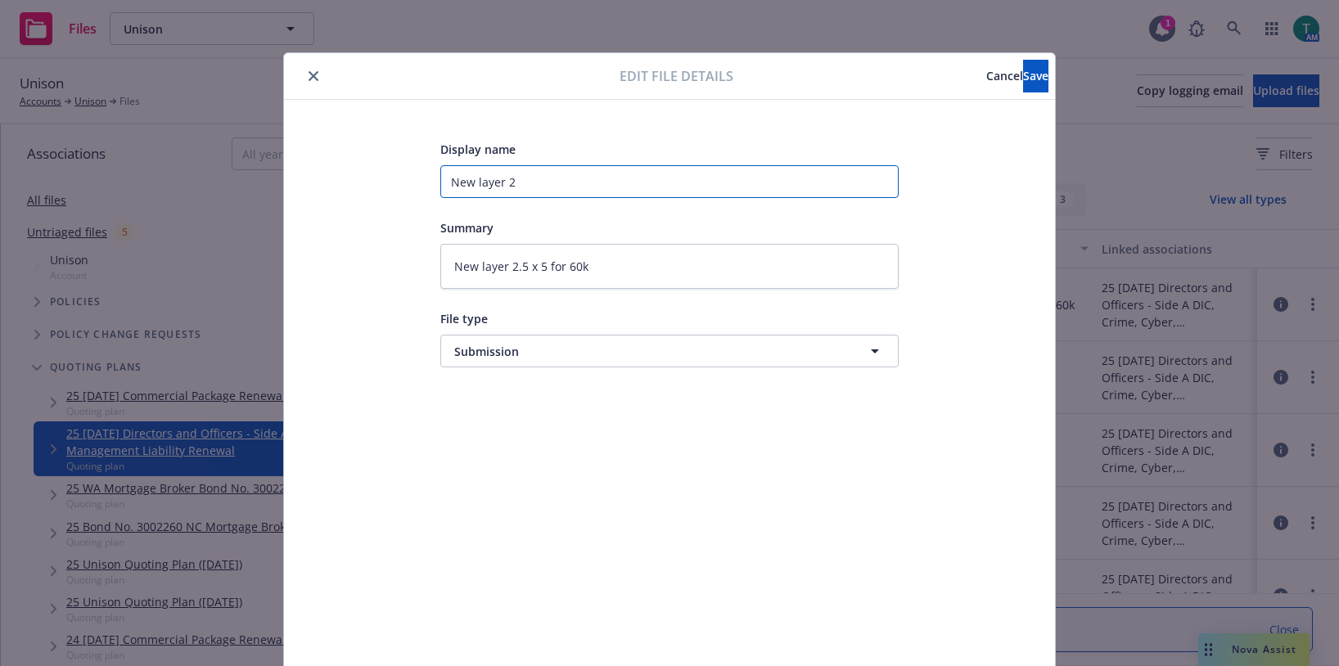
drag, startPoint x: 529, startPoint y: 177, endPoint x: 302, endPoint y: 185, distance: 226.9
click at [307, 182] on div "Display name New layer 2 Summary New layer 2.5 x 5 for 60k File type Submission…" at bounding box center [669, 385] width 771 height 570
type textarea "x"
type input "H"
type textarea "x"
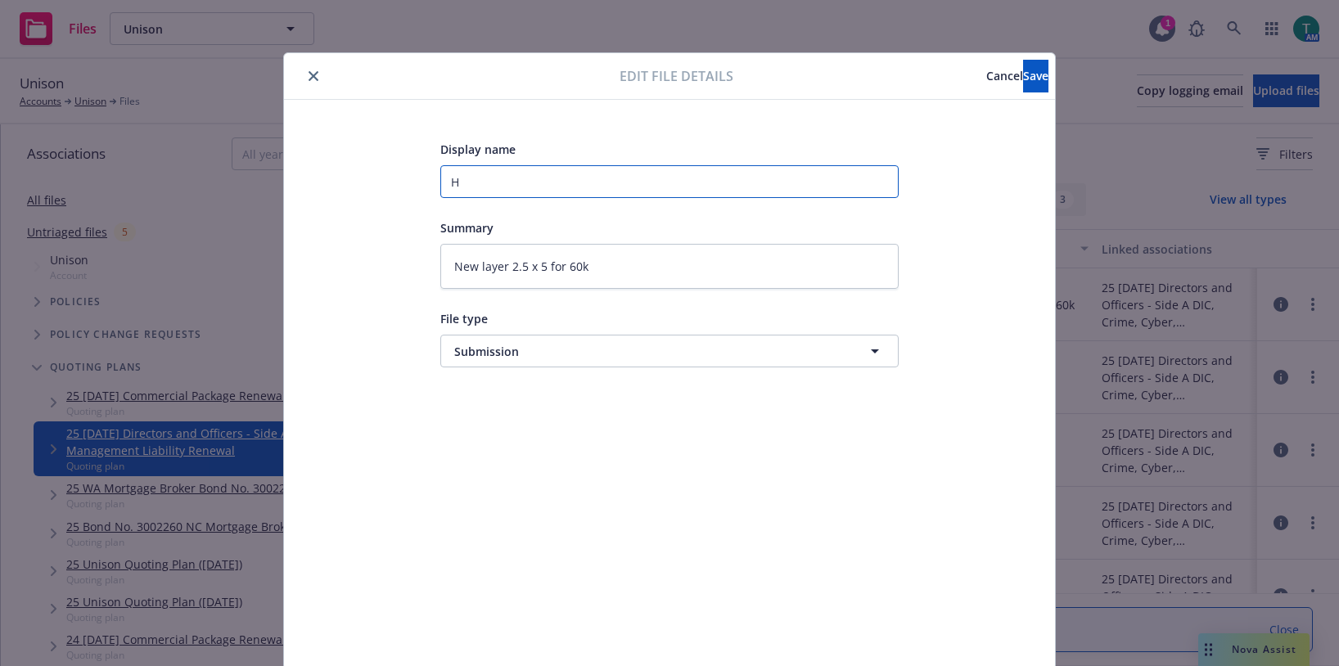
type input "Ha"
type textarea "x"
type input "Har"
type textarea "x"
type input "Hart"
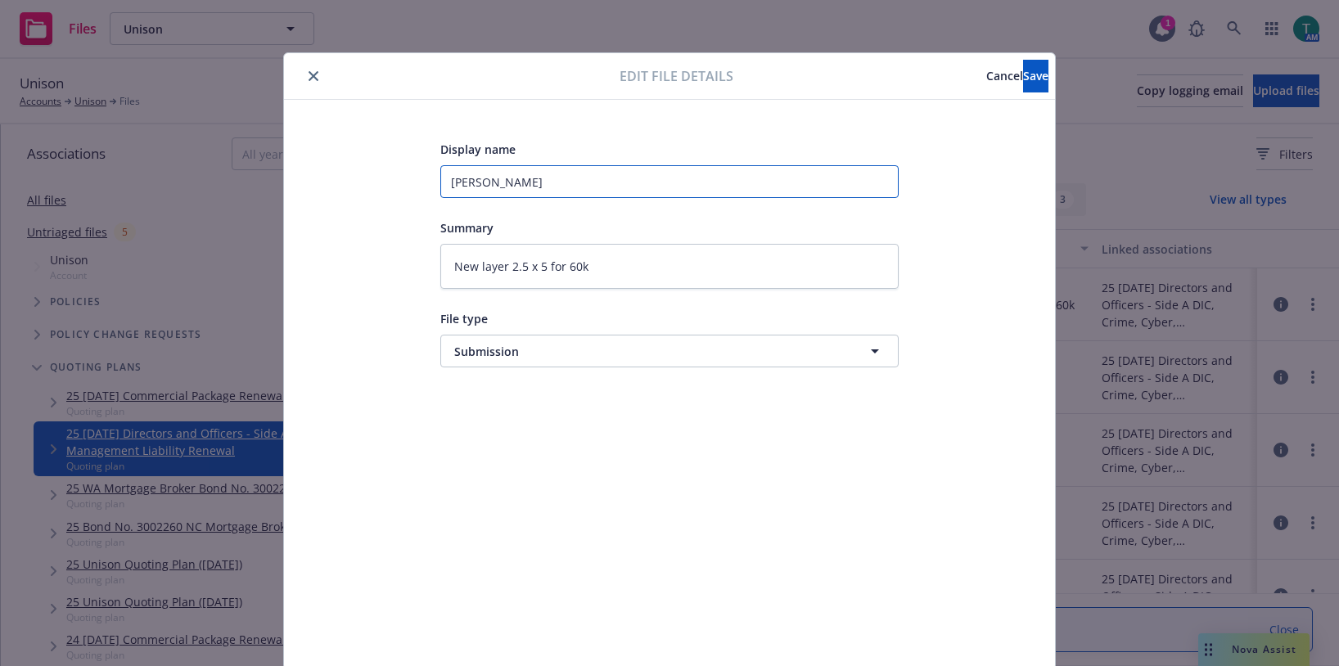
type textarea "x"
type input "Hartfo"
type textarea "x"
type input "Hartfor"
type textarea "x"
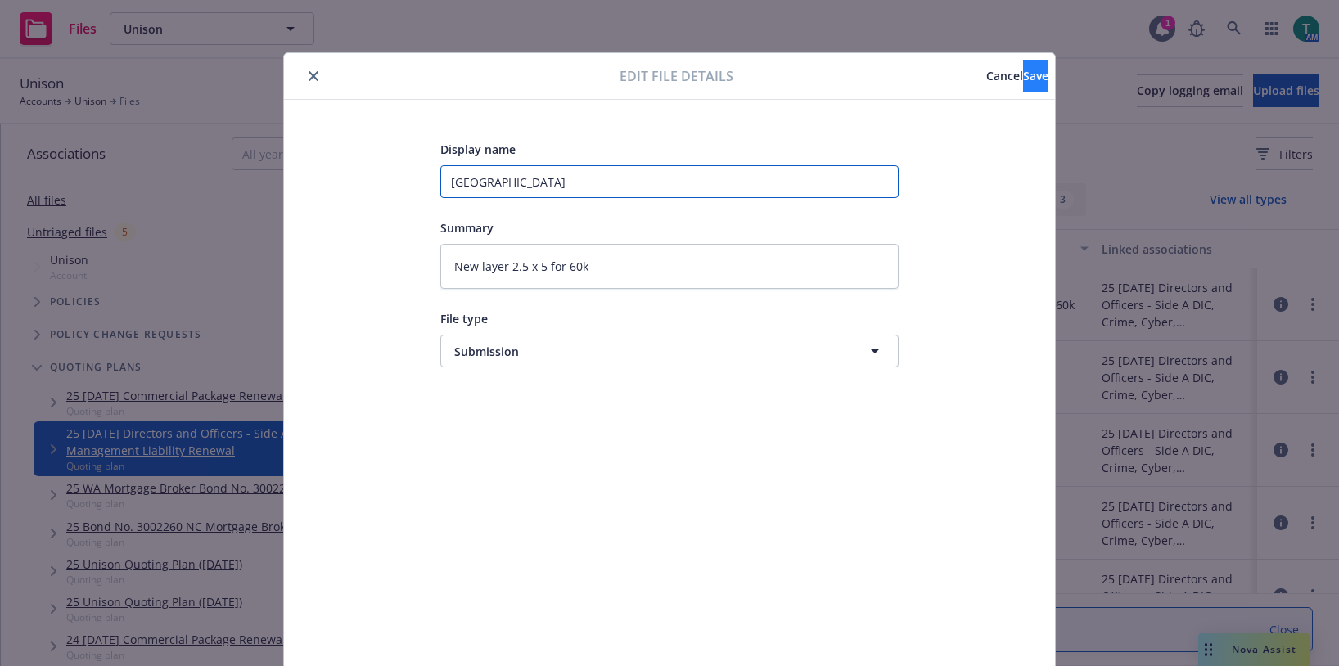
type input "Hartford"
click at [1023, 72] on button "Save" at bounding box center [1035, 76] width 25 height 33
type textarea "x"
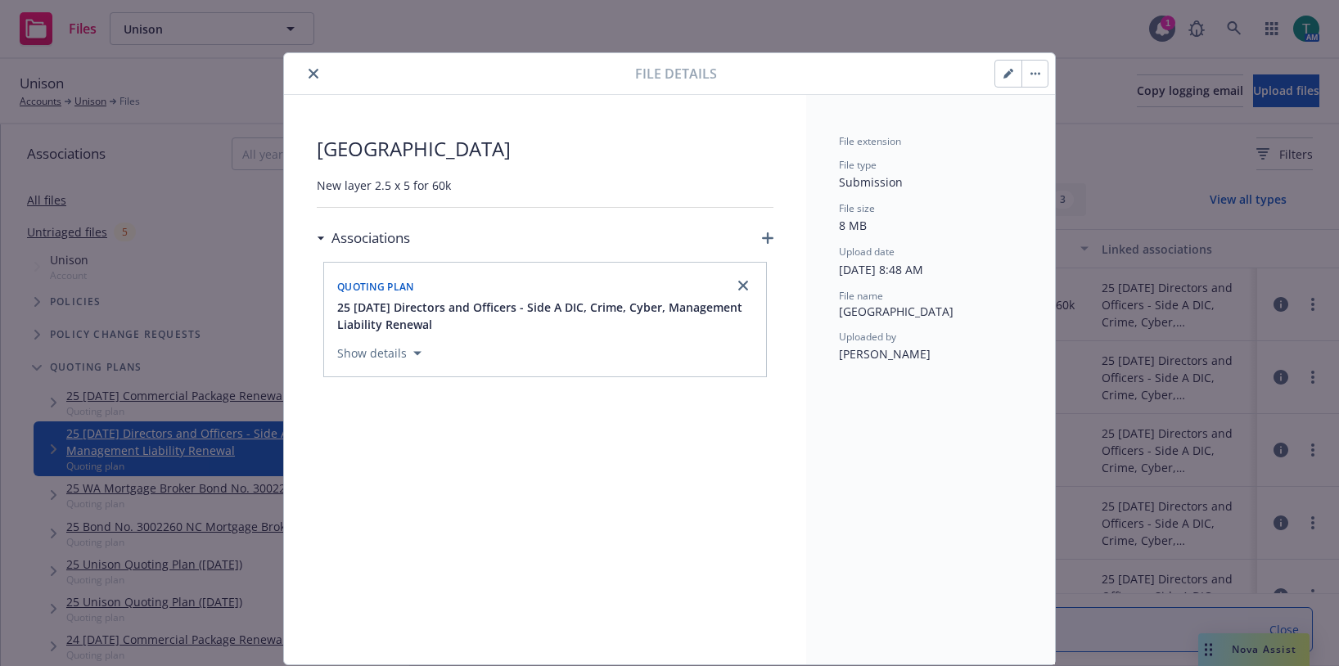
click at [300, 84] on div "File details" at bounding box center [669, 74] width 771 height 42
click at [304, 79] on button "close" at bounding box center [314, 74] width 20 height 20
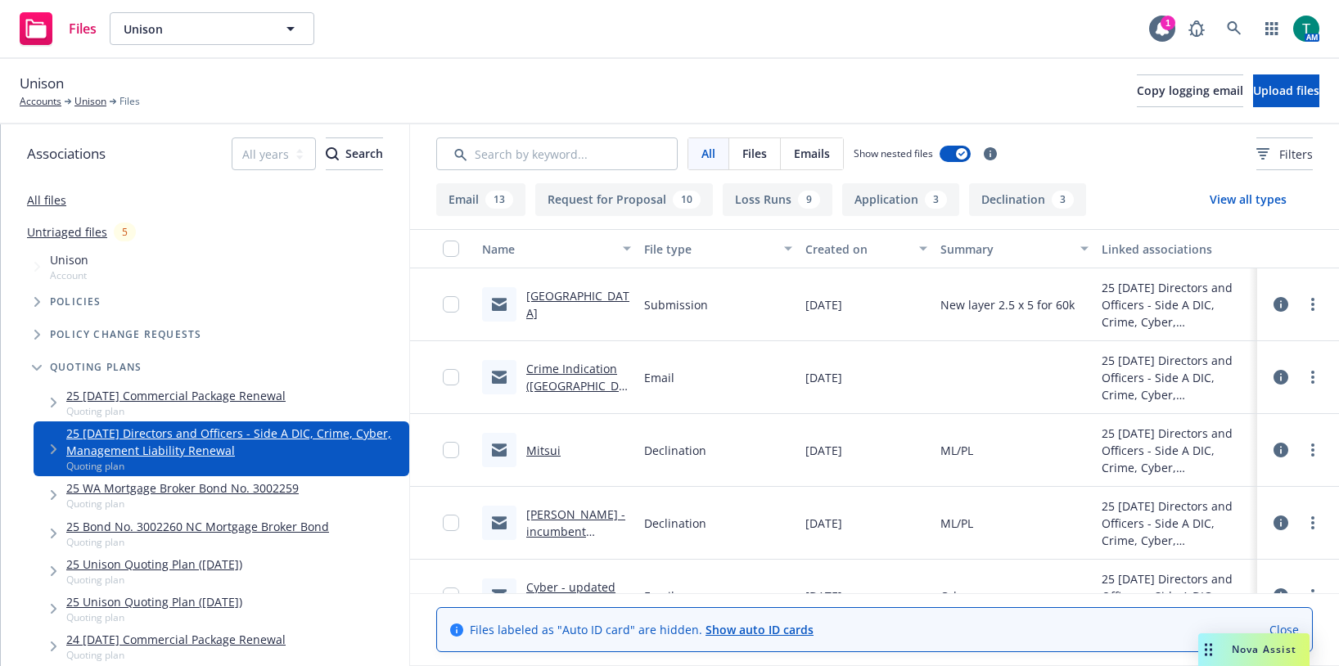
click at [559, 309] on link "Hartford" at bounding box center [577, 304] width 103 height 33
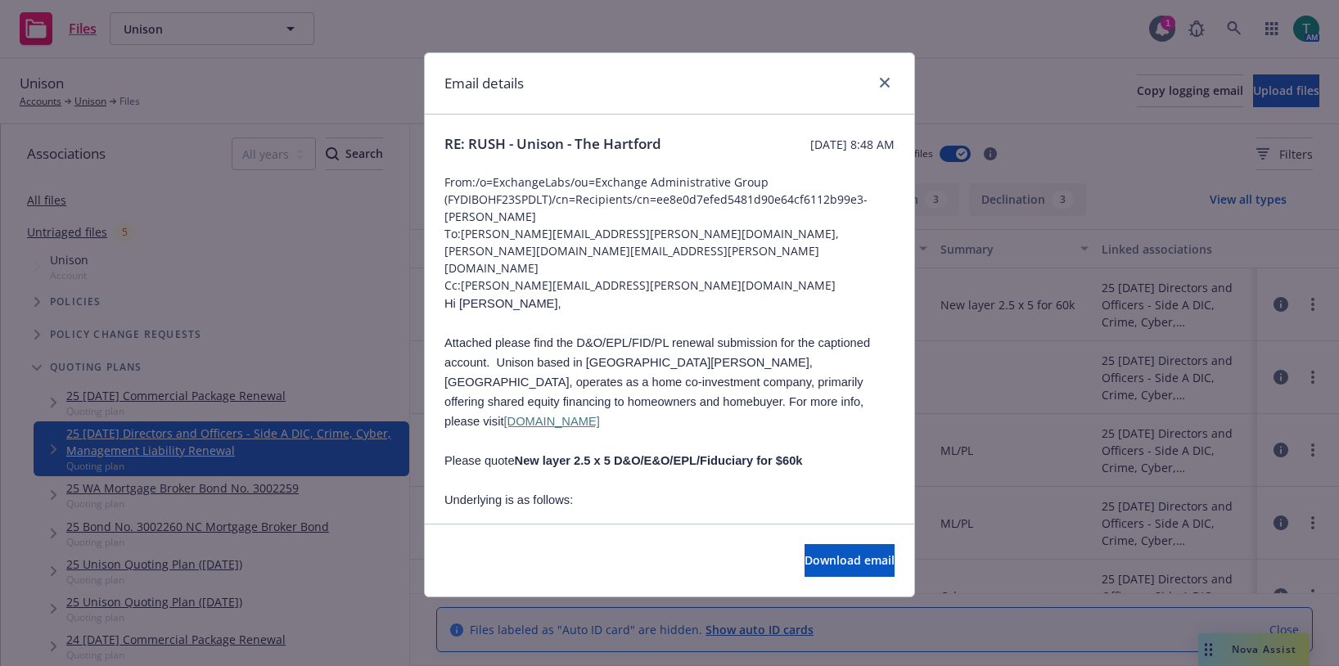
click at [873, 86] on div at bounding box center [882, 83] width 26 height 21
click at [881, 86] on icon "close" at bounding box center [885, 83] width 10 height 10
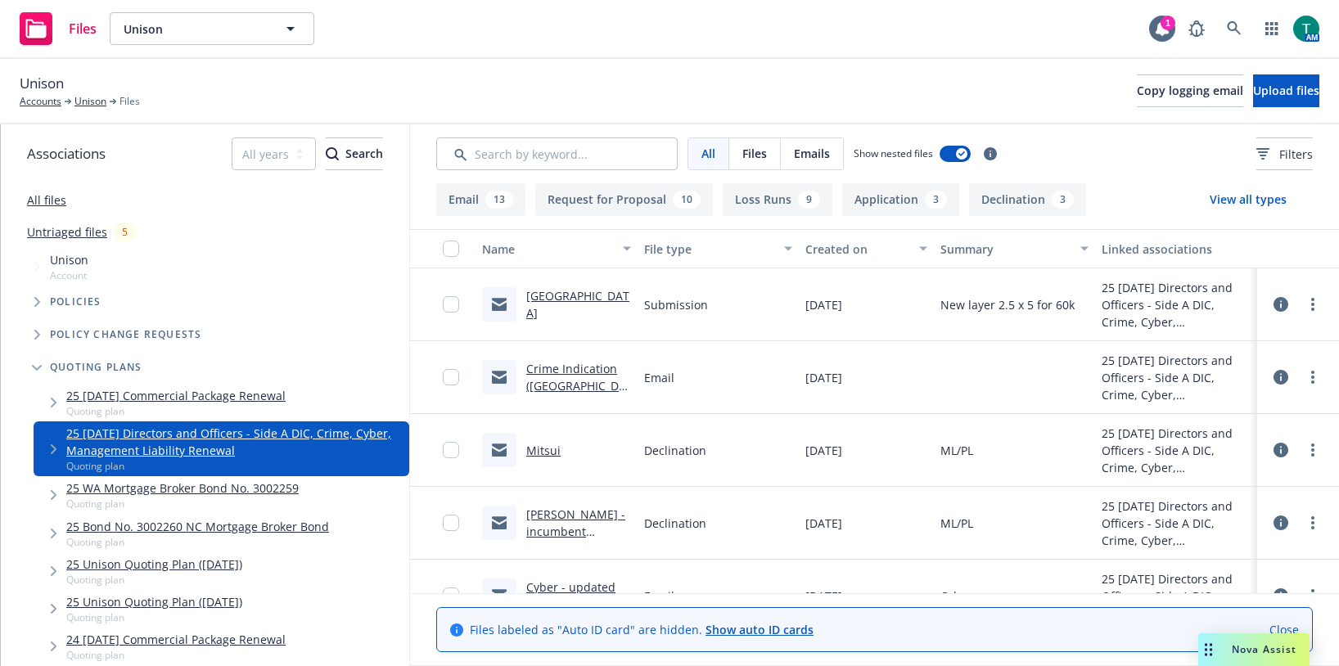
click at [484, 36] on div "Files Unison Unison 1 AM" at bounding box center [669, 29] width 1339 height 59
click at [1231, 32] on icon at bounding box center [1234, 28] width 15 height 15
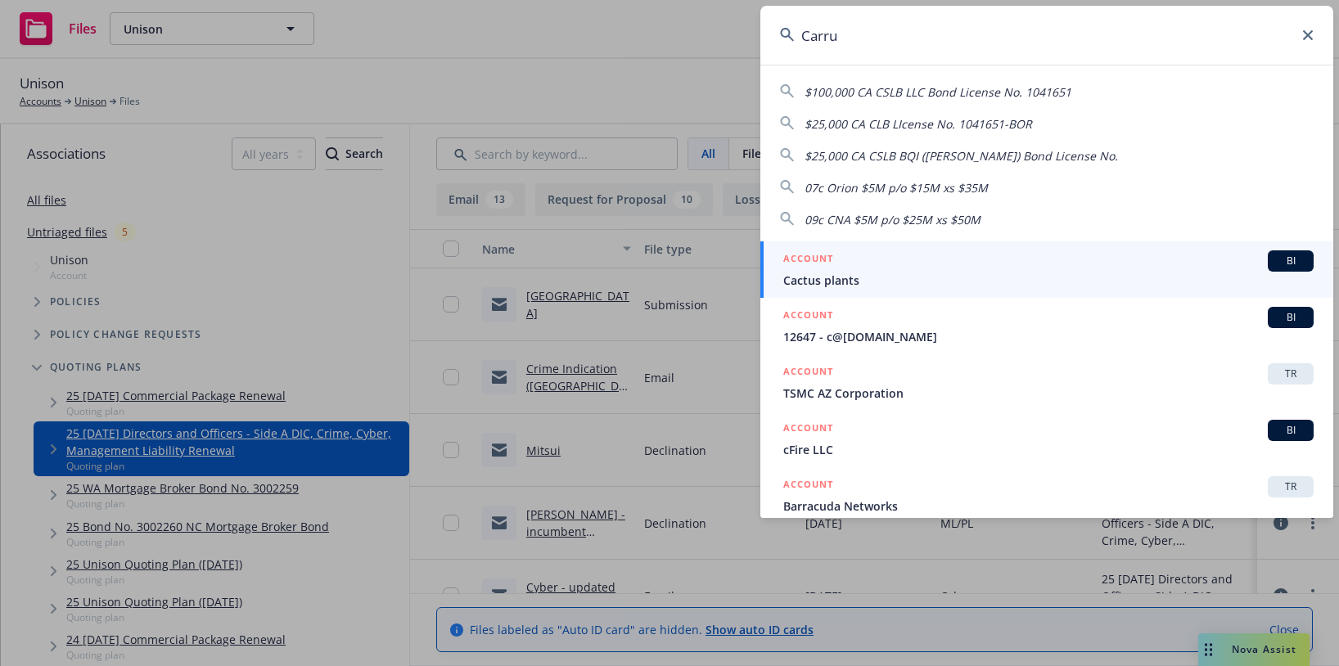
type input "Carrum"
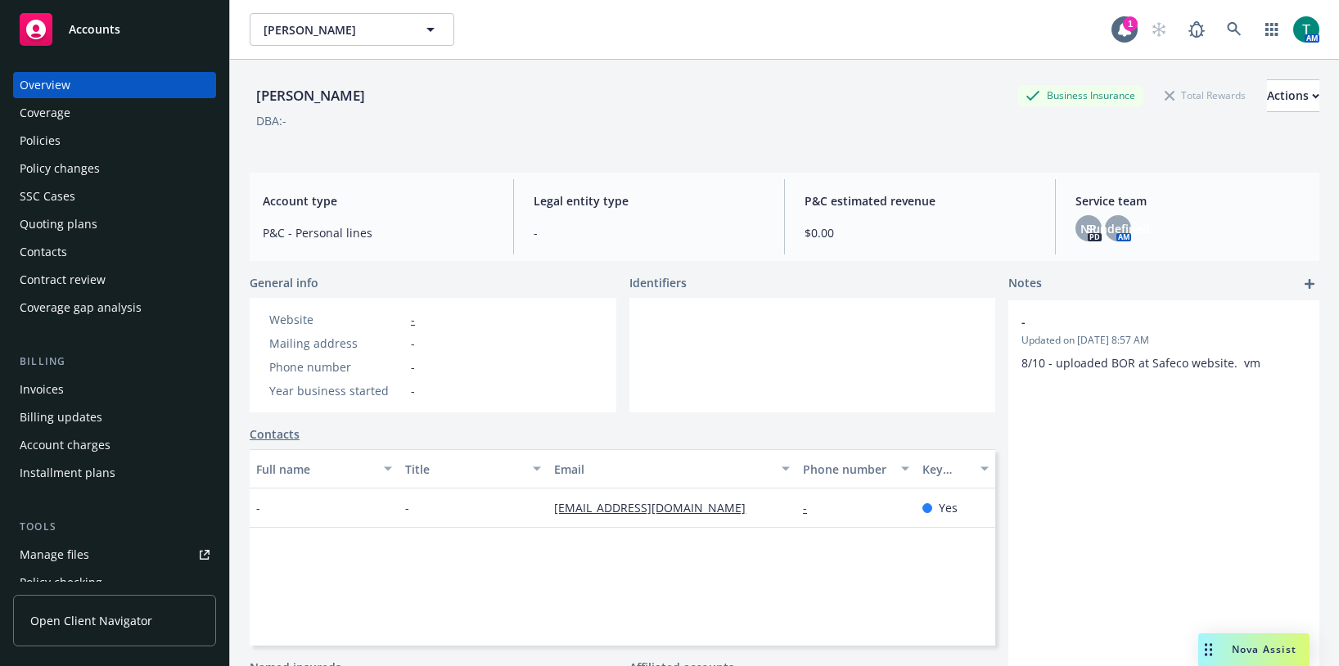
click at [55, 546] on div "Manage files" at bounding box center [55, 555] width 70 height 26
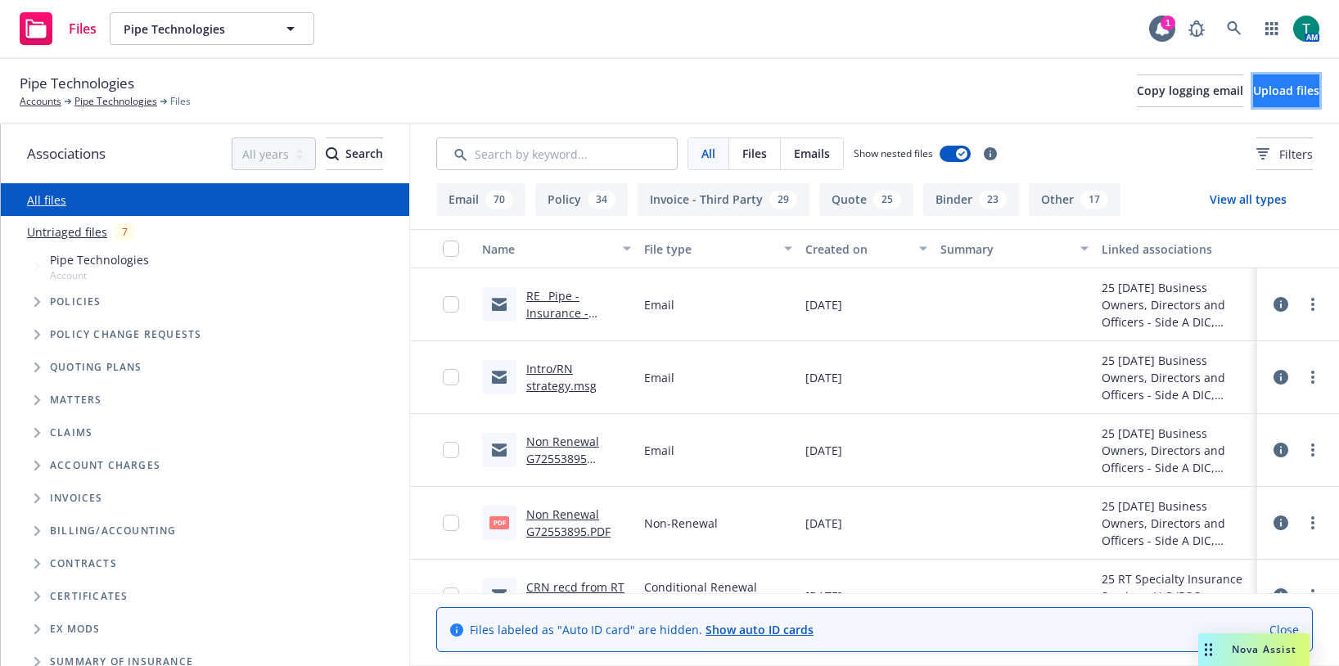
click at [1262, 81] on button "Upload files" at bounding box center [1286, 91] width 66 height 33
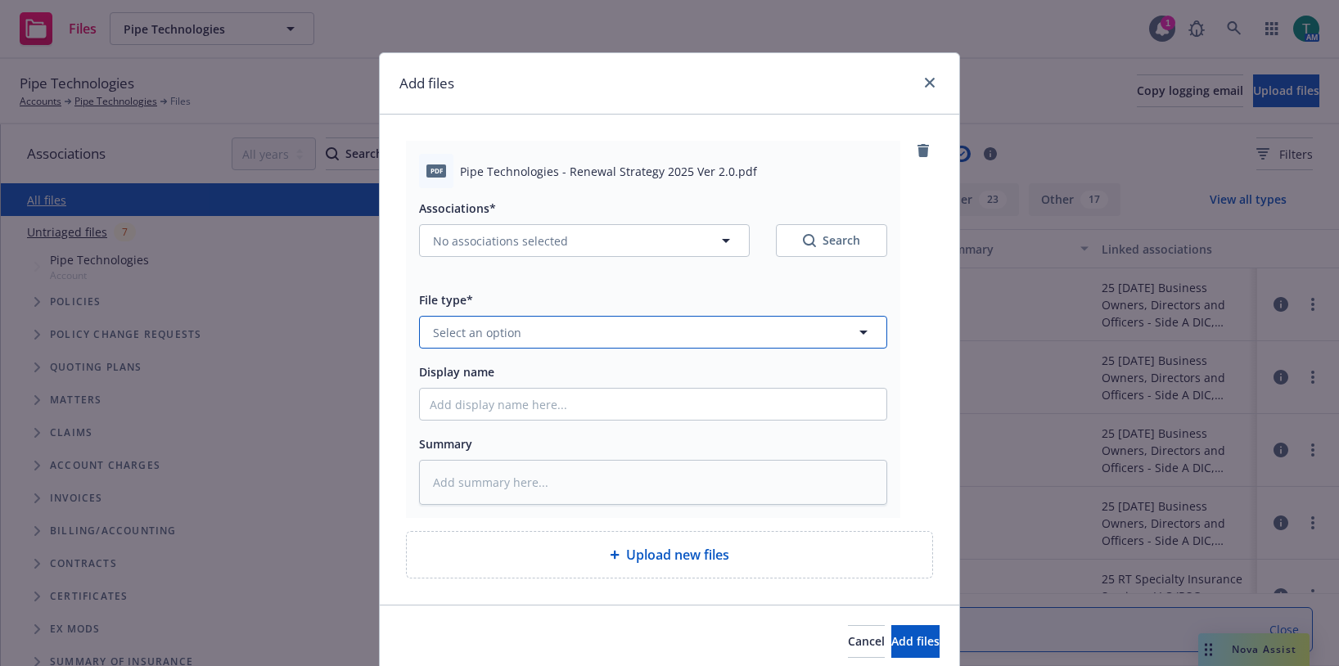
click at [491, 338] on span "Select an option" at bounding box center [477, 332] width 88 height 17
type input "renewal str"
type textarea "x"
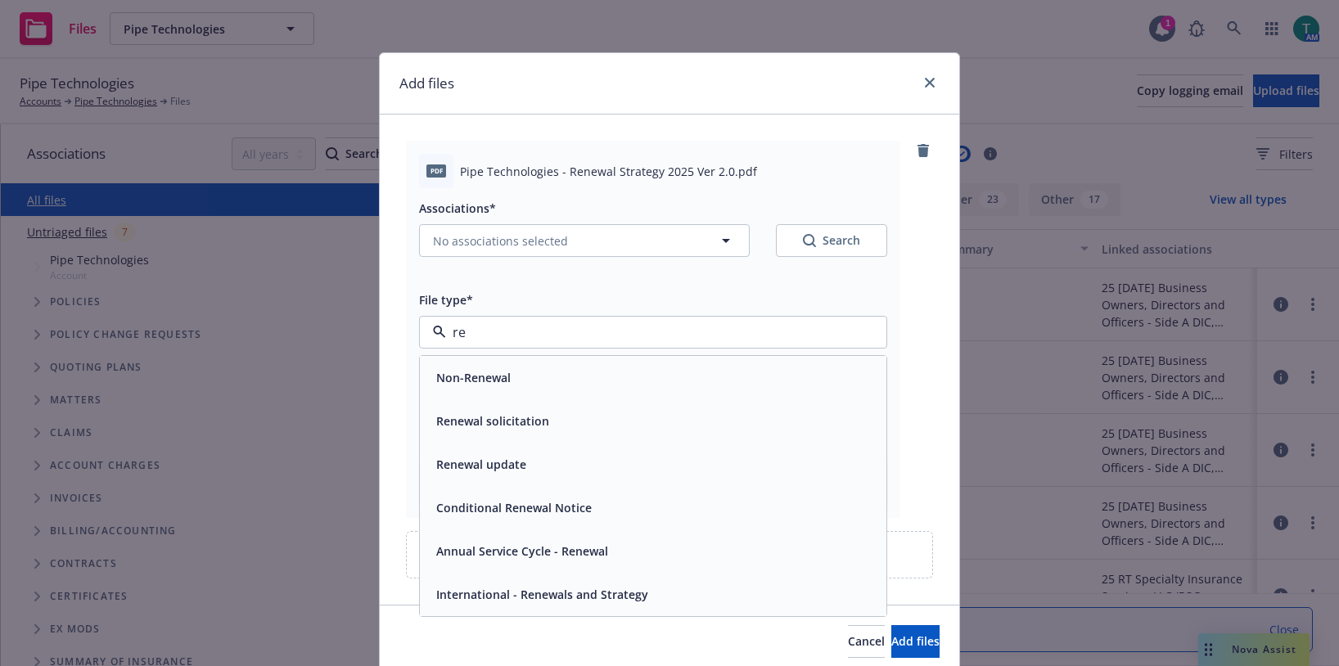
type input "r"
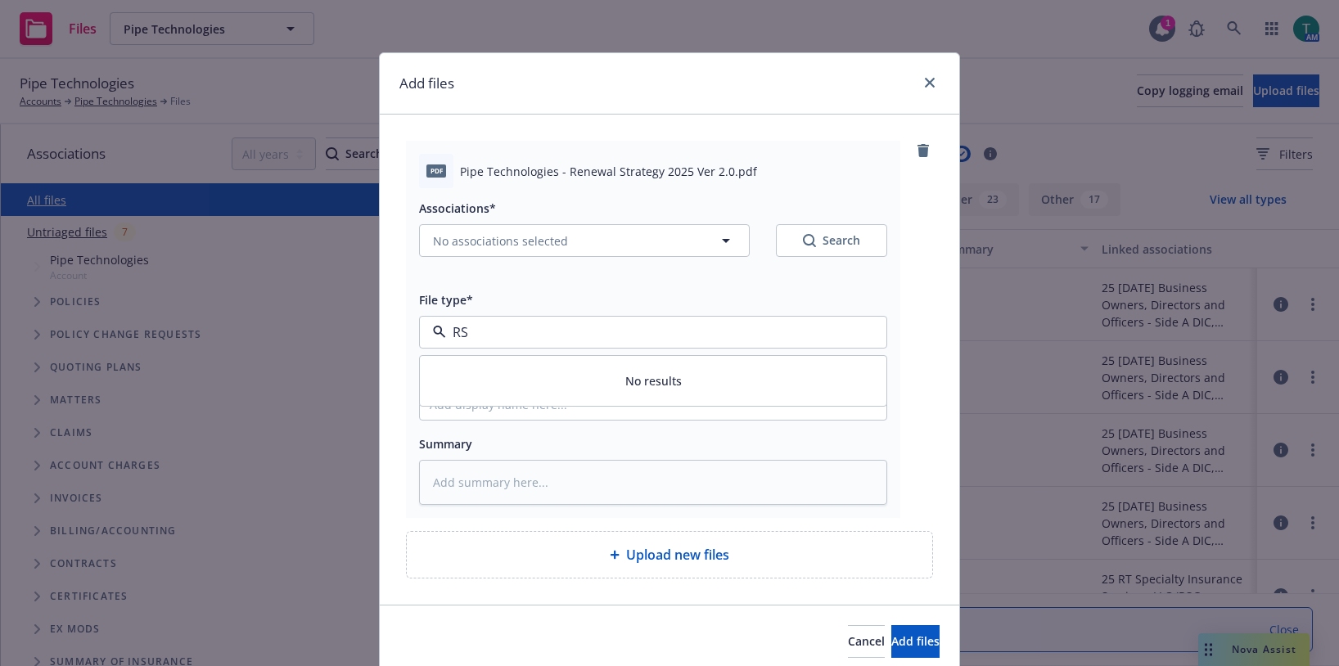
type input "R"
type input "email"
drag, startPoint x: 503, startPoint y: 388, endPoint x: 455, endPoint y: 266, distance: 131.2
click at [502, 385] on div "Email" at bounding box center [653, 378] width 447 height 24
click at [460, 245] on span "No associations selected" at bounding box center [500, 241] width 135 height 17
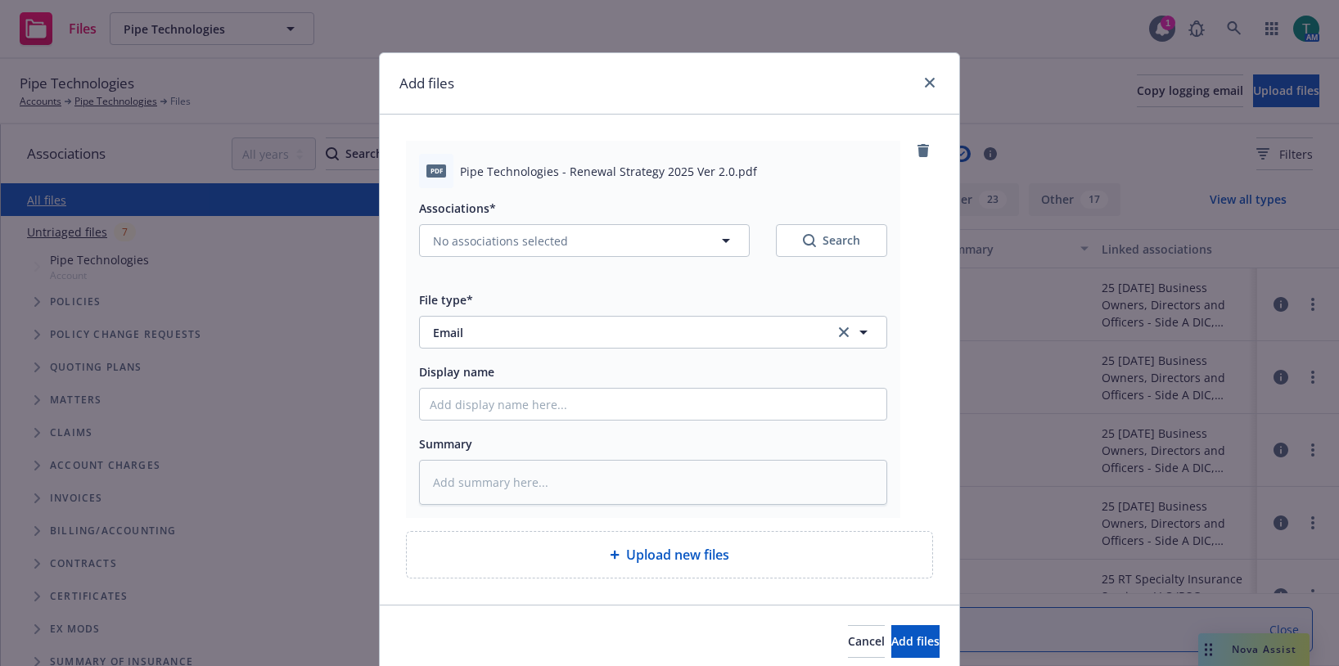
type textarea "x"
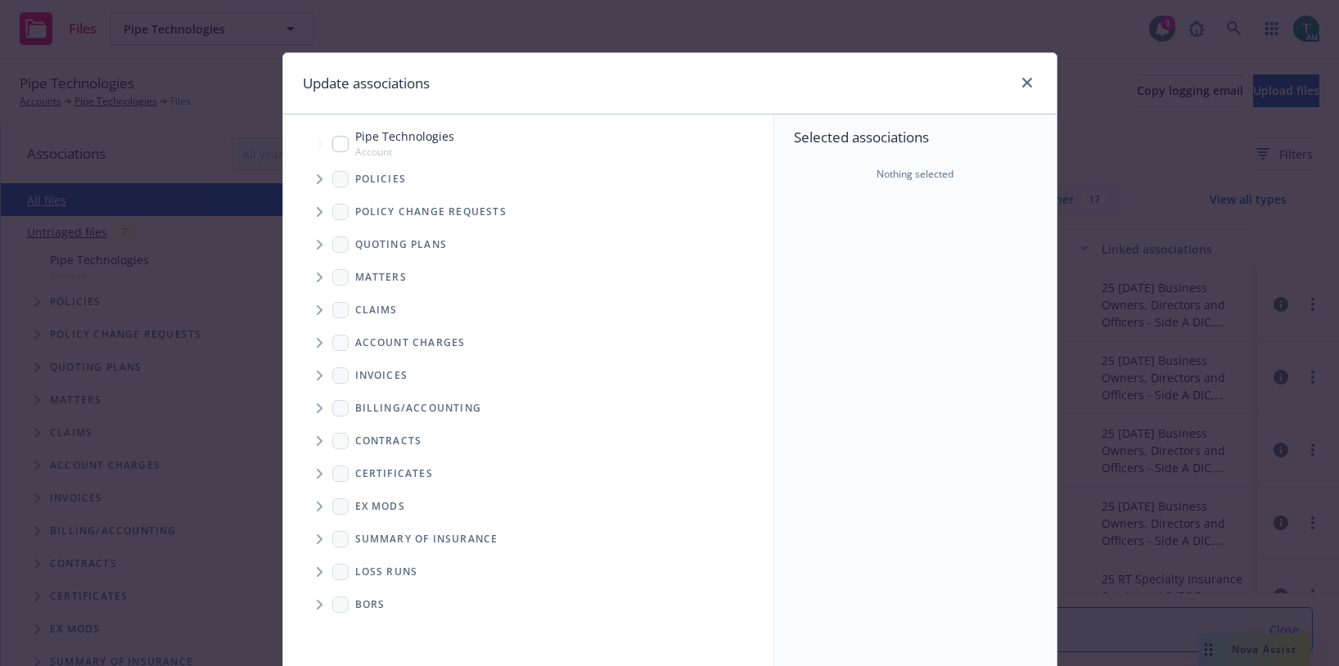
click at [339, 150] on input "Tree Example" at bounding box center [340, 144] width 16 height 16
checkbox input "true"
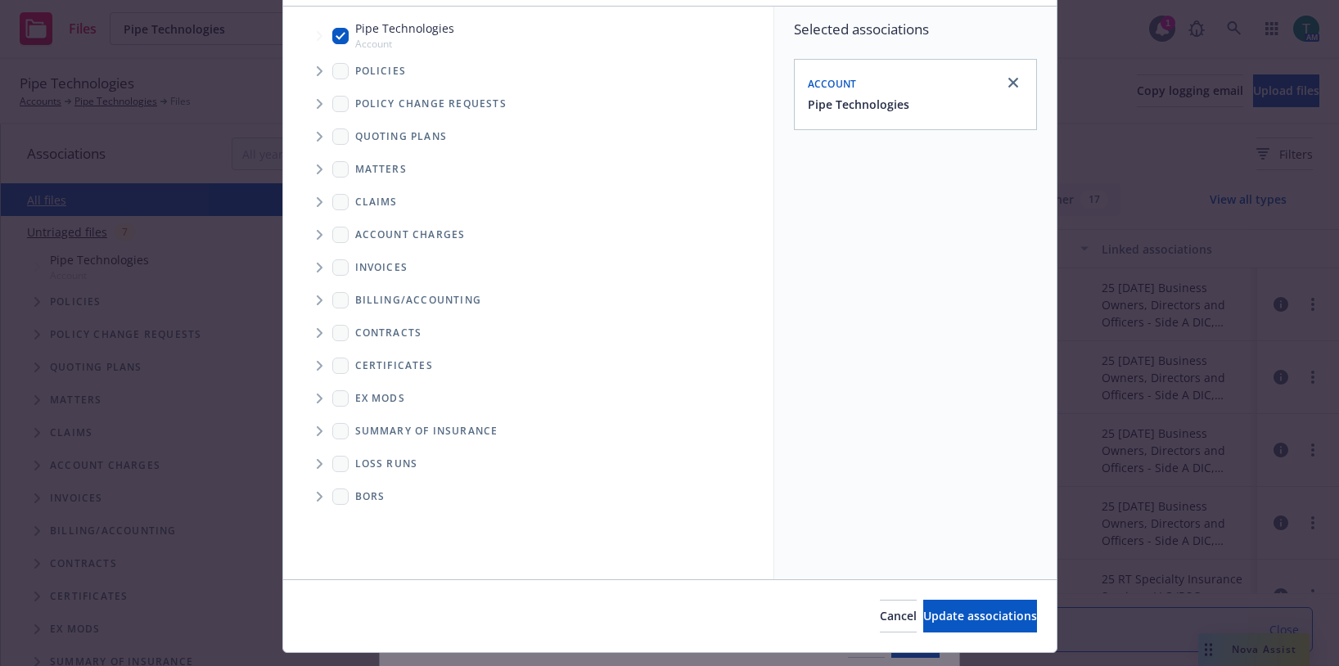
scroll to position [147, 0]
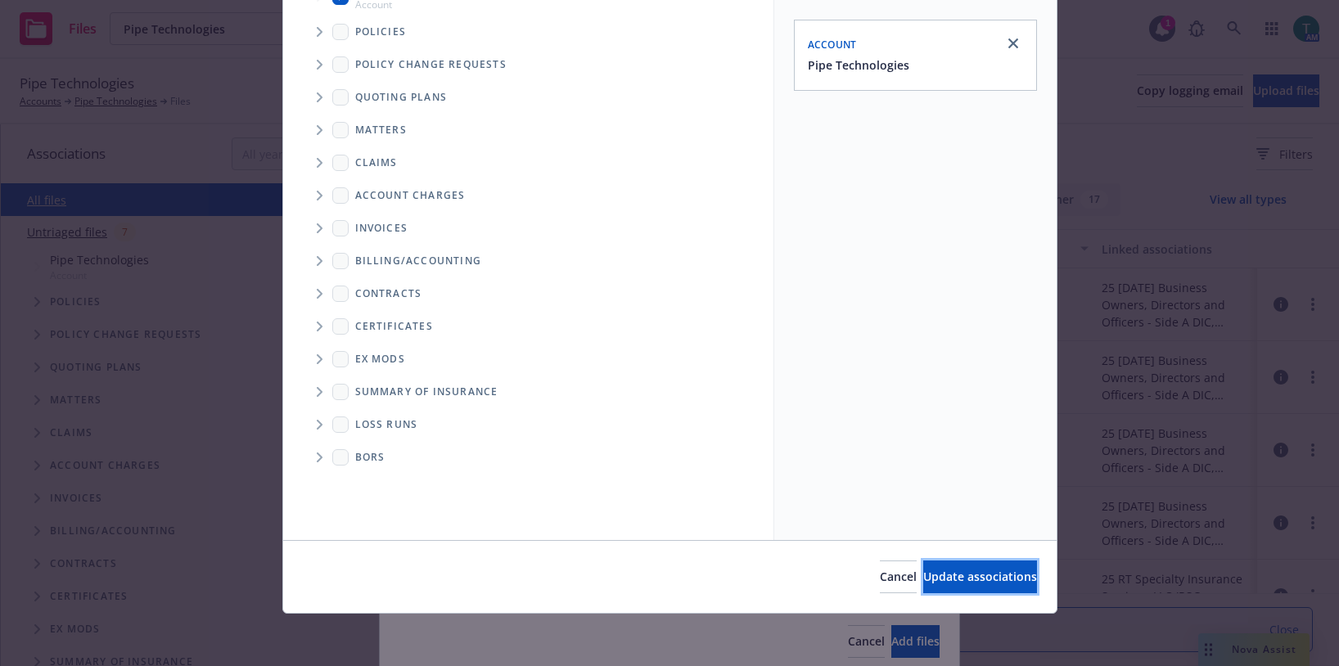
click at [953, 577] on span "Update associations" at bounding box center [980, 577] width 114 height 16
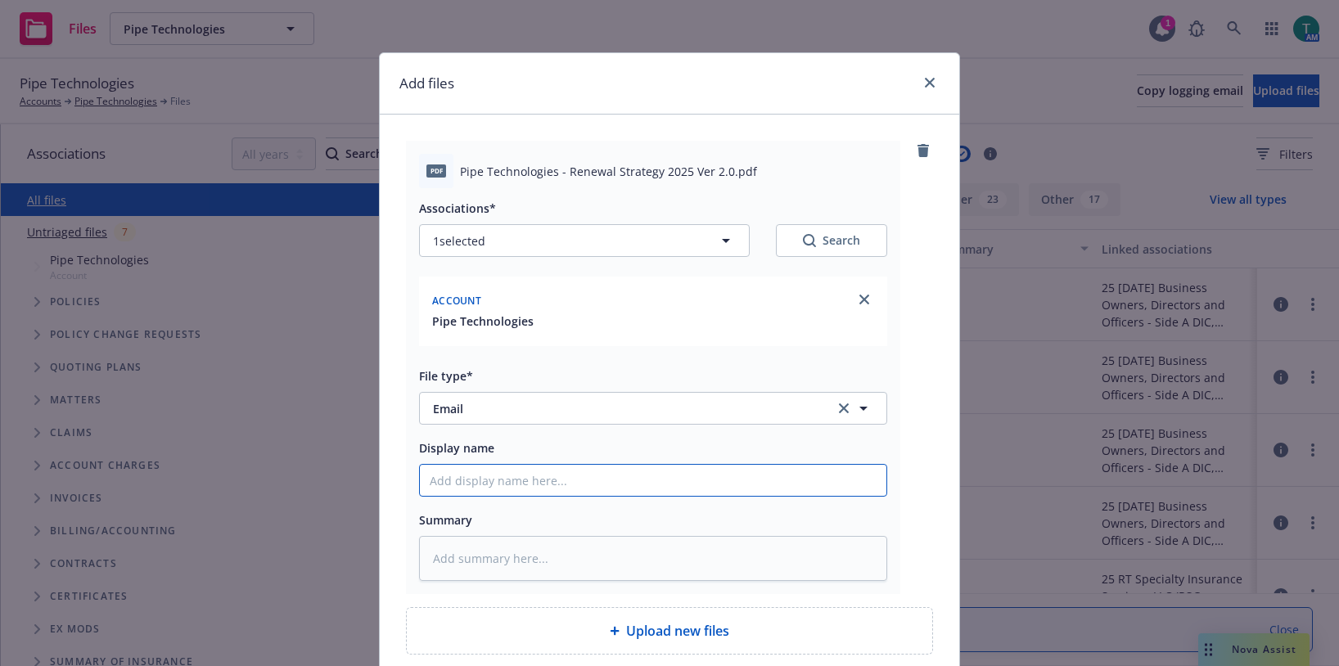
click at [503, 472] on input "Display name" at bounding box center [653, 480] width 467 height 31
type textarea "x"
type input "R"
type textarea "x"
type input "Ren"
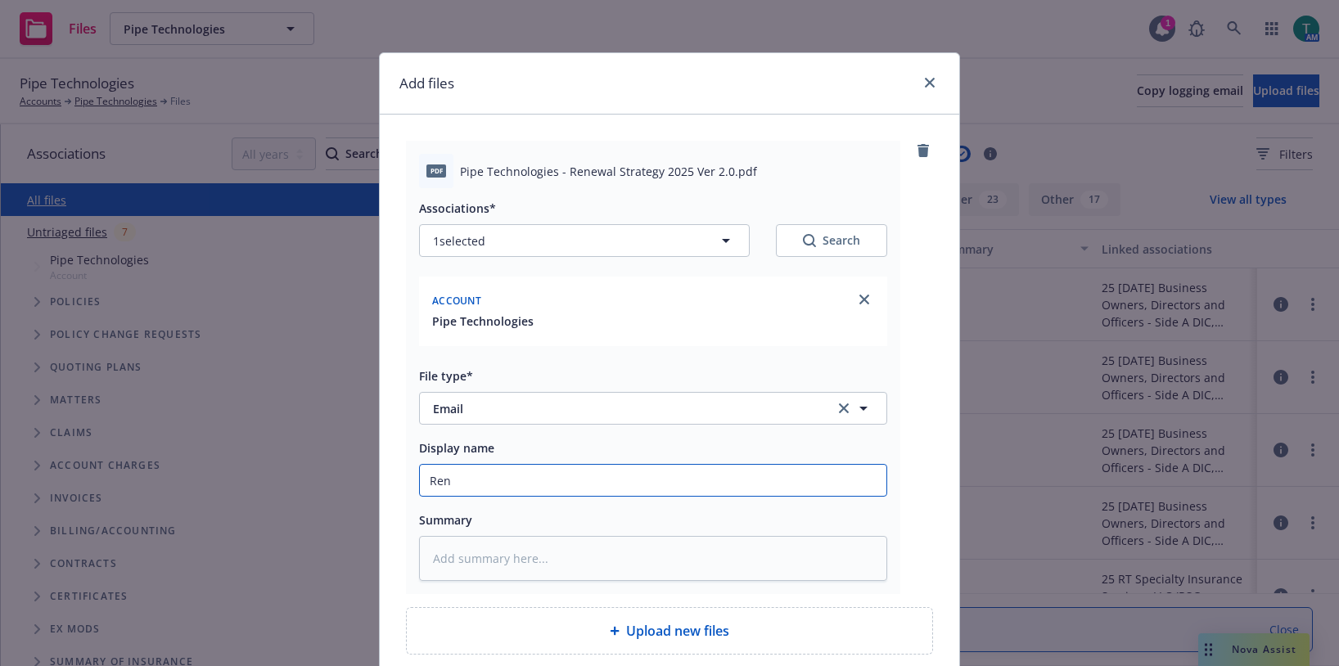
type textarea "x"
type input "Rene"
type textarea "x"
type input "Renew"
type textarea "x"
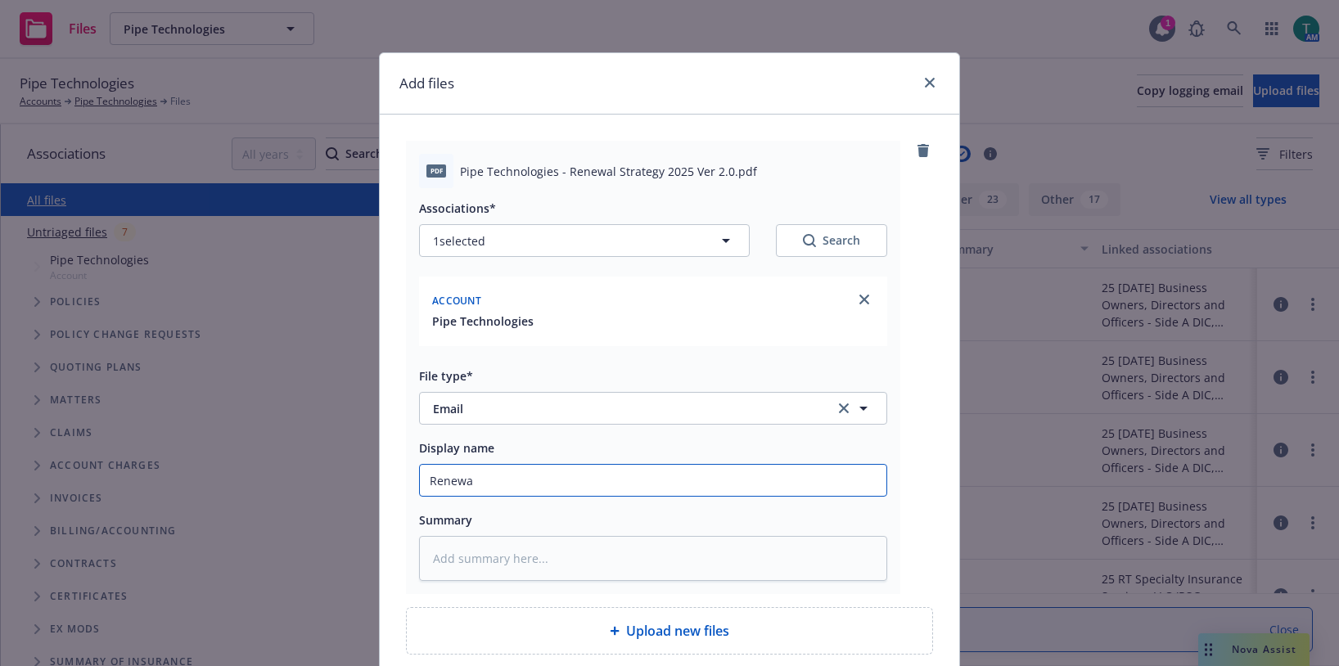
type input "Renewal"
type textarea "x"
type input "Renewal"
type textarea "x"
type input "Renewal S"
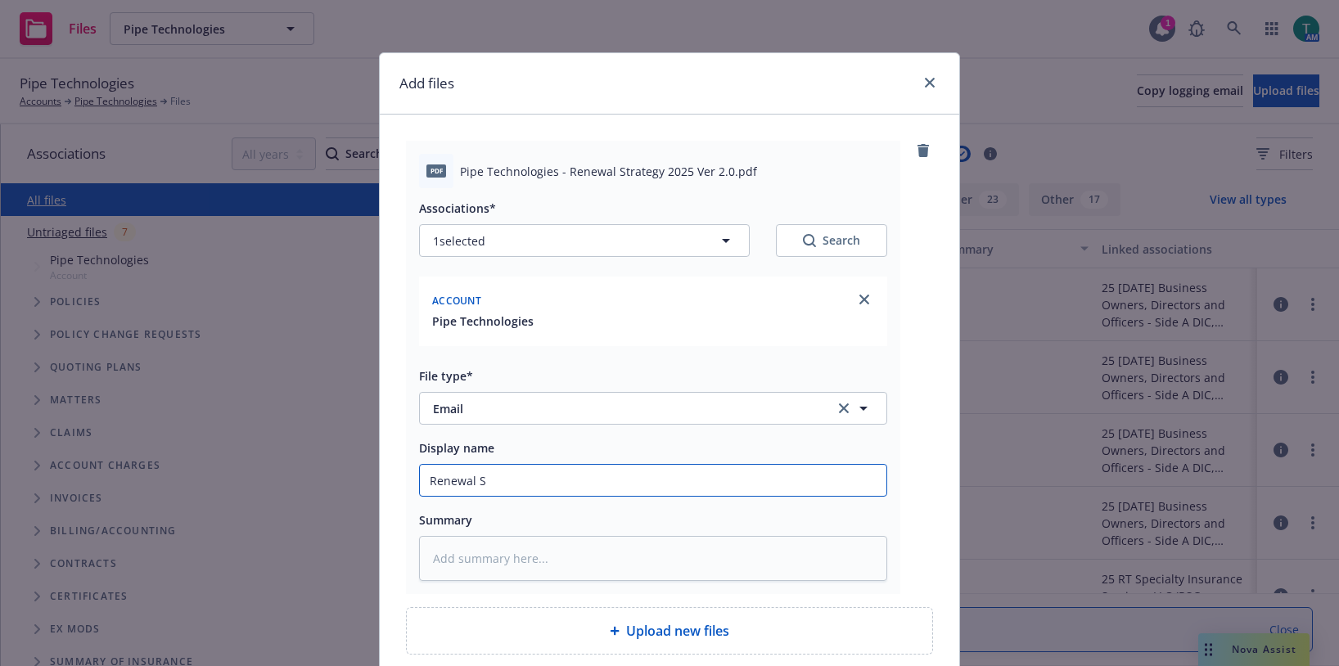
type textarea "x"
type input "Renewal St"
type textarea "x"
type input "Renewal Str"
type textarea "x"
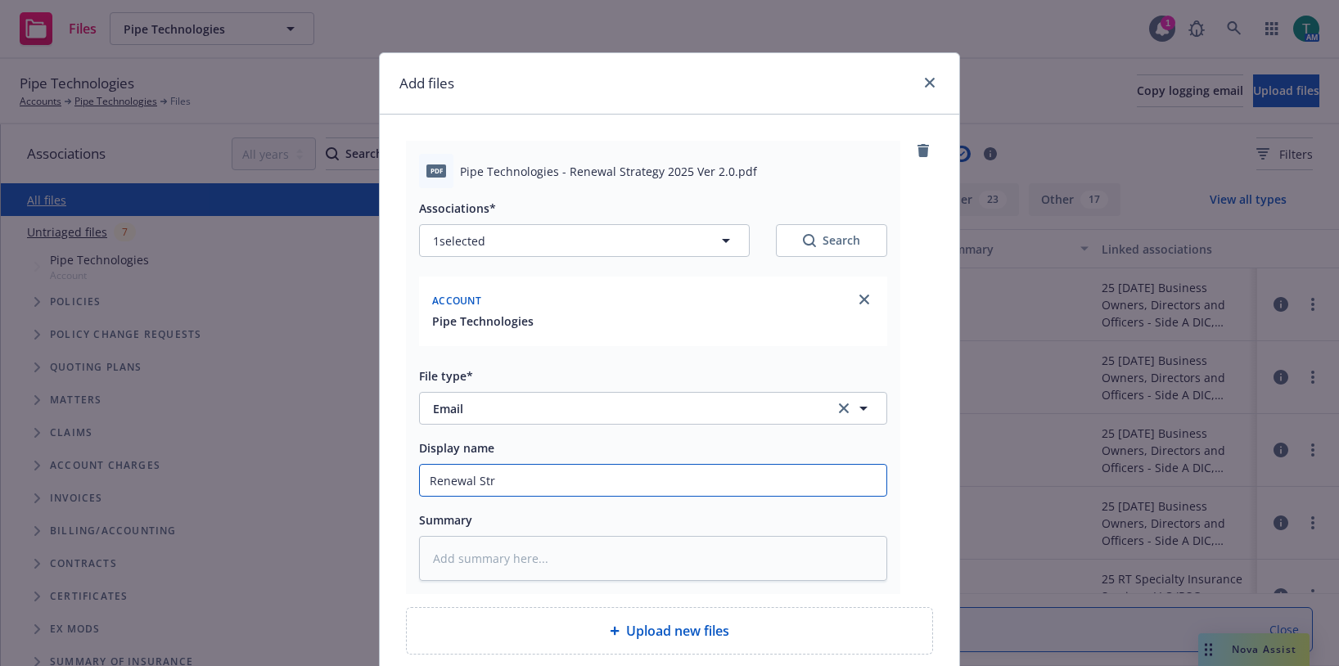
type input "Renewal Stra"
type textarea "x"
type input "Renewal Strat"
type textarea "x"
type input "Renewal Strate"
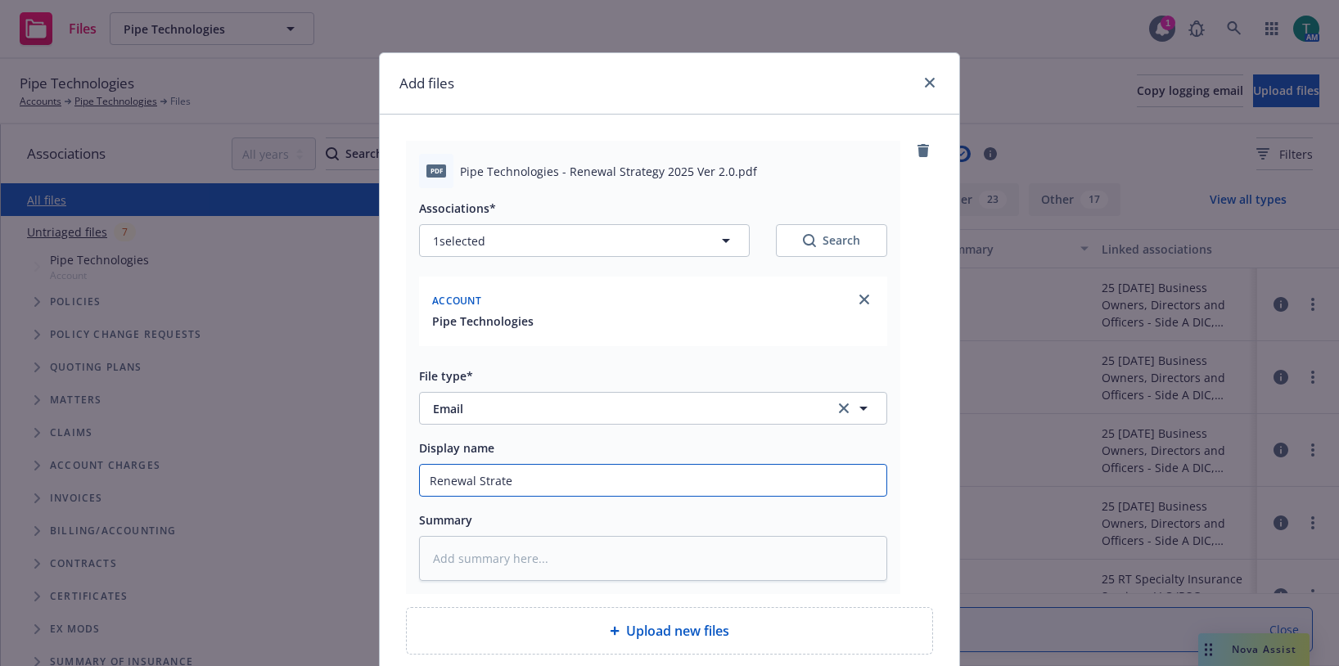
type textarea "x"
type input "Renewal Strateg"
type textarea "x"
type input "Renewal Strategy"
type textarea "x"
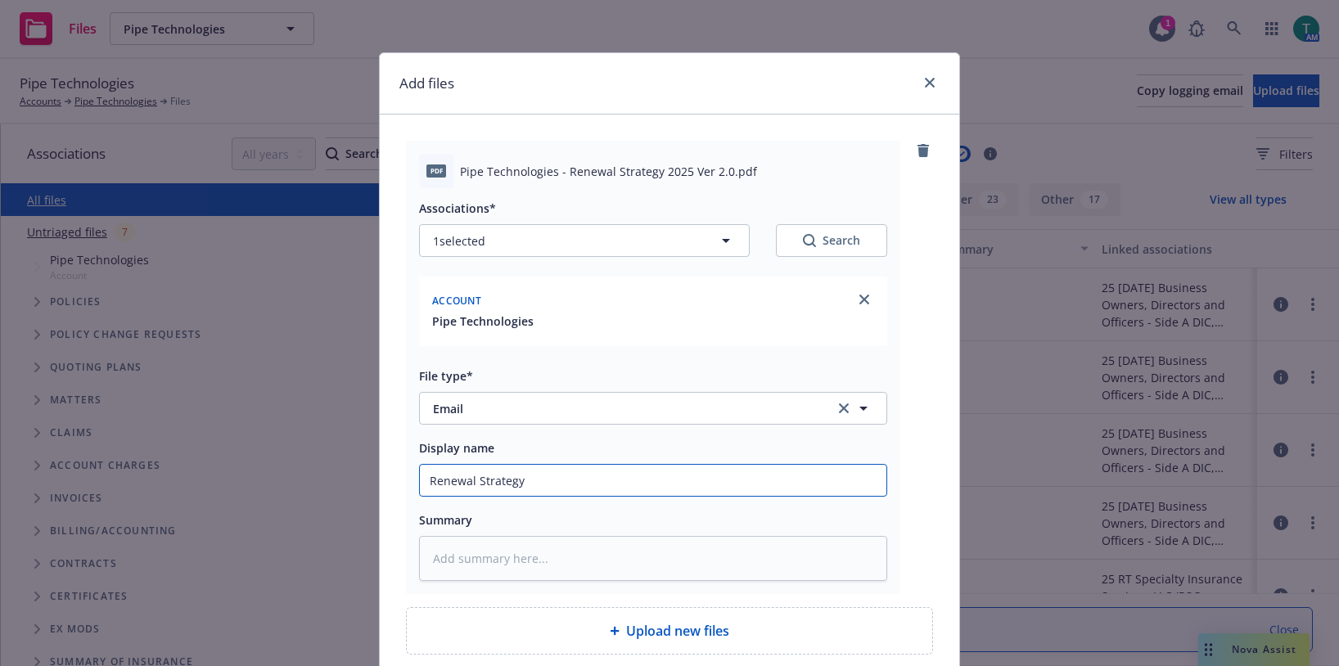
type input "Renewal Strategy"
type textarea "x"
type input "Renewal Strategy S"
type textarea "x"
type input "Renewal Strategy Se"
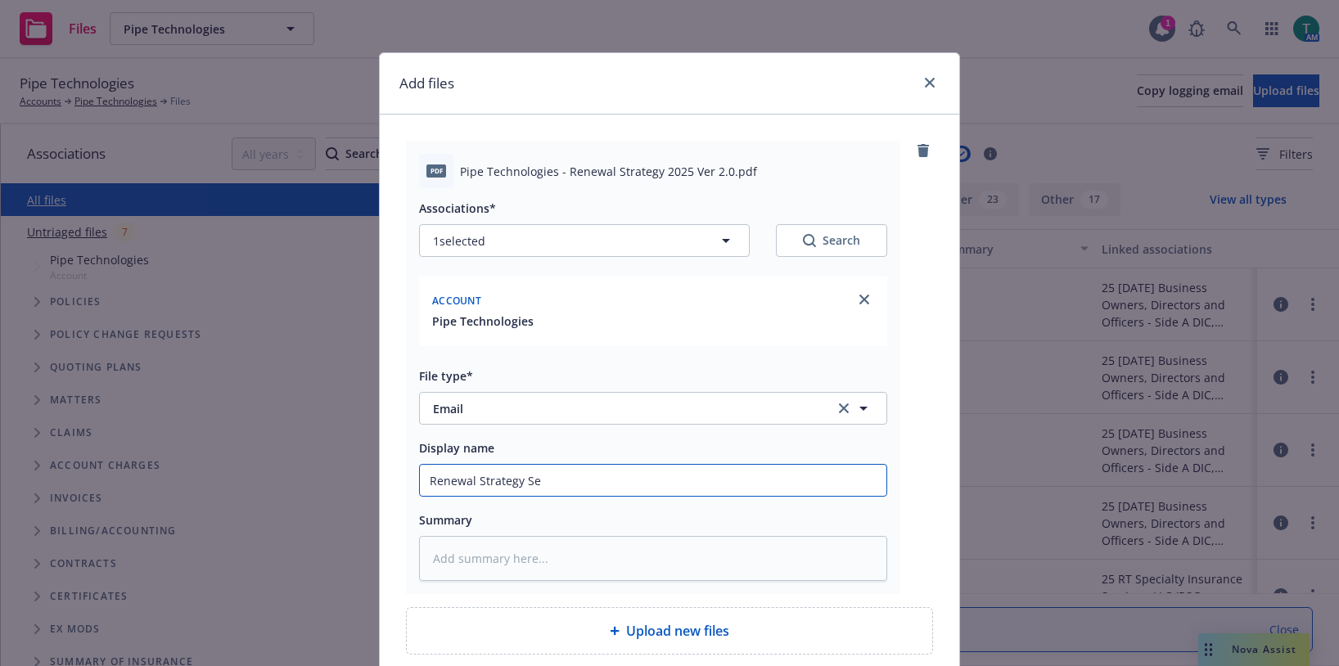
type textarea "x"
type input "Renewal Strategy S"
type textarea "x"
type input "Renewal Strategy"
type textarea "x"
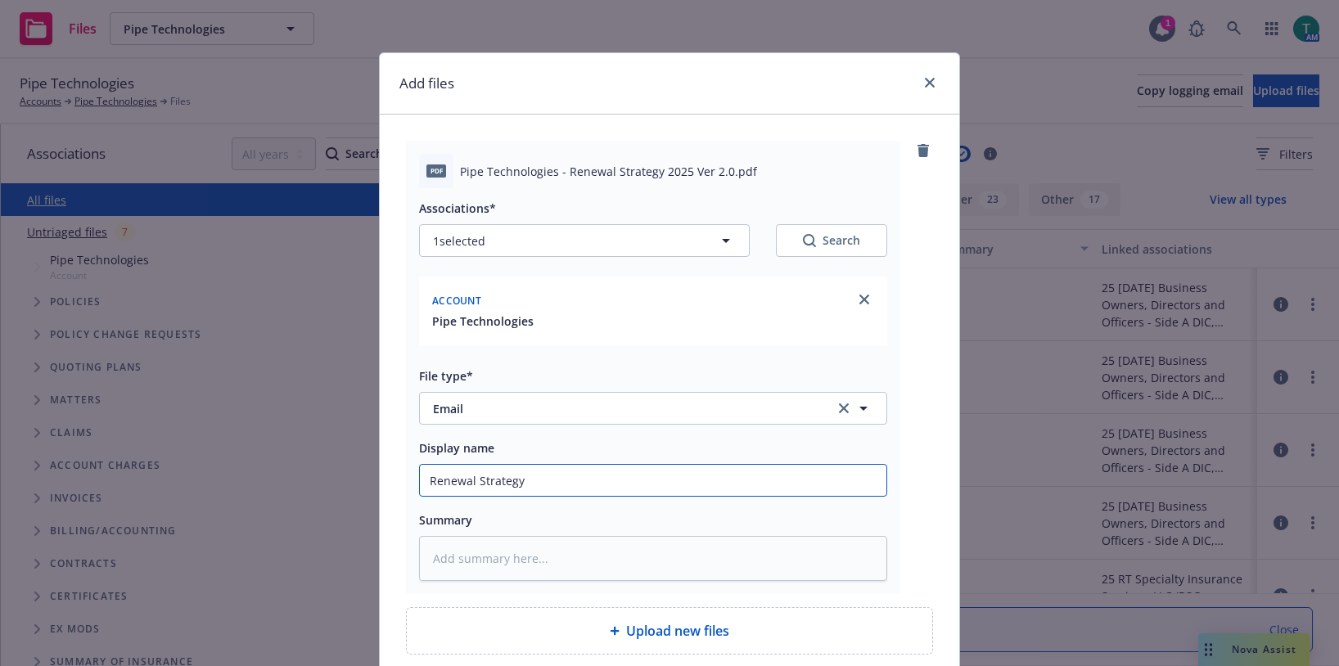
type input "Renewal Strategy D"
type textarea "x"
type input "Renewal Strategy De"
type textarea "x"
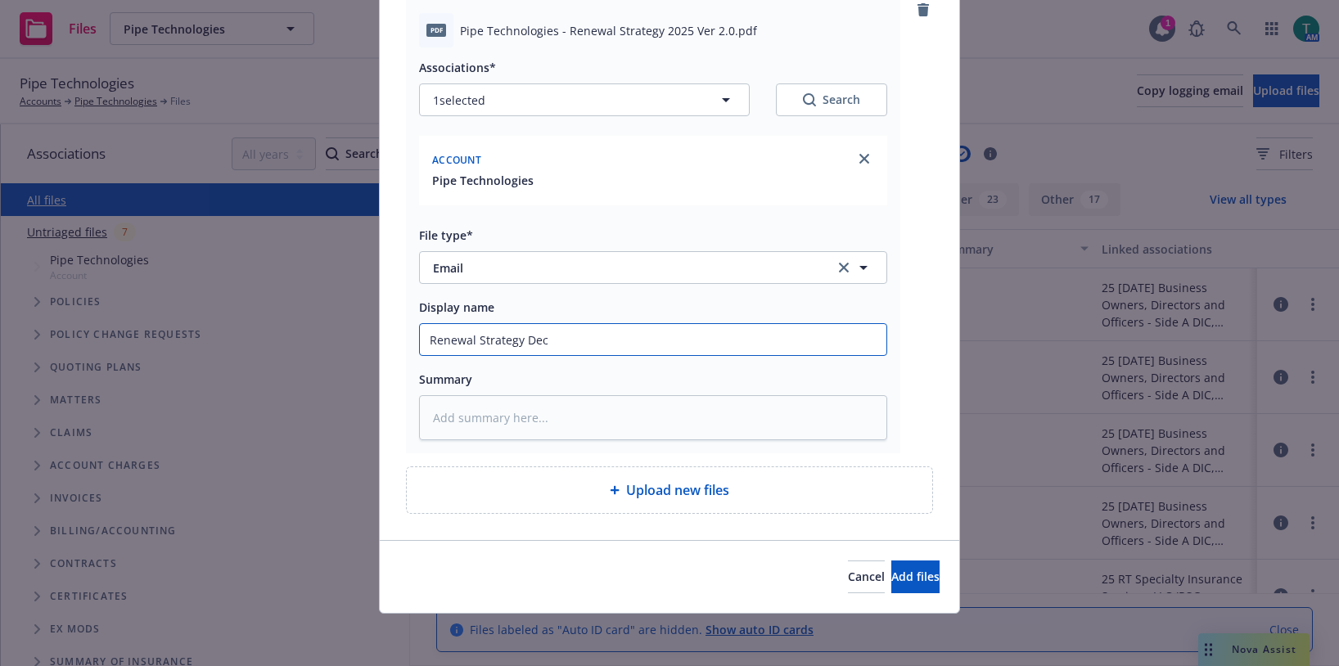
type input "Renewal Strategy Dec"
click at [892, 594] on button "Add files" at bounding box center [916, 577] width 48 height 33
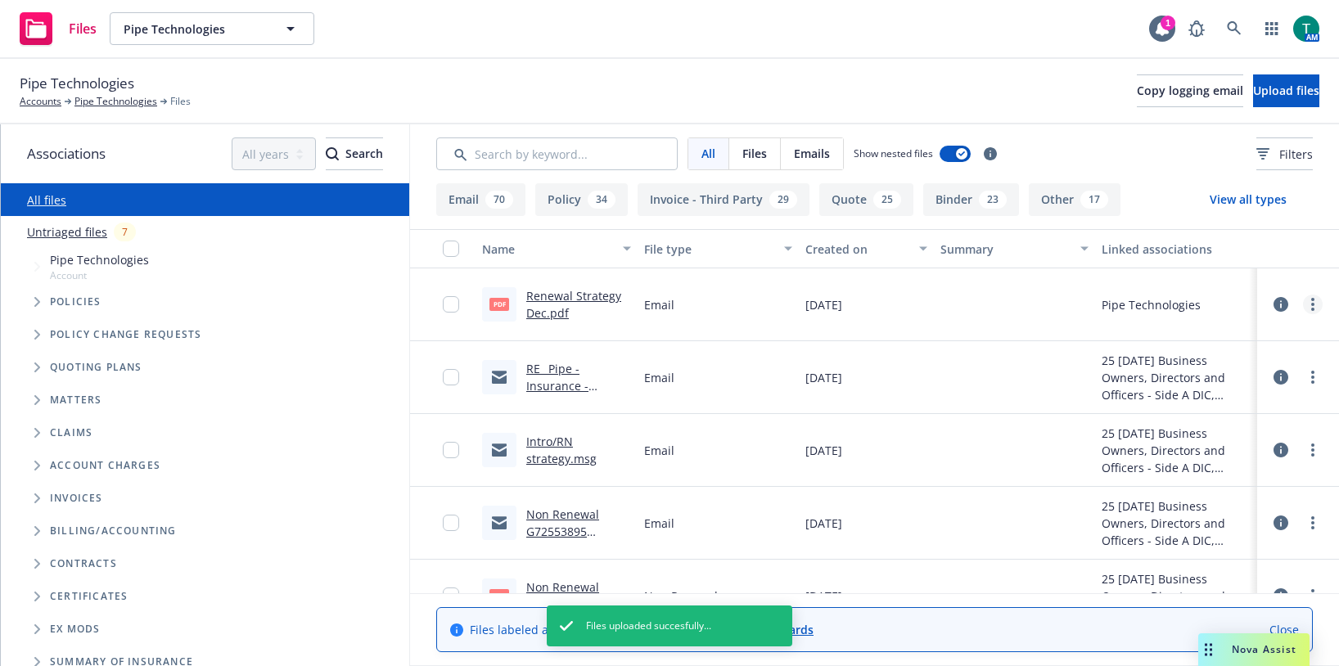
click at [1305, 301] on link "more" at bounding box center [1313, 305] width 20 height 20
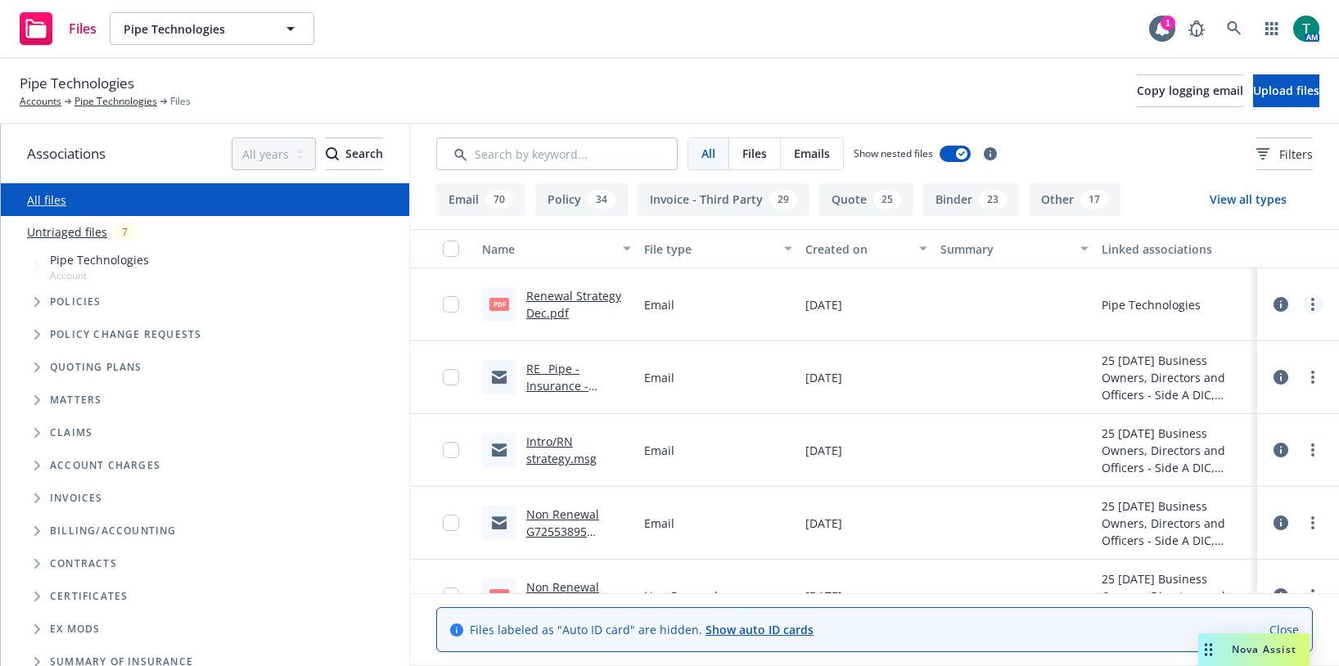
click at [1312, 301] on circle "more" at bounding box center [1313, 299] width 3 height 3
click at [1194, 407] on link "Edit" at bounding box center [1228, 403] width 163 height 33
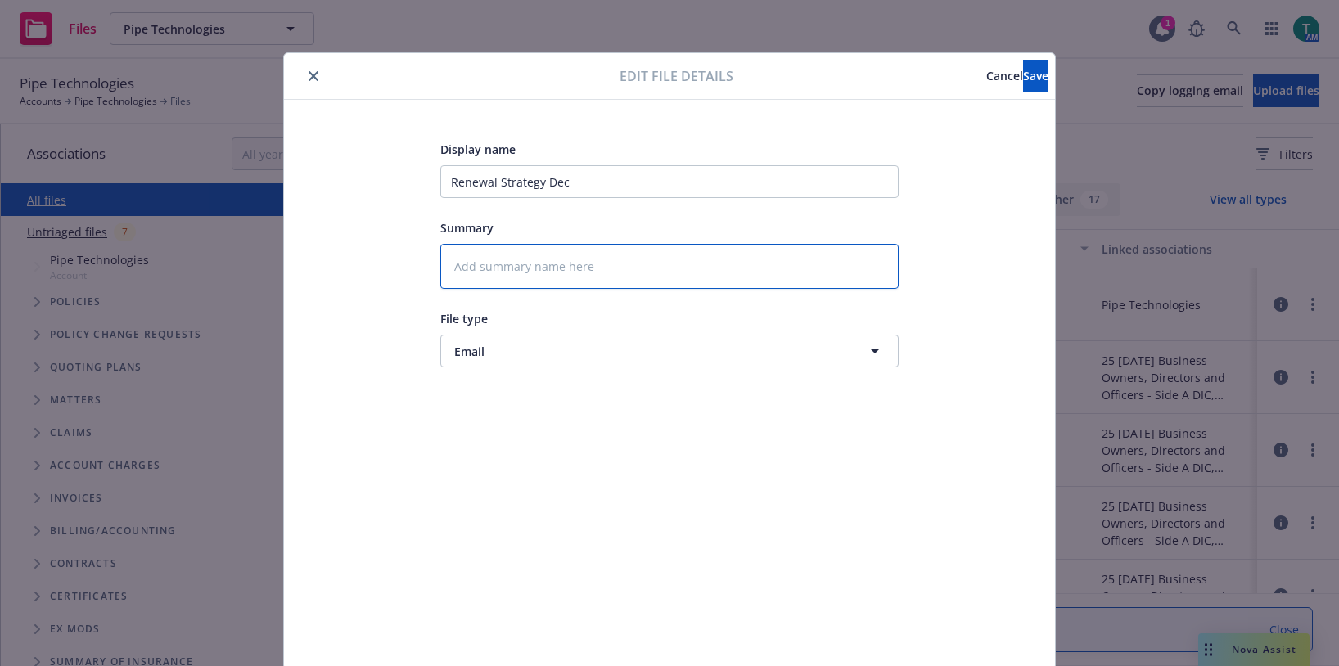
click at [503, 270] on textarea at bounding box center [669, 266] width 458 height 45
type textarea "x"
type textarea "R"
type textarea "x"
type textarea "Ren"
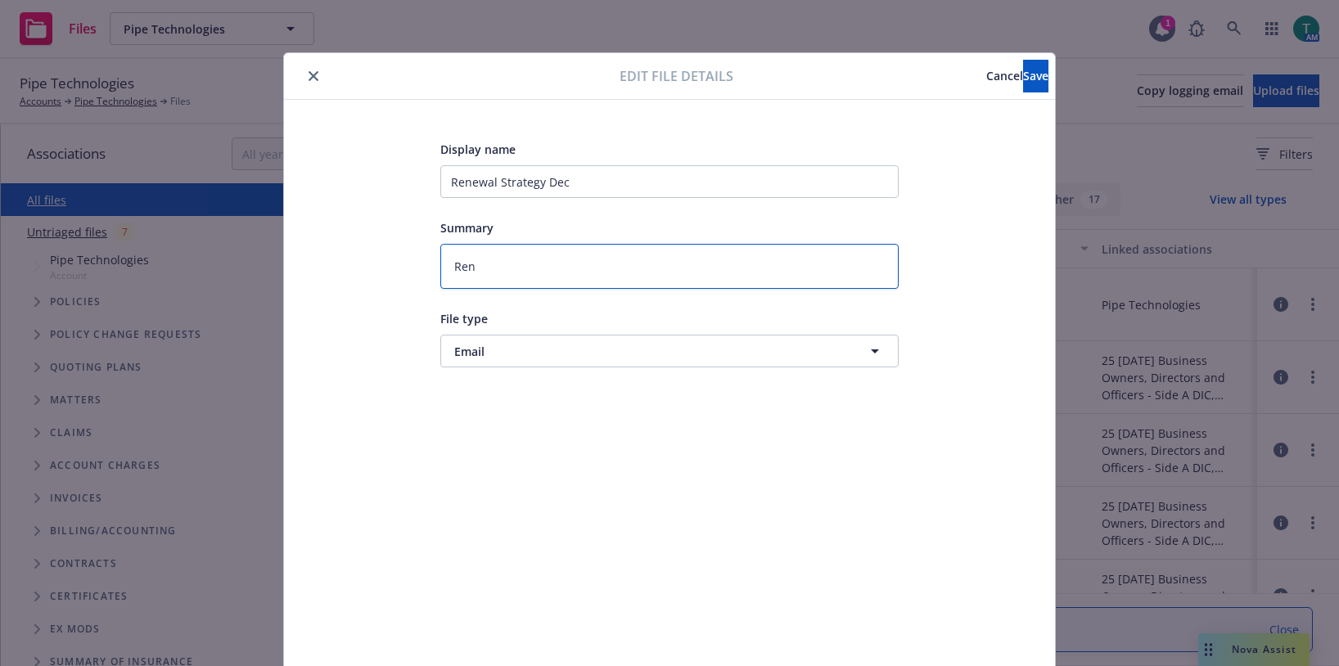
type textarea "x"
type textarea "Rene"
type textarea "x"
type textarea "Renew"
type textarea "x"
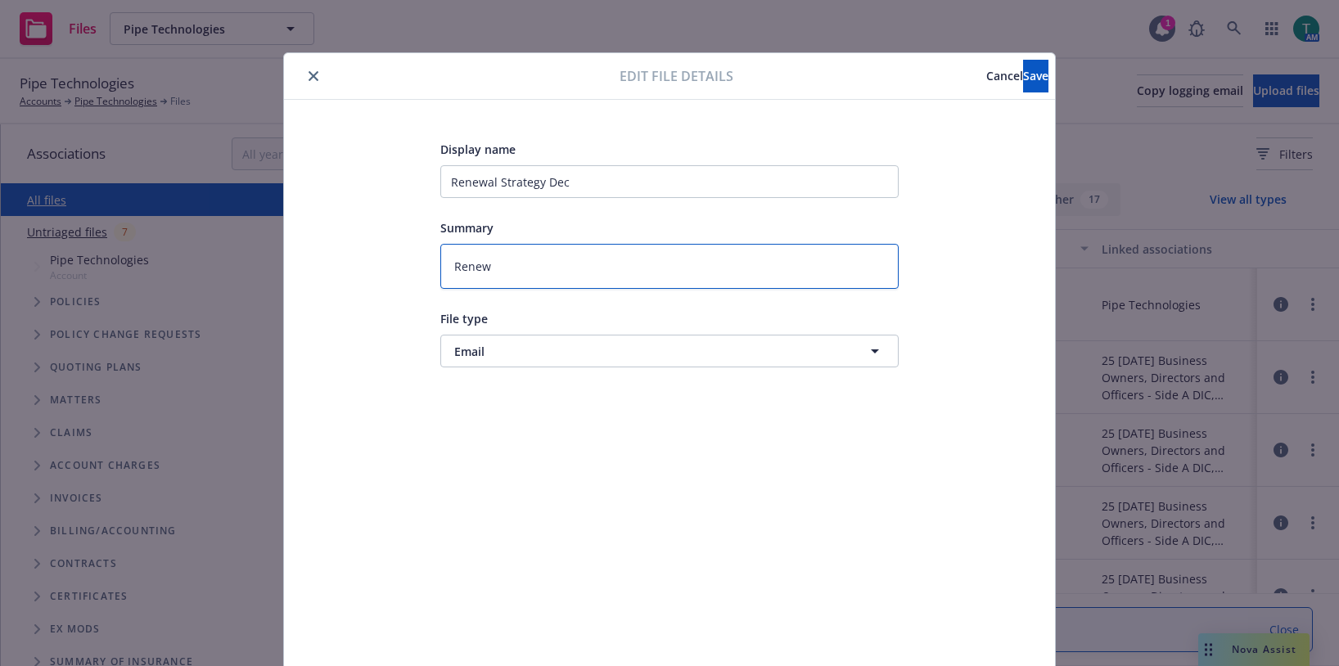
type textarea "Renewa"
type textarea "x"
type textarea "Renew"
type textarea "x"
type textarea "Rene"
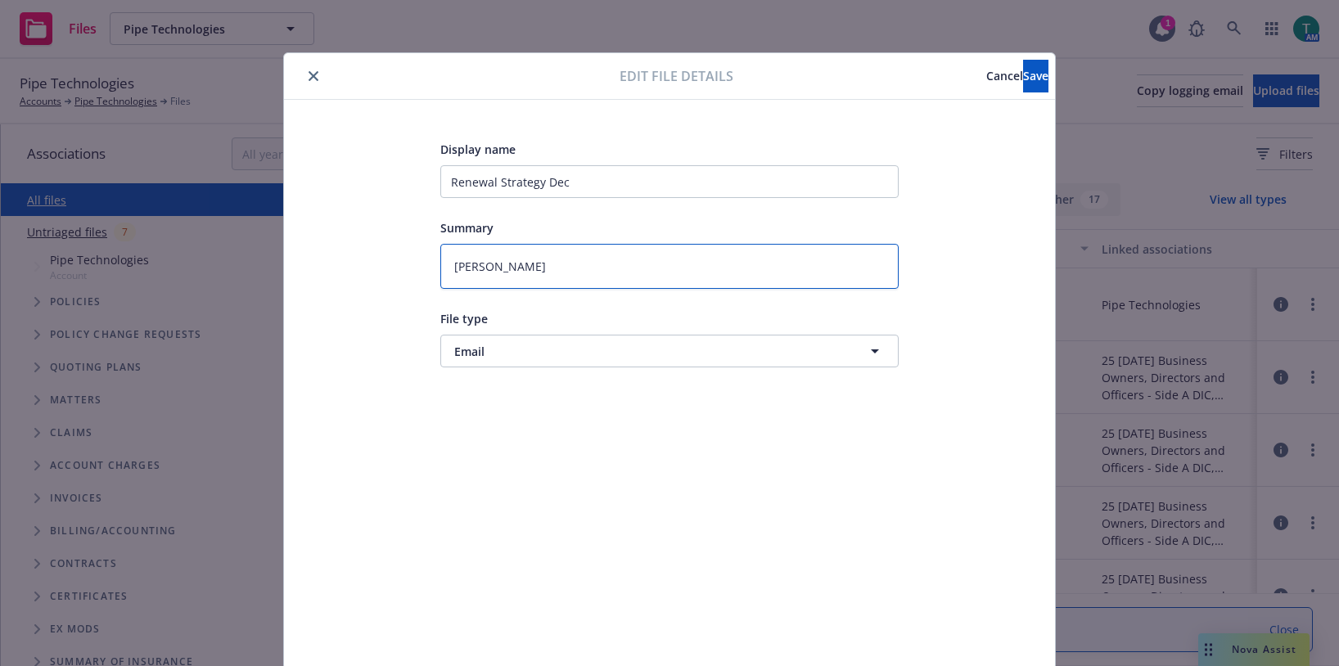
type textarea "x"
type textarea "Ren"
type textarea "x"
type textarea "Re"
type textarea "x"
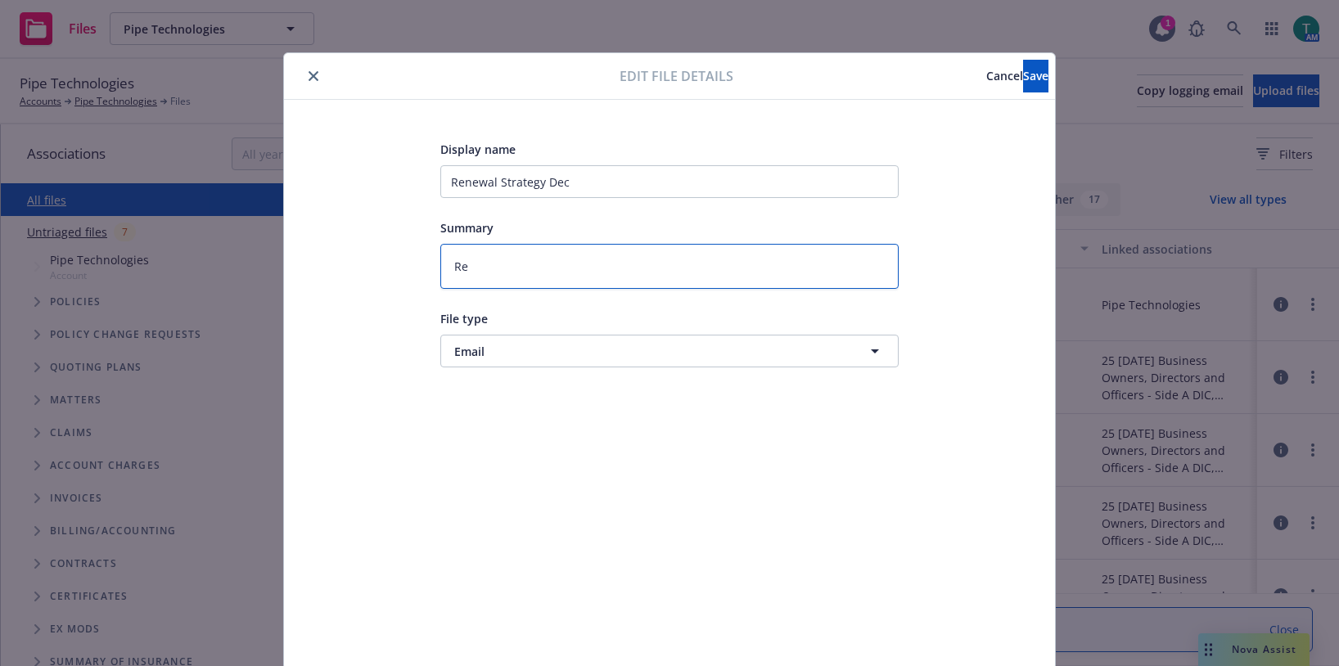
type textarea "R"
type textarea "x"
type textarea "RN"
type textarea "x"
type textarea "RN"
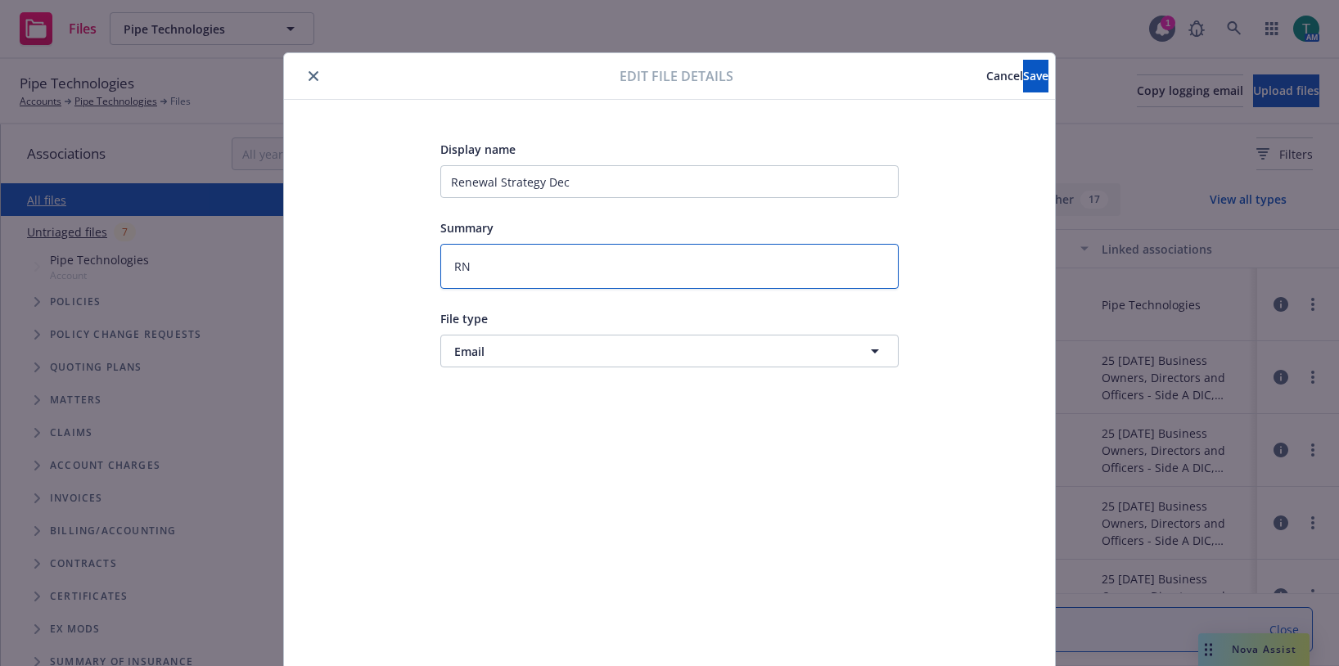
type textarea "x"
type textarea "RN s"
type textarea "x"
type textarea "RN st"
type textarea "x"
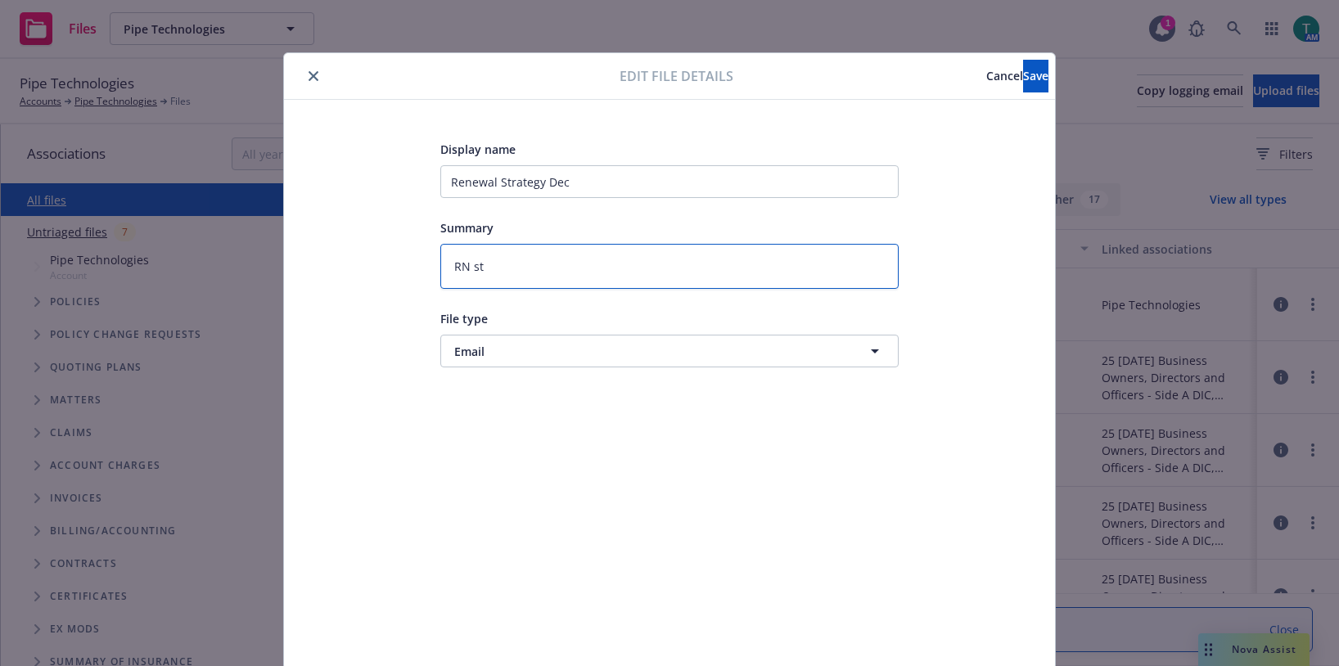
type textarea "RN s"
type textarea "x"
type textarea "RN"
type textarea "x"
type textarea "RN S"
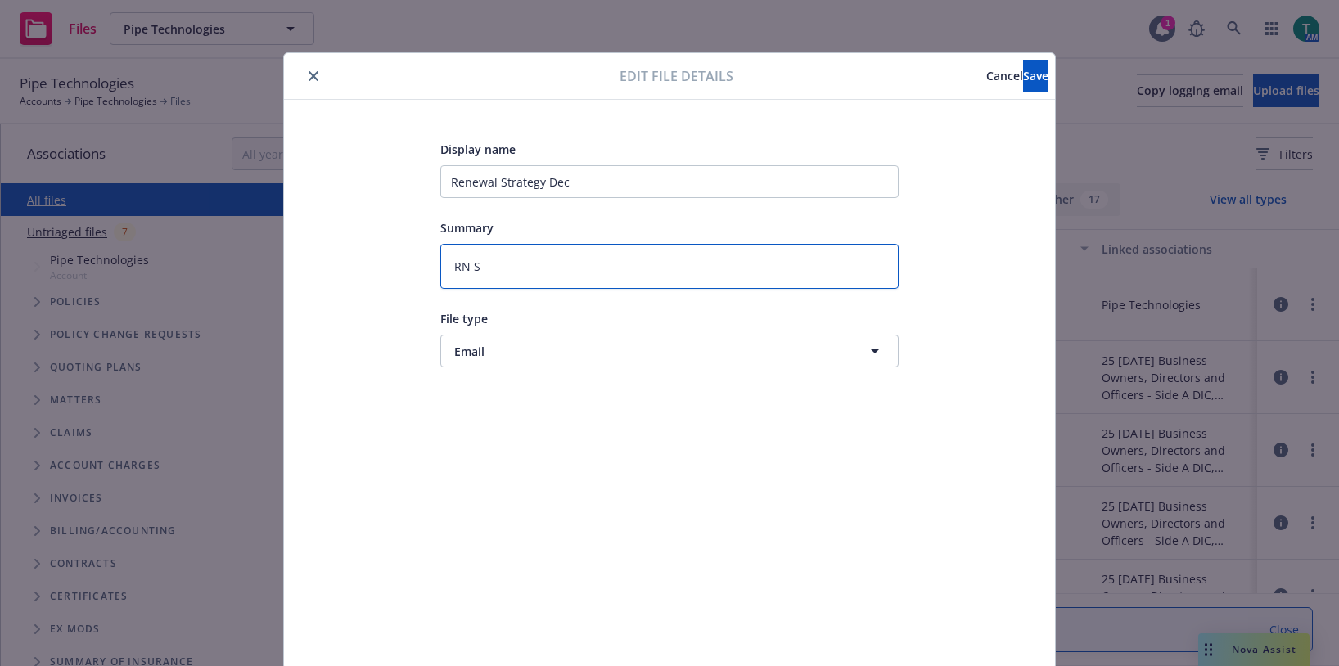
type textarea "x"
type textarea "RN St"
type textarea "x"
type textarea "RN Str"
type textarea "x"
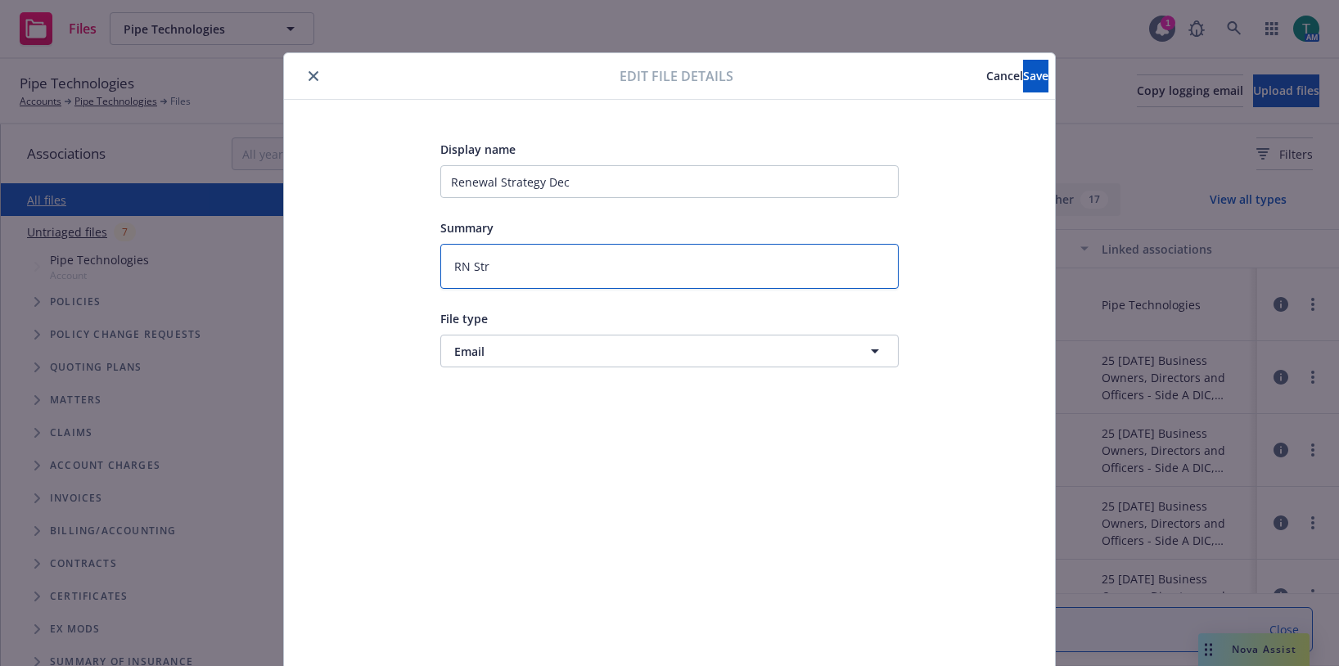
type textarea "RN Stra"
type textarea "x"
type textarea "RN Strag"
type textarea "x"
type textarea "RN Strage"
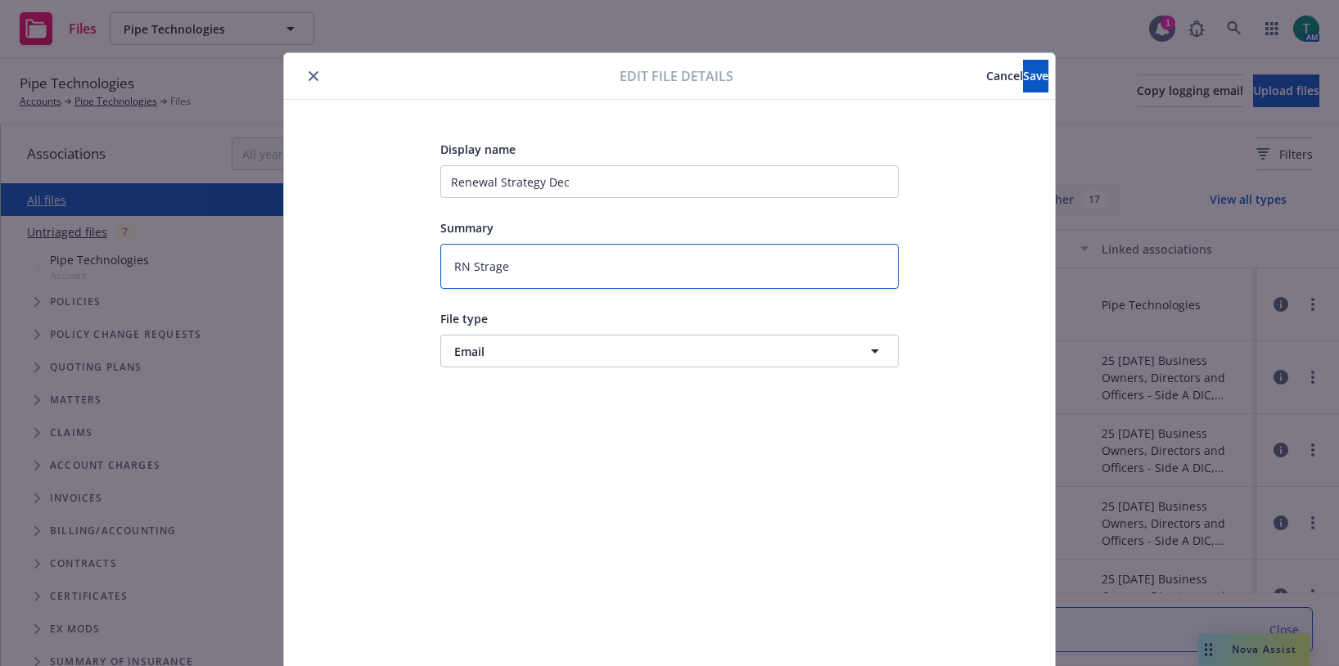
type textarea "x"
type textarea "RN Strageg"
type textarea "x"
type textarea "RN Stragegy"
type textarea "x"
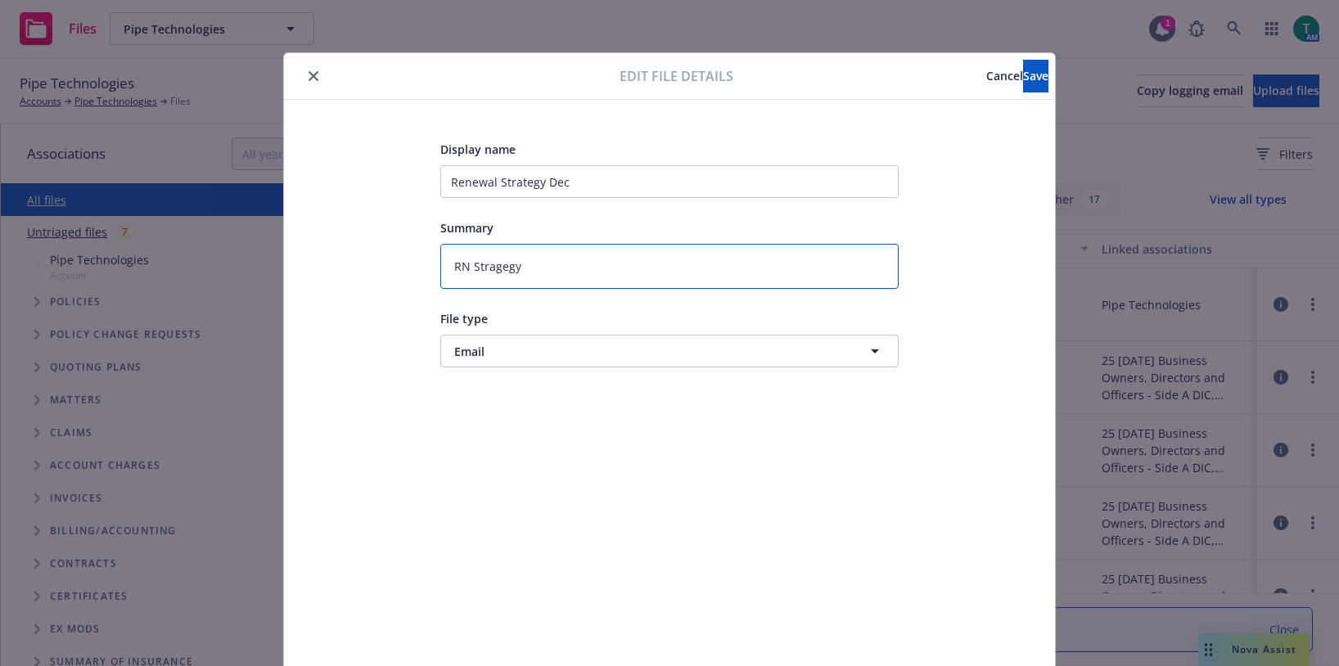
type textarea "RN Stragegy"
type textarea "x"
type textarea "RN Stragegy"
type textarea "x"
type textarea "RN Strageg"
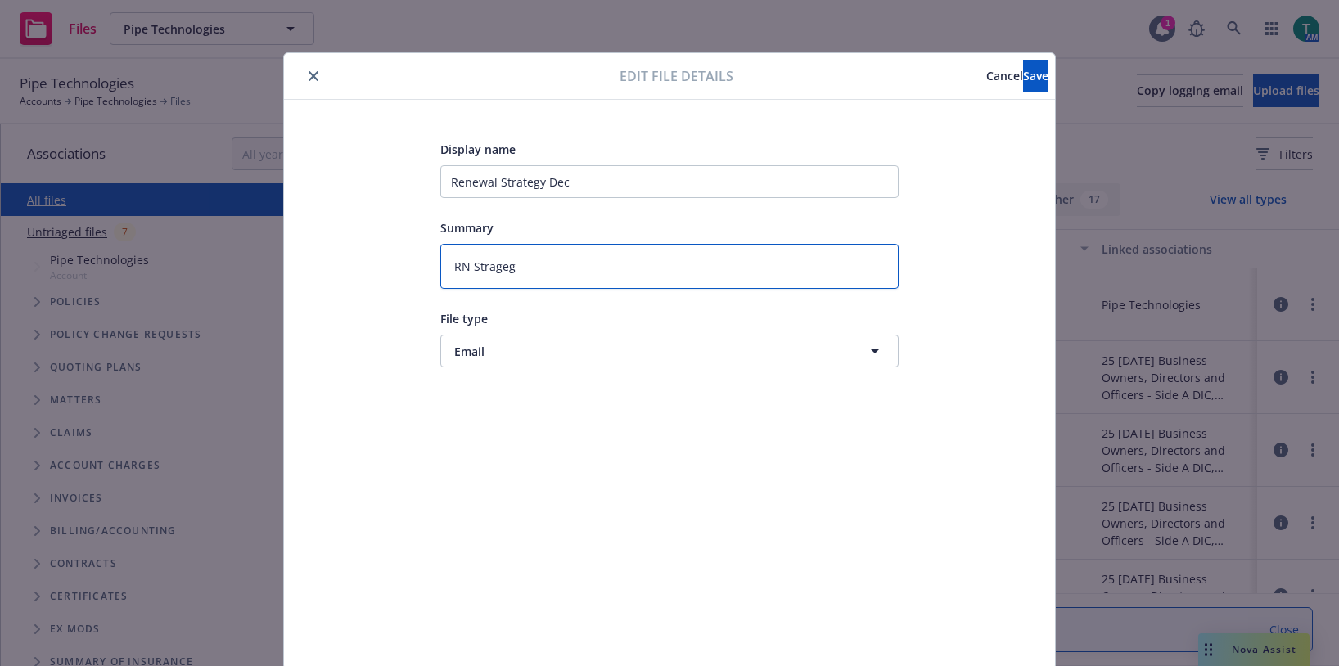
type textarea "x"
type textarea "RN Strage"
type textarea "x"
type textarea "RN Strag"
type textarea "x"
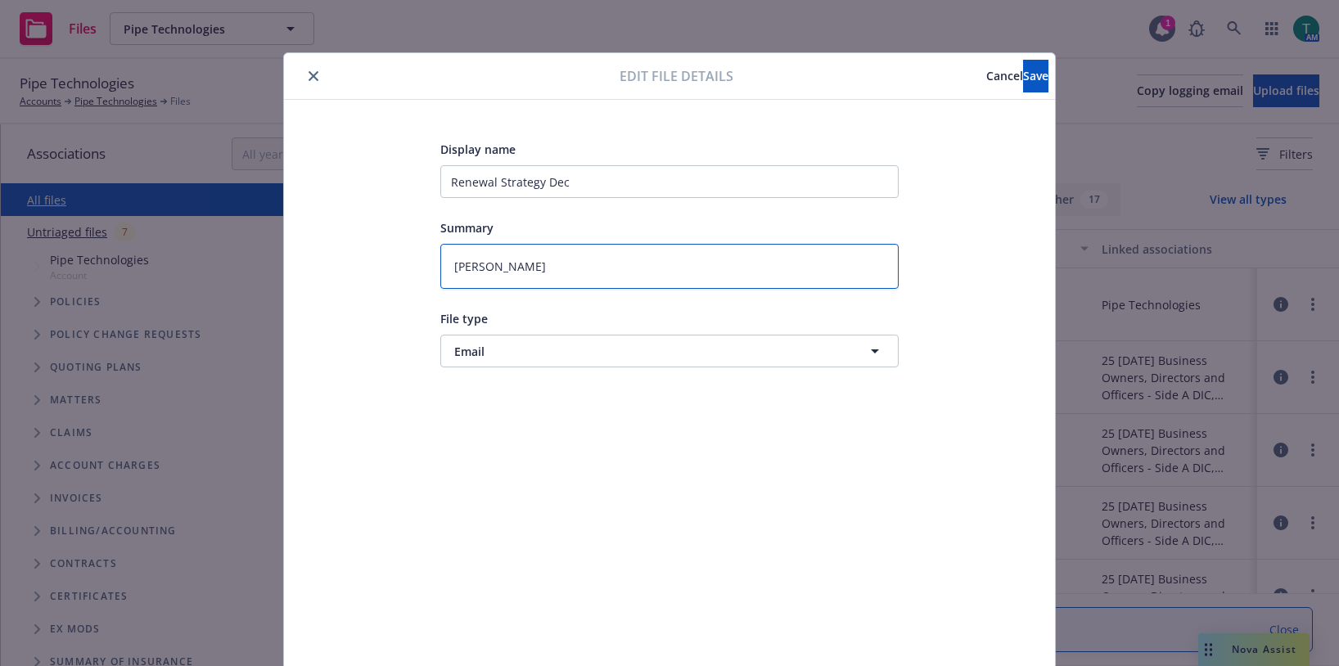
type textarea "RN Stra"
type textarea "x"
type textarea "RN Strat"
type textarea "x"
type textarea "RN Strate"
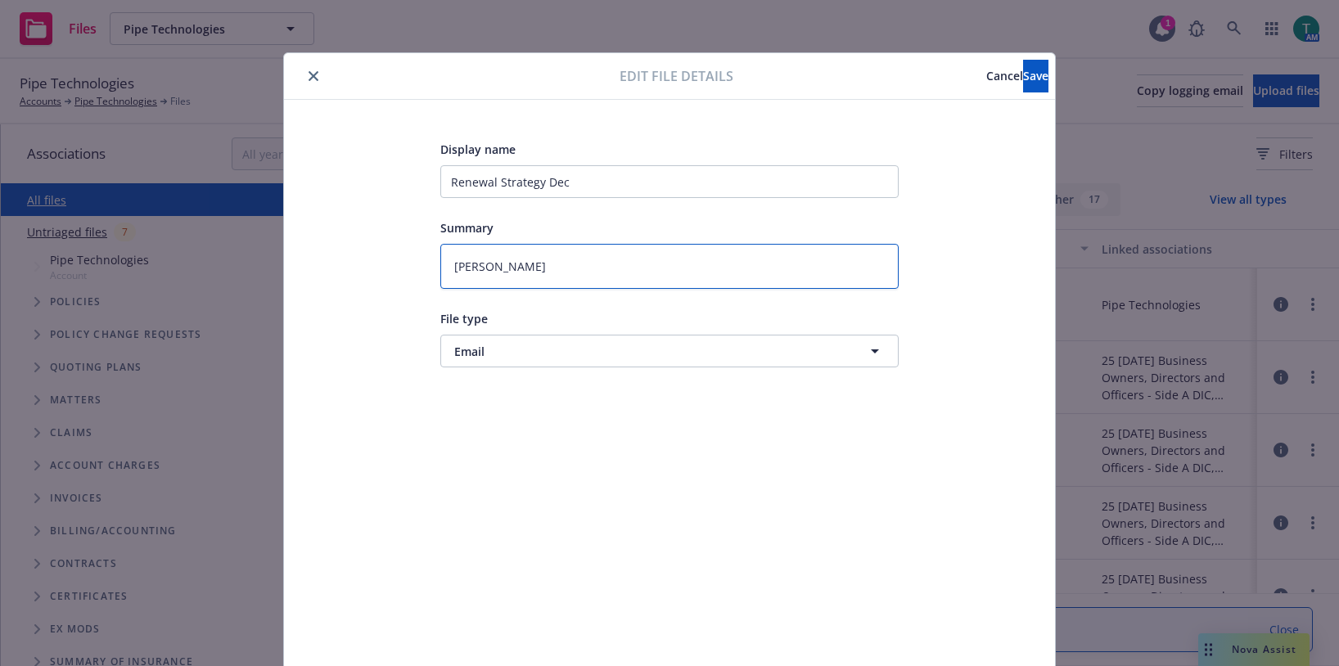
type textarea "x"
type textarea "RN Strateg"
type textarea "x"
type textarea "RN Strateg"
type textarea "x"
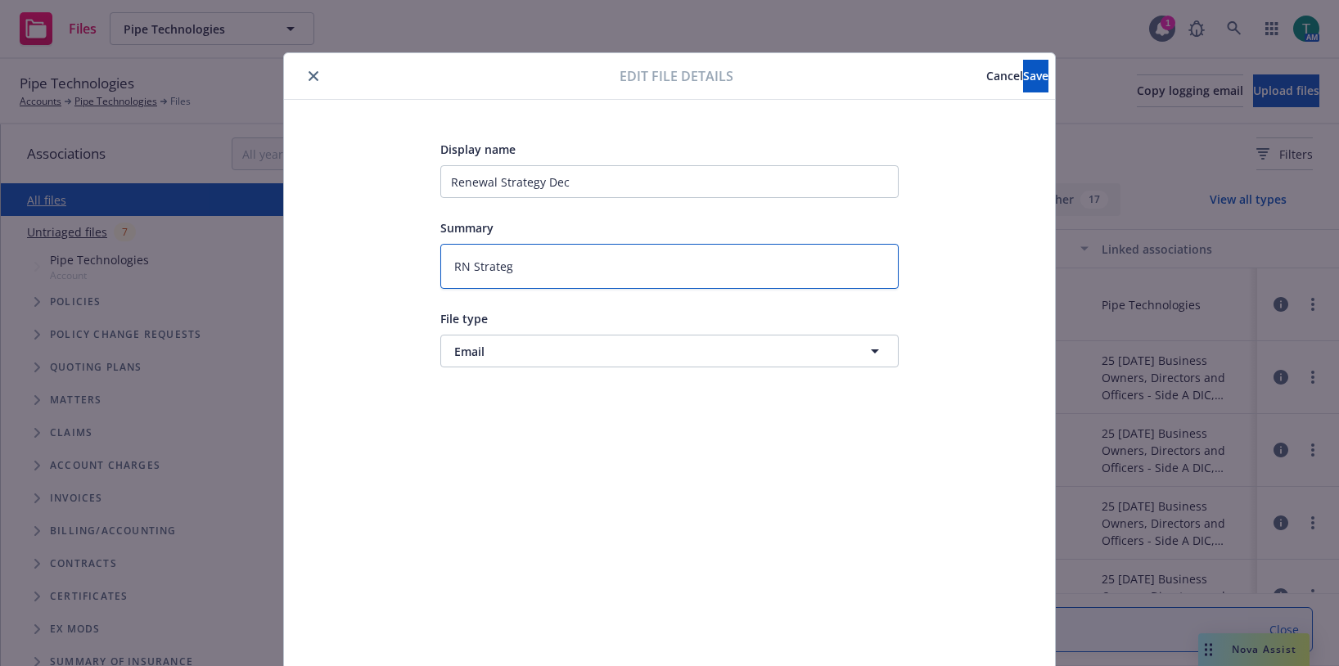
type textarea "RN Strateg F"
type textarea "x"
type textarea "RN Strateg"
type textarea "x"
type textarea "RN Strateg"
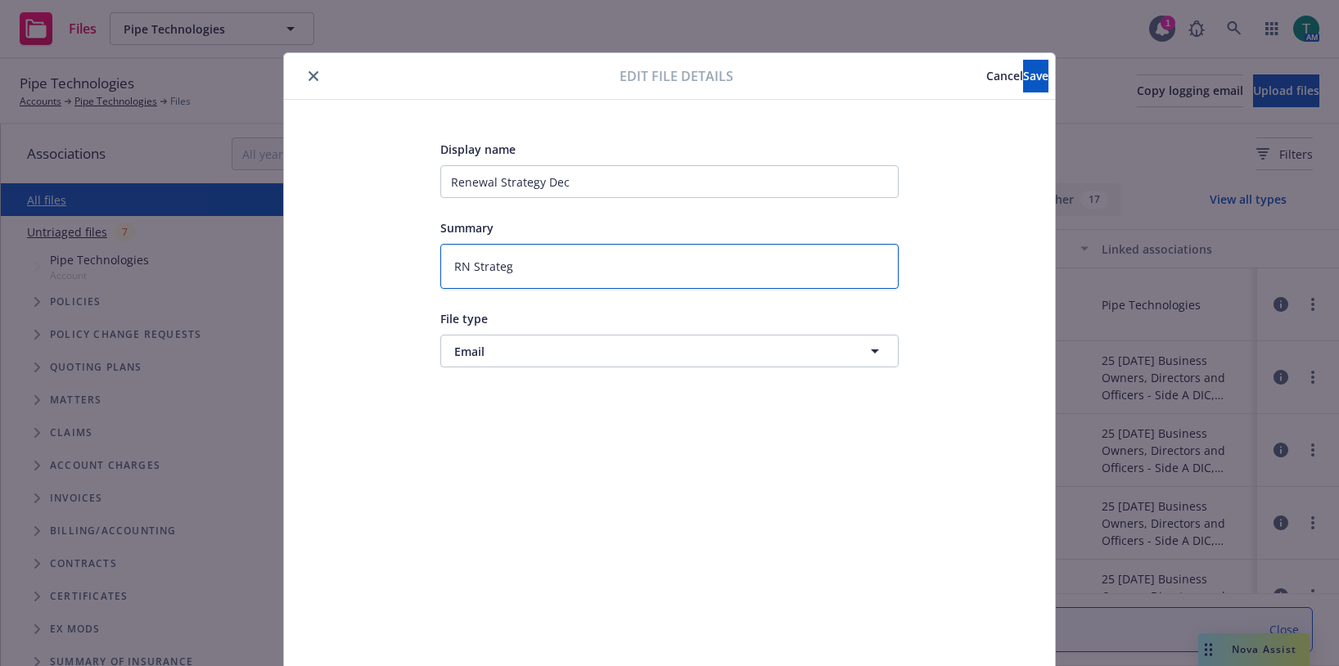
type textarea "x"
type textarea "RN Strategy"
type textarea "x"
type textarea "RN Strategy"
type textarea "x"
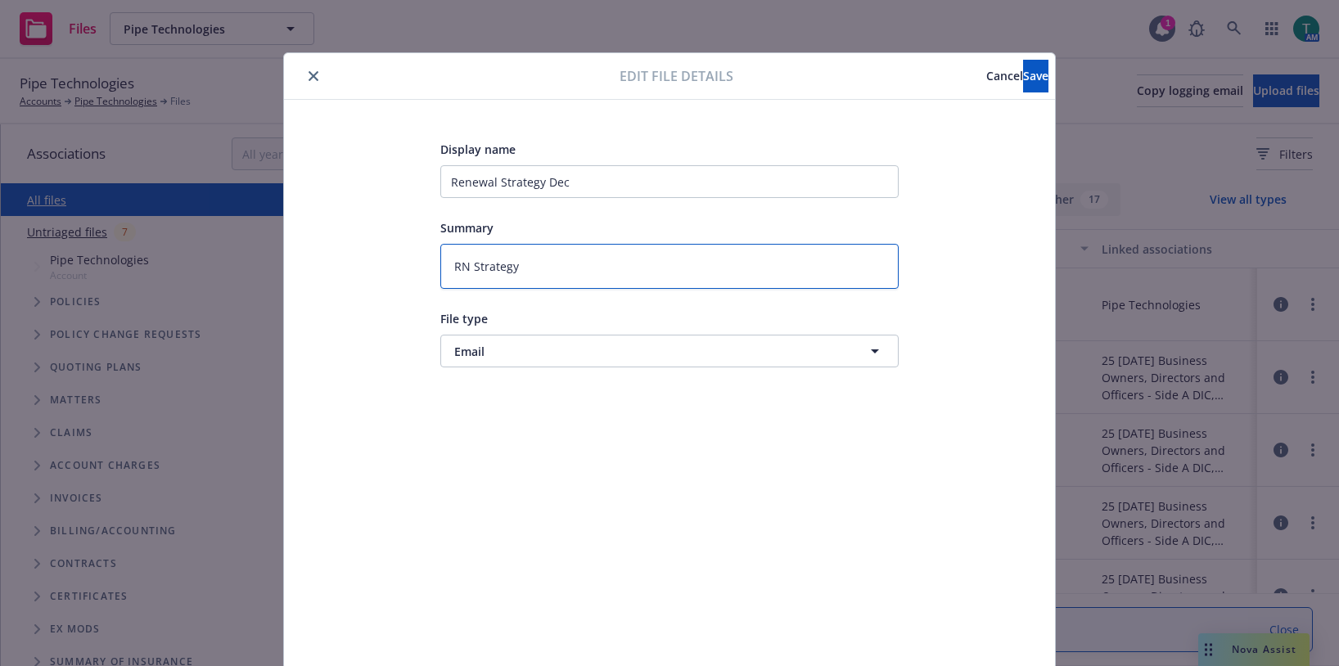
type textarea "RN Strategy F"
type textarea "x"
type textarea "RN Strategy Fr"
type textarea "x"
type textarea "RN Strategy F"
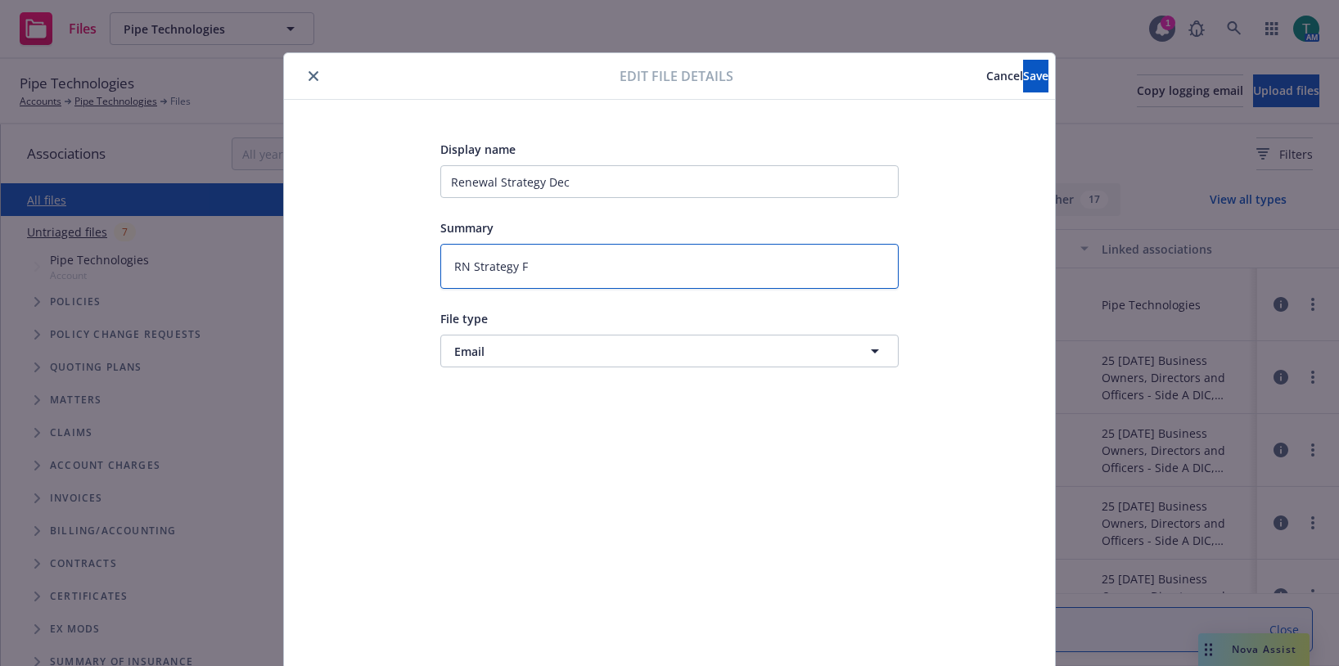
type textarea "x"
type textarea "RN Strategy"
type textarea "x"
type textarea "RN Strategy D"
type textarea "x"
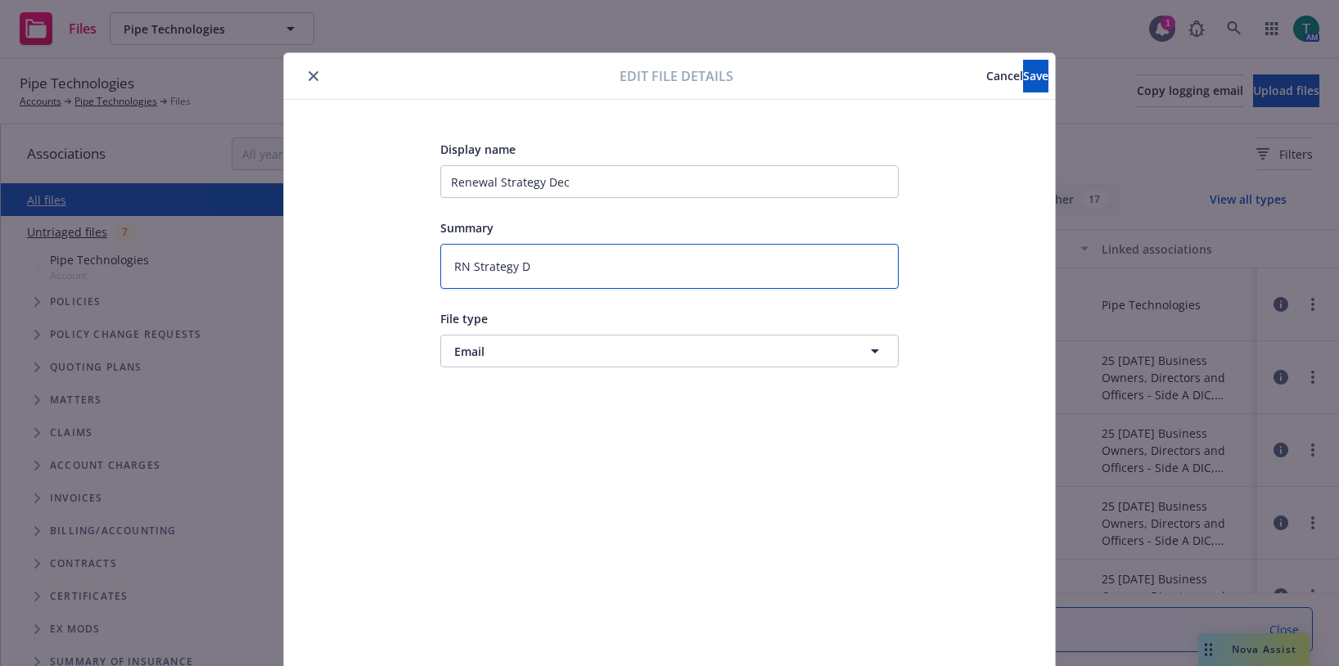
type textarea "RN Strategy De"
type textarea "x"
type textarea "RN Strategy Dec"
click at [1023, 80] on button "Save" at bounding box center [1035, 76] width 25 height 33
type textarea "x"
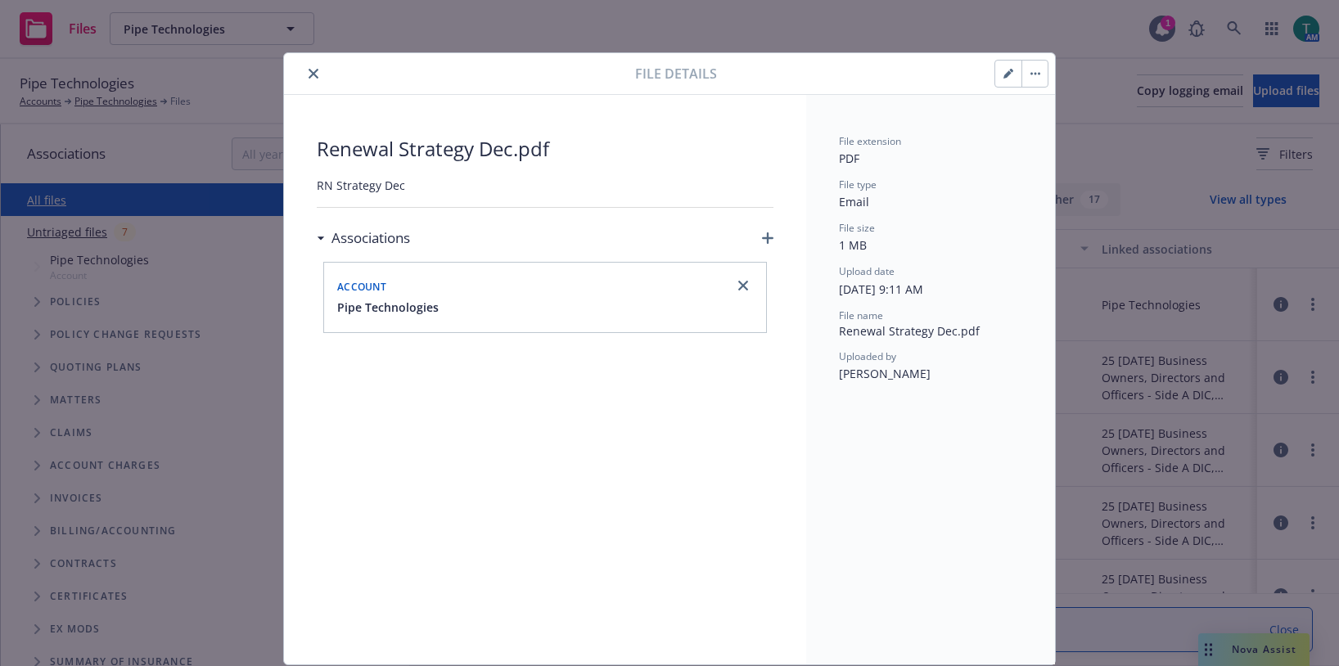
click at [309, 75] on icon "close" at bounding box center [314, 74] width 10 height 10
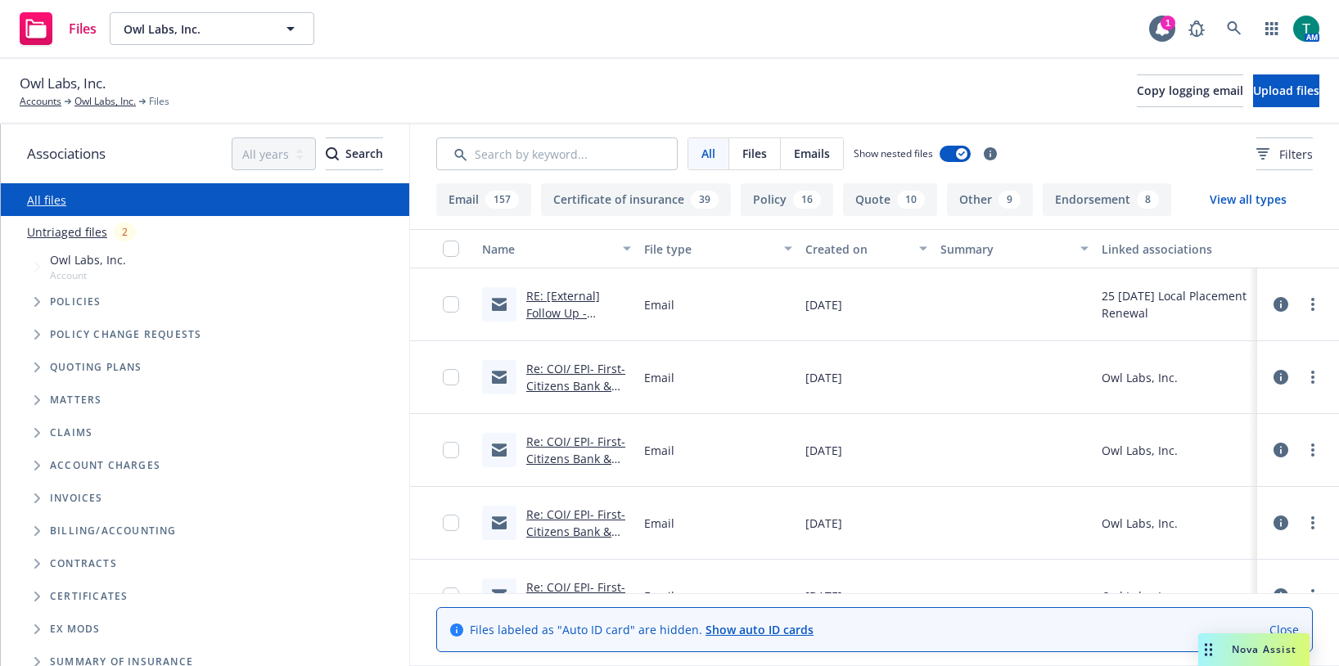
click at [37, 369] on icon "Tree Example" at bounding box center [37, 368] width 6 height 10
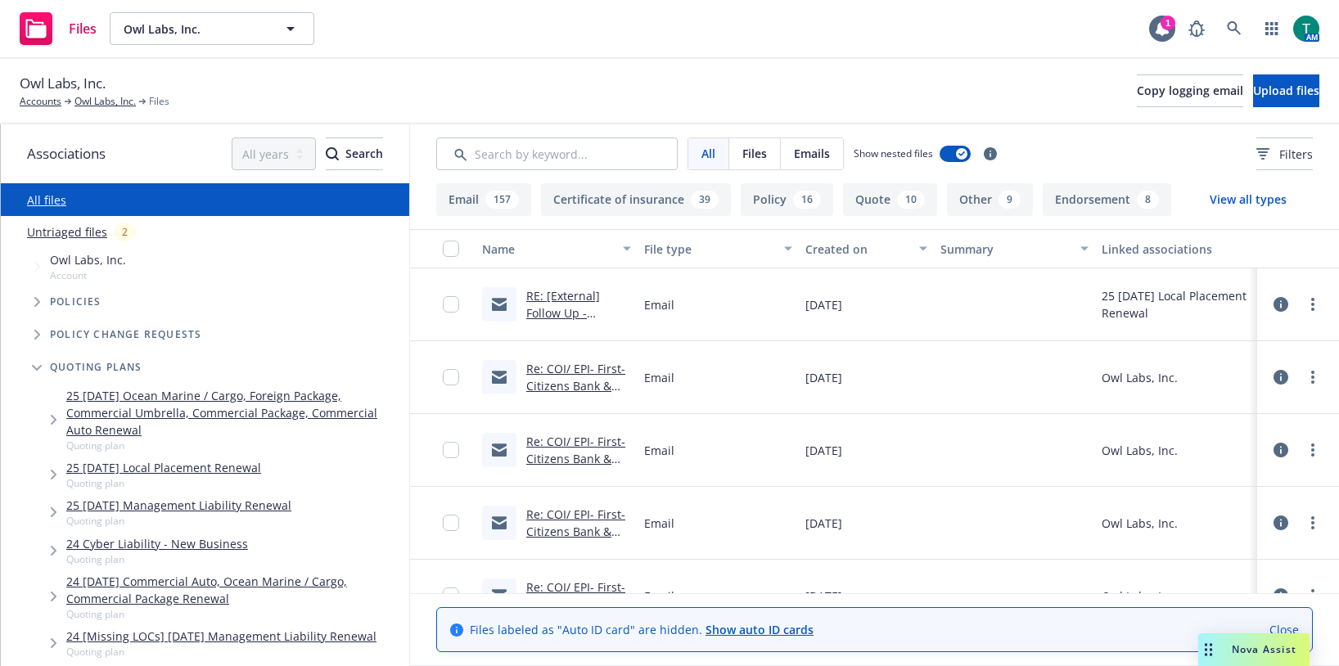
click at [169, 508] on link "25 [DATE] Management Liability Renewal" at bounding box center [178, 505] width 225 height 17
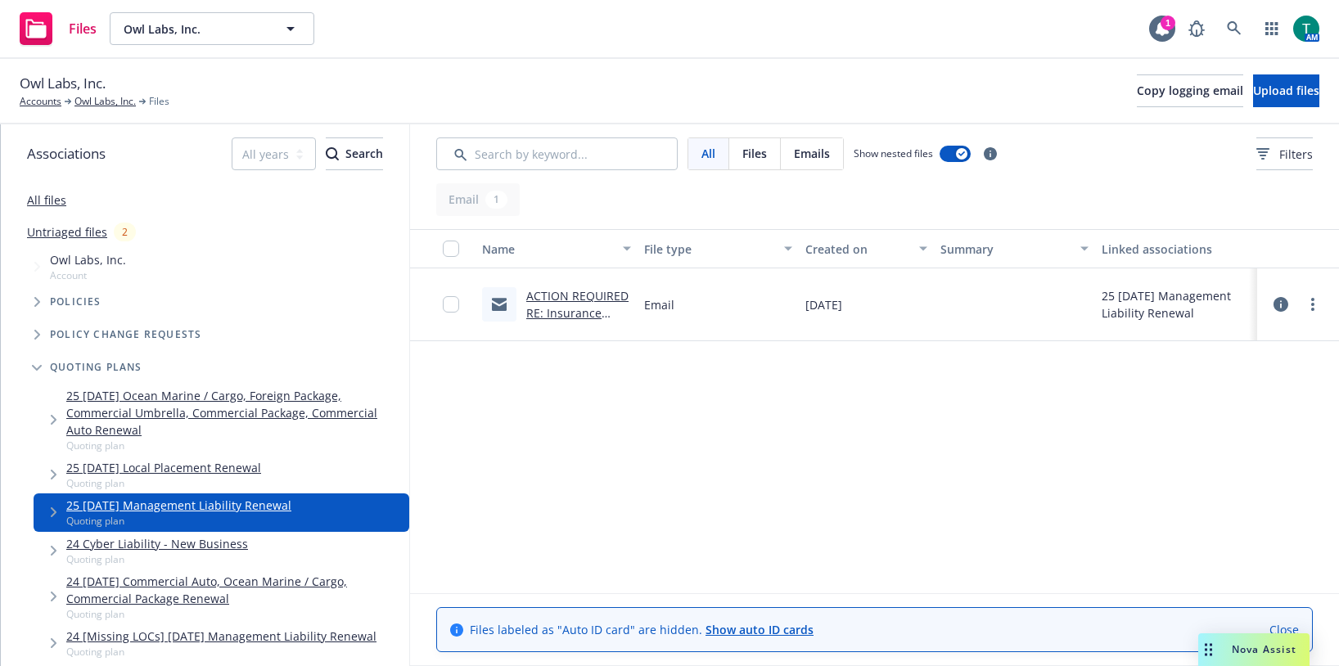
click at [569, 303] on link "ACTION REQUIRED RE: Insurance forms to fill out for Owl Labs, Inc. 9/23" at bounding box center [577, 321] width 103 height 67
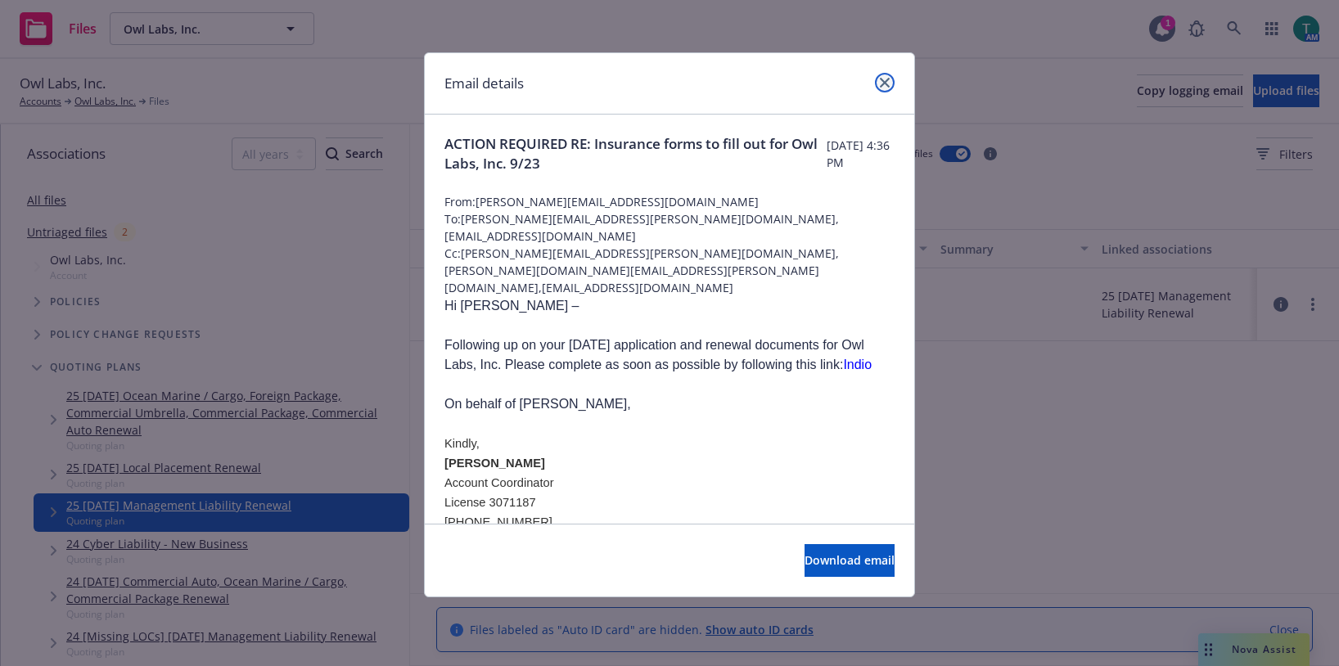
click at [889, 78] on icon "close" at bounding box center [885, 83] width 10 height 10
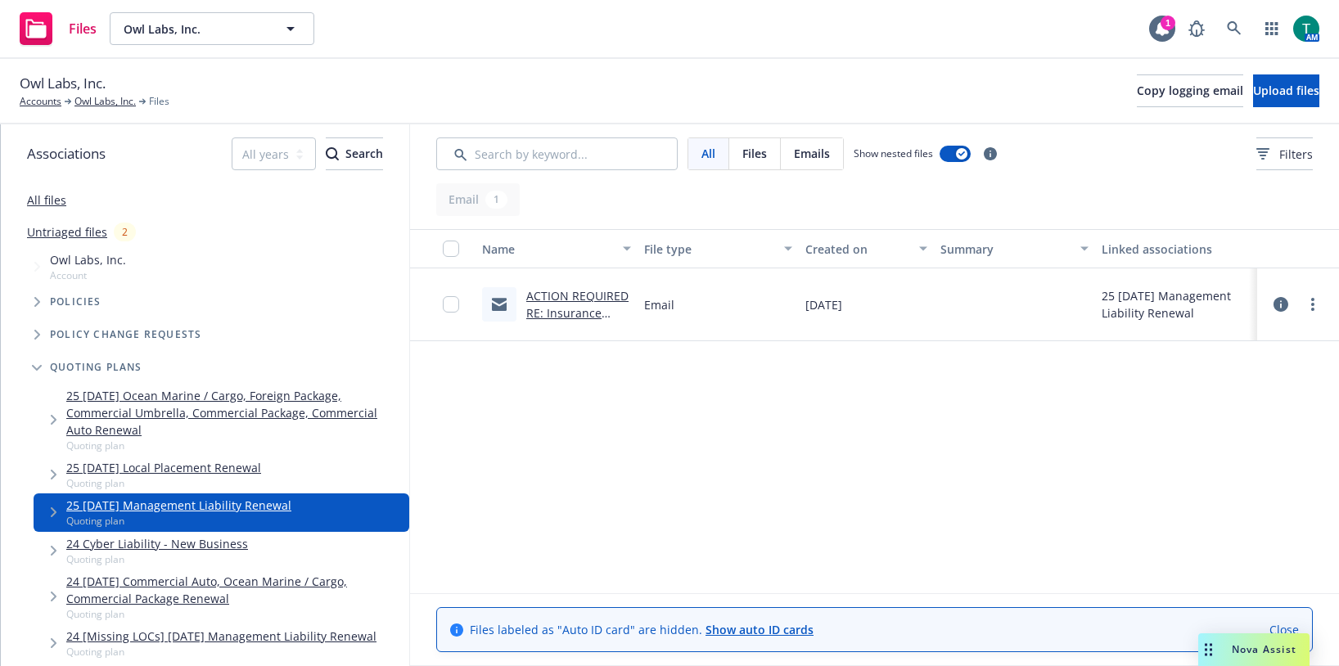
scroll to position [82, 0]
